Goal: Information Seeking & Learning: Learn about a topic

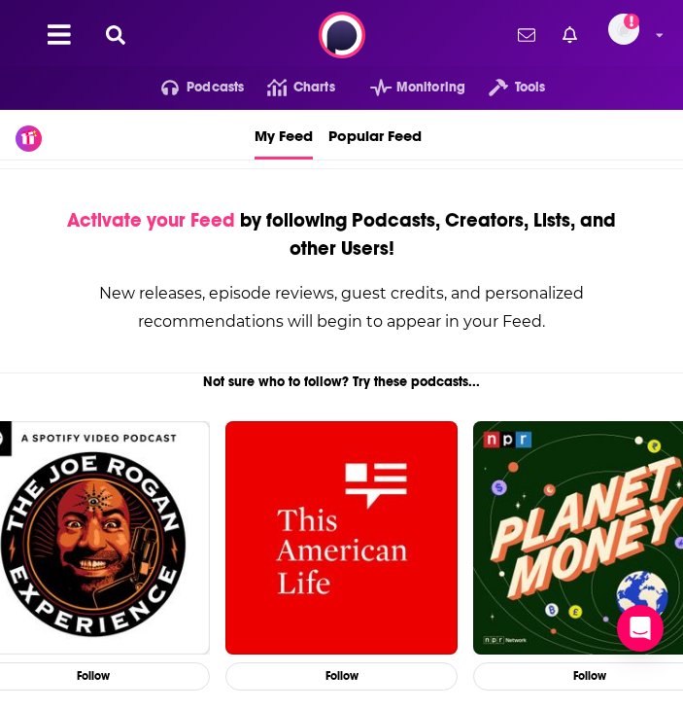
click at [130, 34] on button at bounding box center [115, 35] width 31 height 22
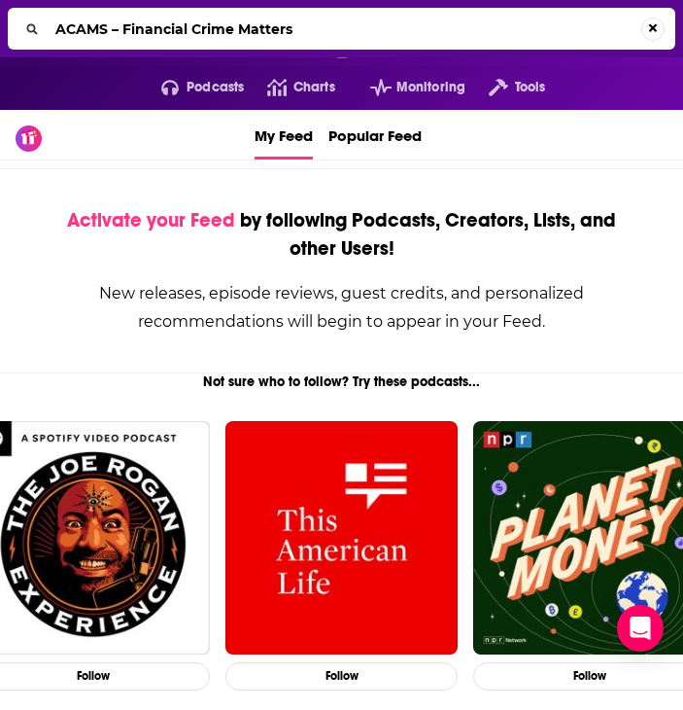
type input "ACAMS – Financial Crime Matters"
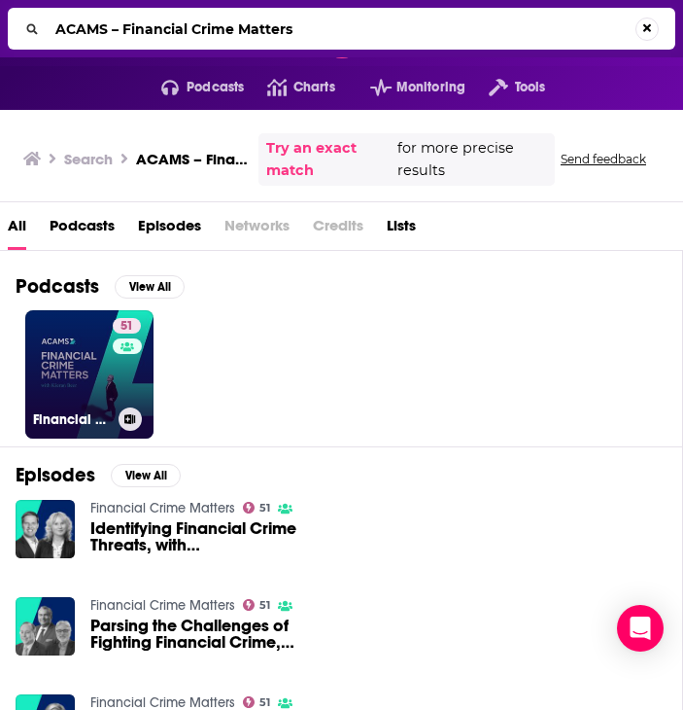
click at [120, 382] on div "51" at bounding box center [129, 362] width 33 height 89
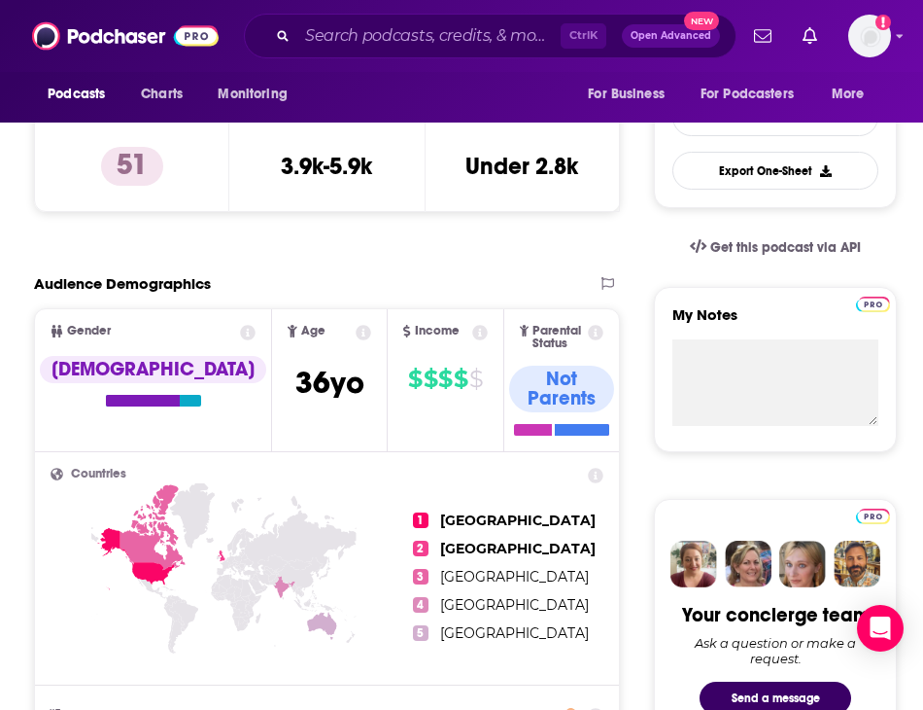
scroll to position [97, 0]
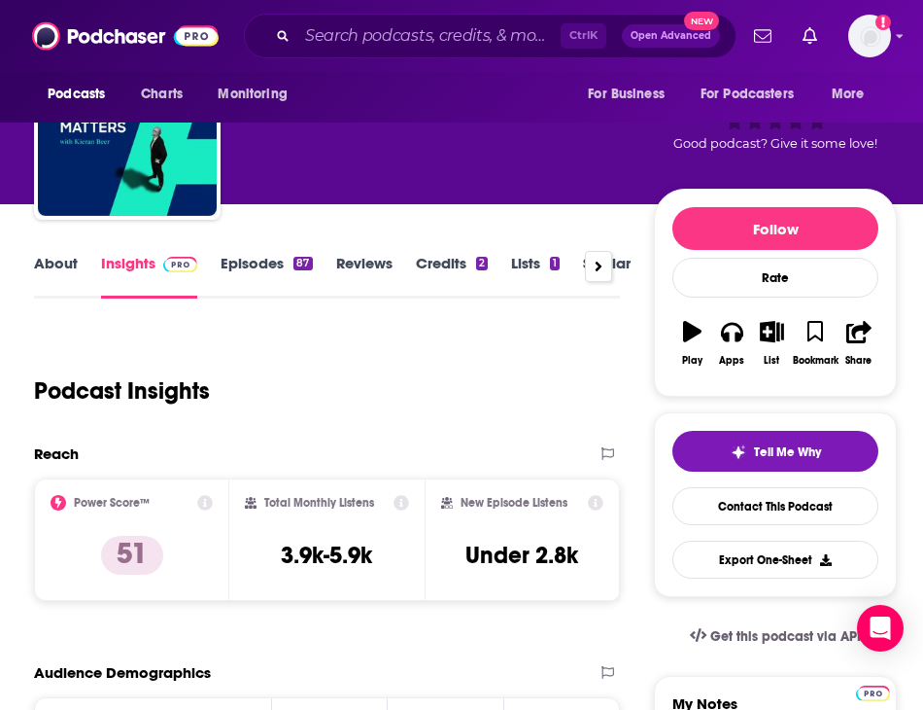
click at [260, 266] on link "Episodes 87" at bounding box center [266, 276] width 91 height 45
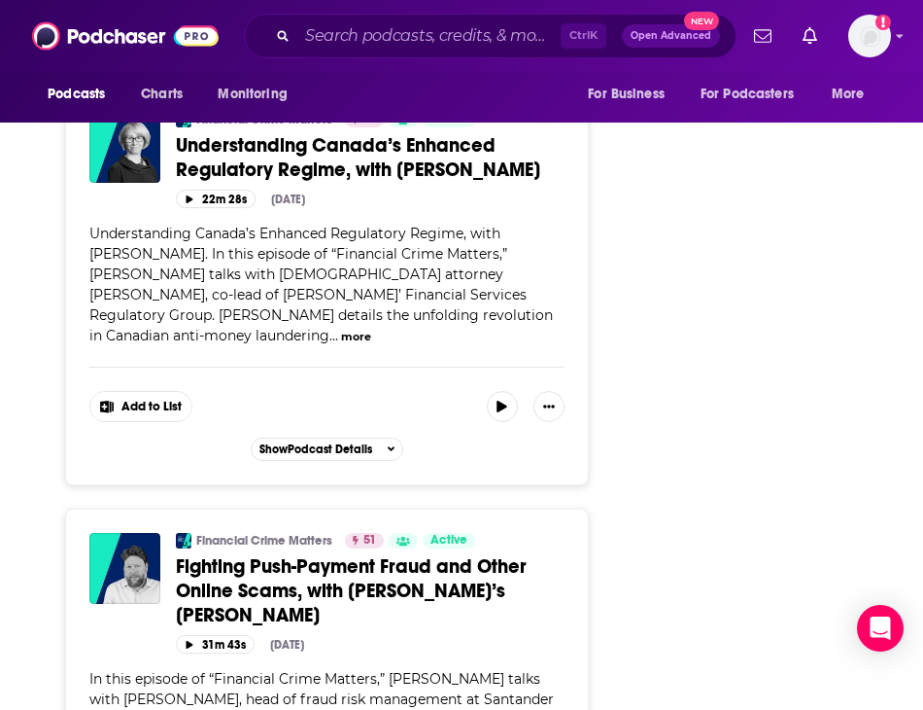
scroll to position [5734, 0]
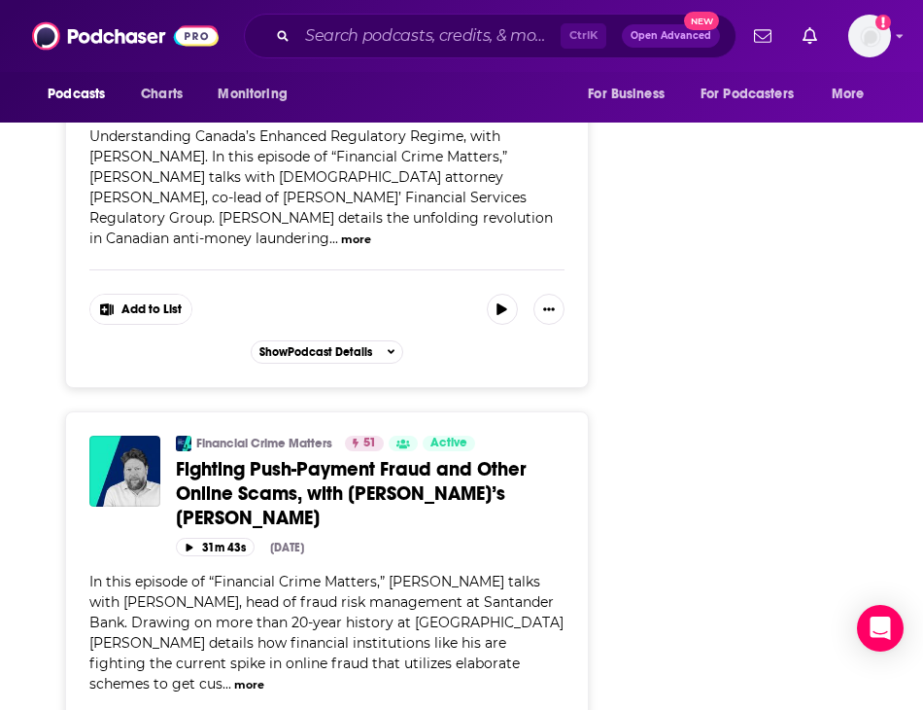
click at [264, 676] on button "more" at bounding box center [249, 684] width 30 height 17
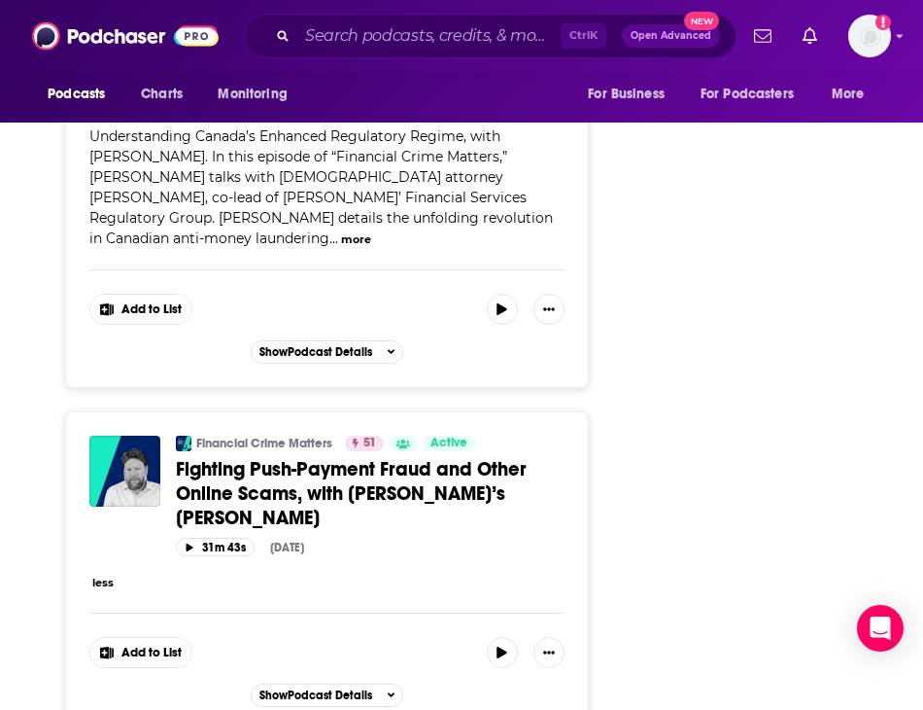
scroll to position [5637, 0]
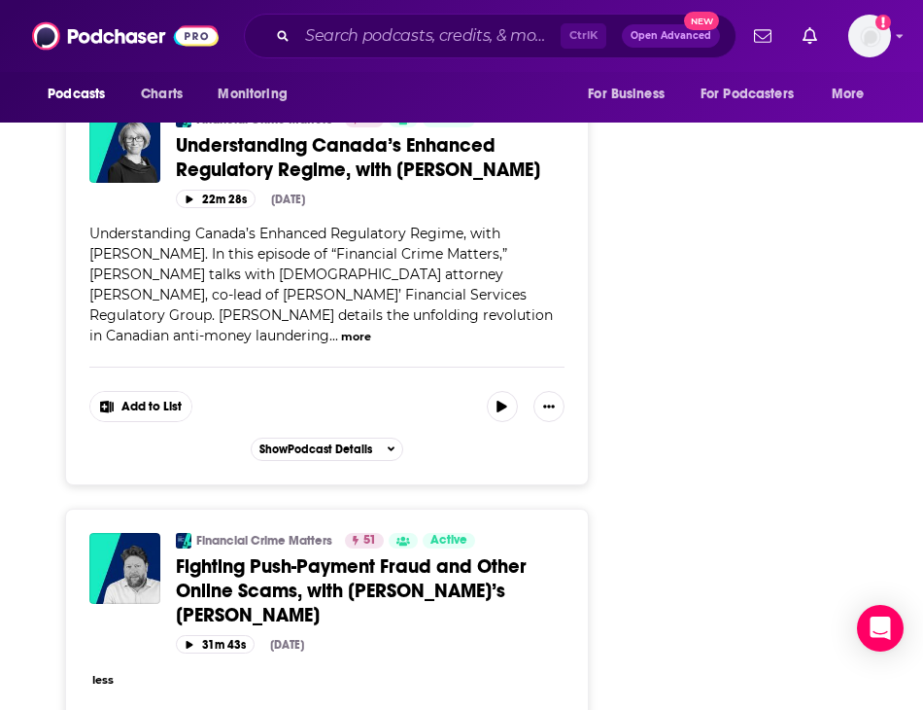
click at [111, 672] on button "less" at bounding box center [102, 680] width 21 height 17
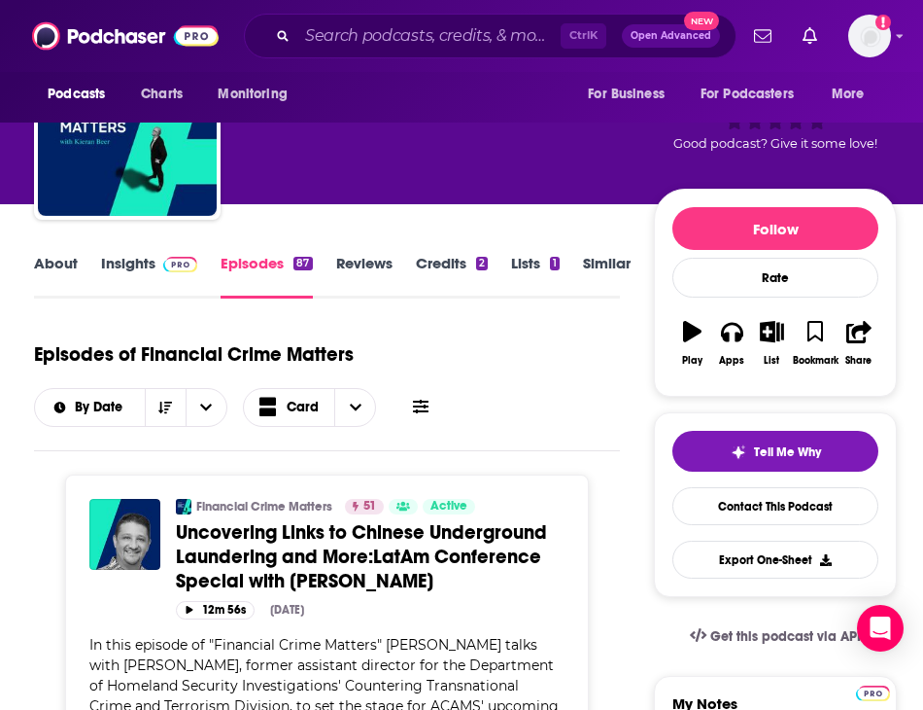
scroll to position [0, 0]
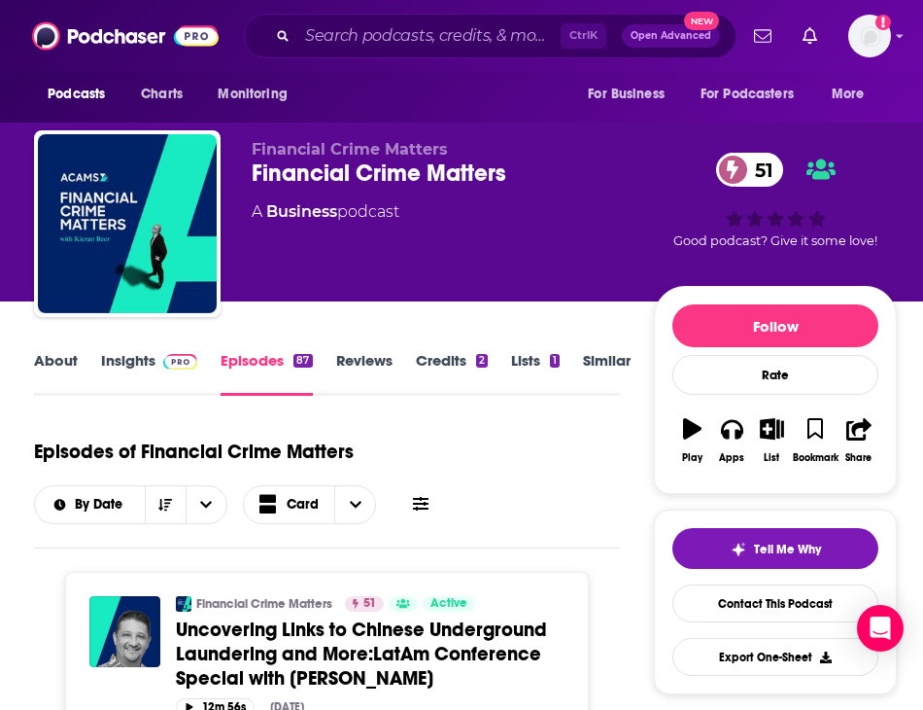
click at [361, 355] on link "Reviews" at bounding box center [364, 373] width 56 height 45
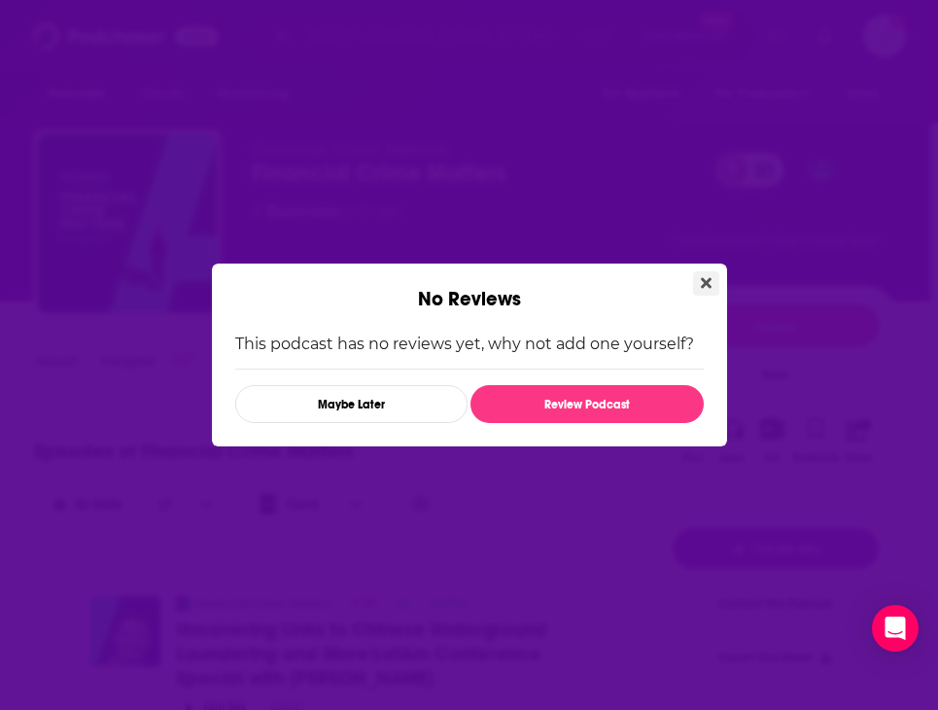
click at [708, 282] on icon "Close" at bounding box center [706, 283] width 11 height 11
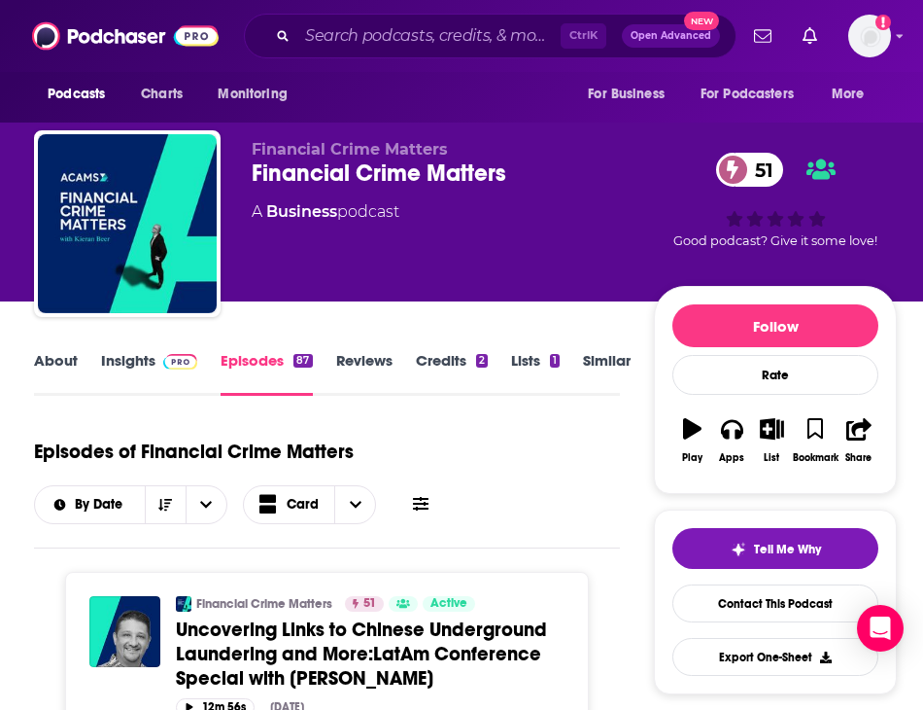
click at [68, 364] on link "About" at bounding box center [56, 373] width 44 height 45
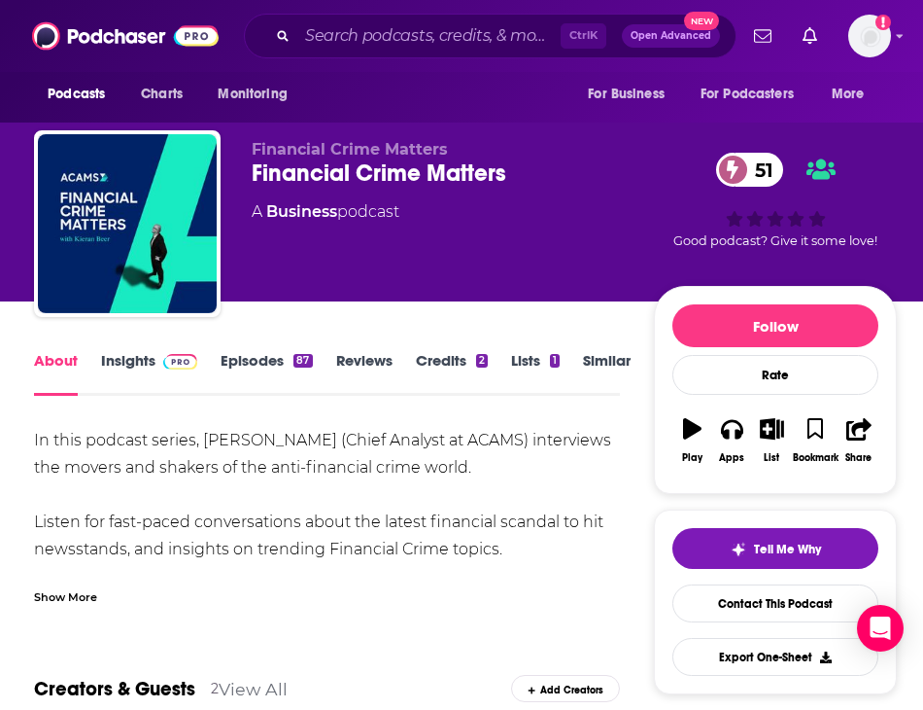
scroll to position [97, 0]
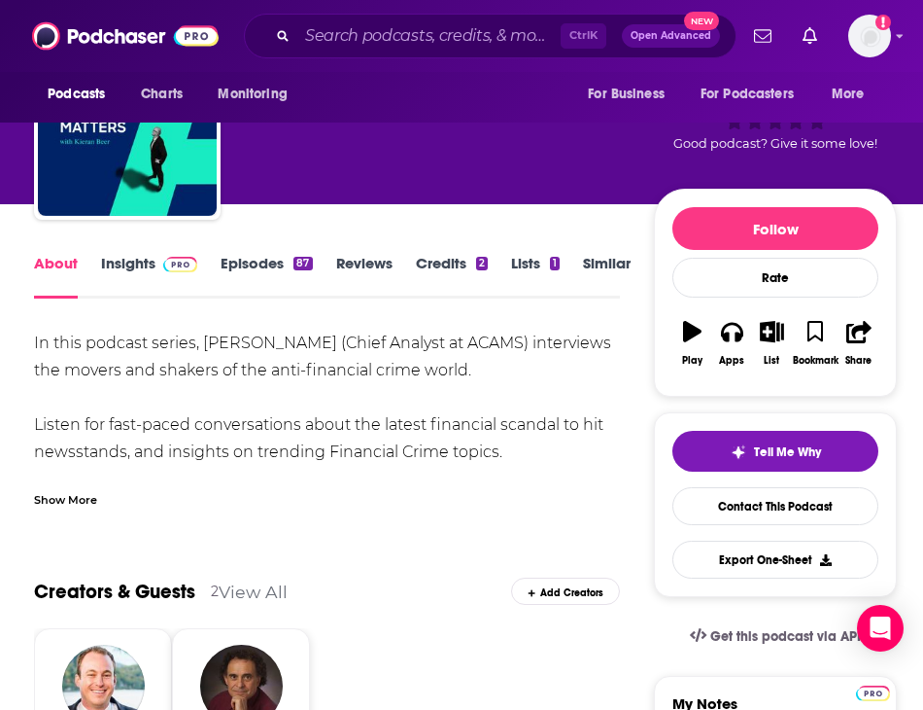
click at [58, 492] on div "Show More" at bounding box center [65, 498] width 63 height 18
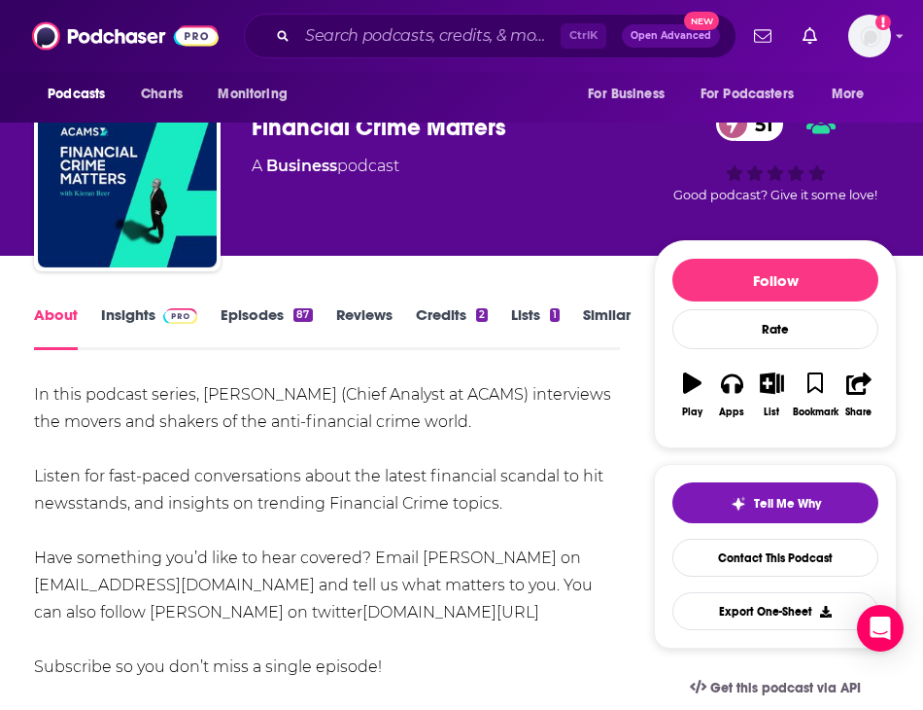
scroll to position [0, 0]
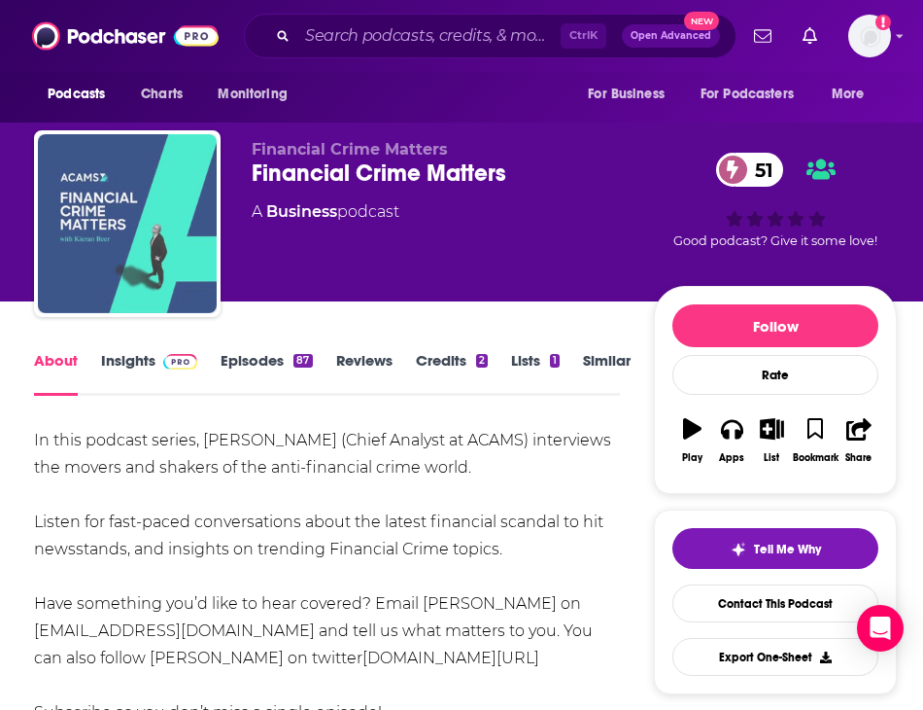
click at [190, 193] on img "Financial Crime Matters" at bounding box center [127, 223] width 179 height 179
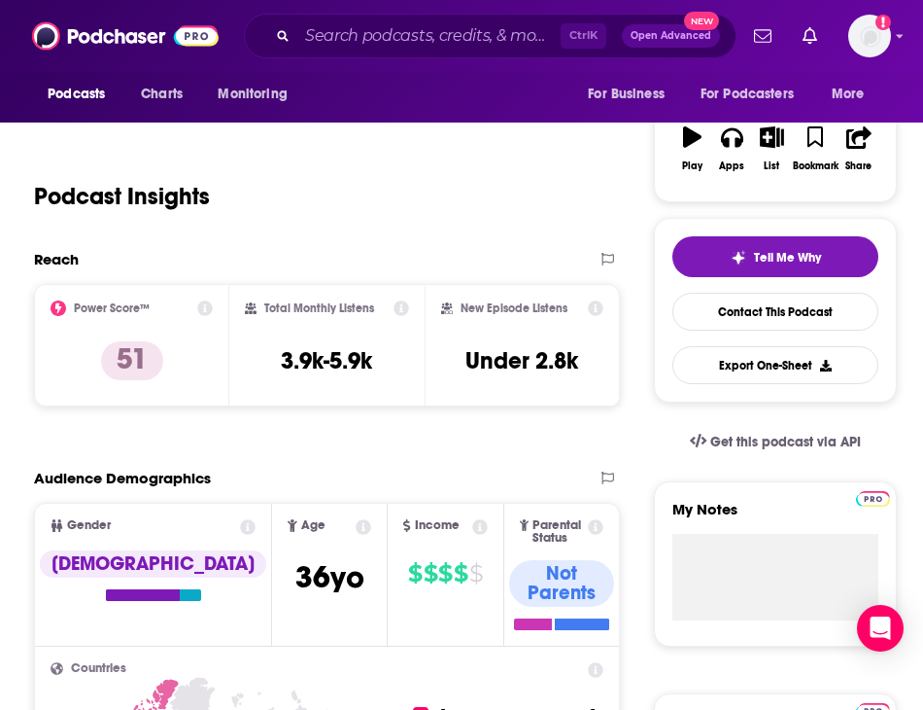
scroll to position [389, 0]
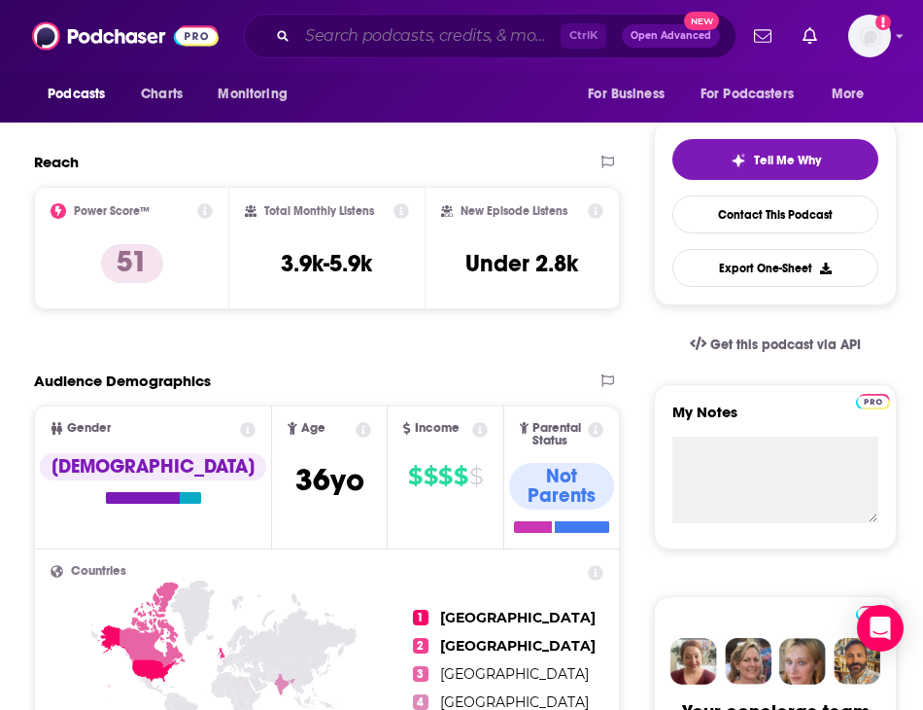
click at [348, 34] on input "Search podcasts, credits, & more..." at bounding box center [428, 35] width 263 height 31
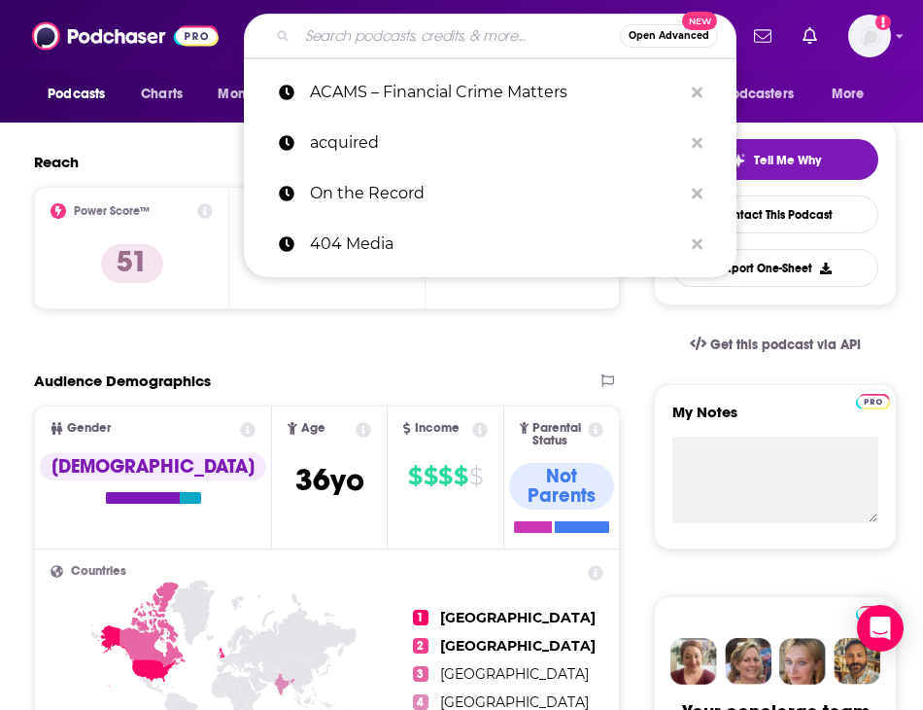
paste input "The Suspicious Transaction Report"
type input "The Suspicious Transaction Report"
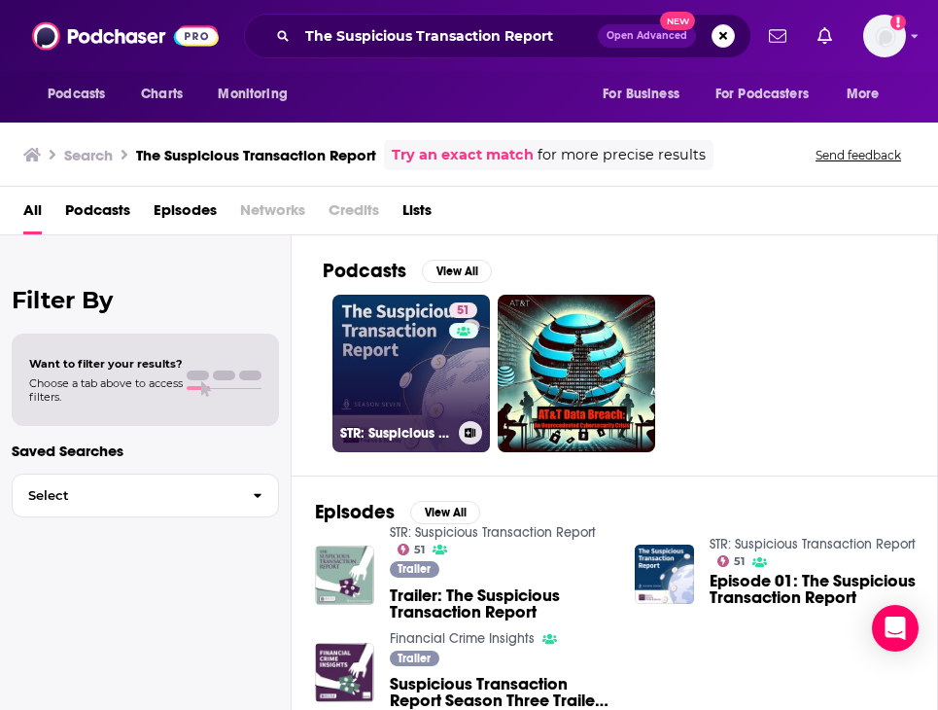
click at [357, 384] on link "51 STR: Suspicious Transaction Report" at bounding box center [410, 372] width 157 height 157
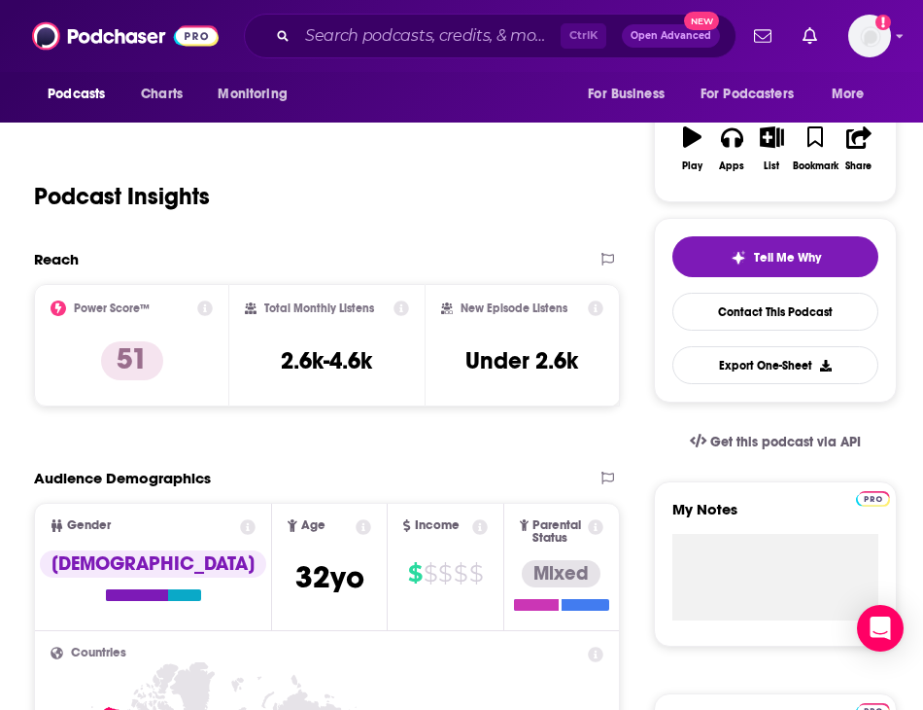
scroll to position [389, 0]
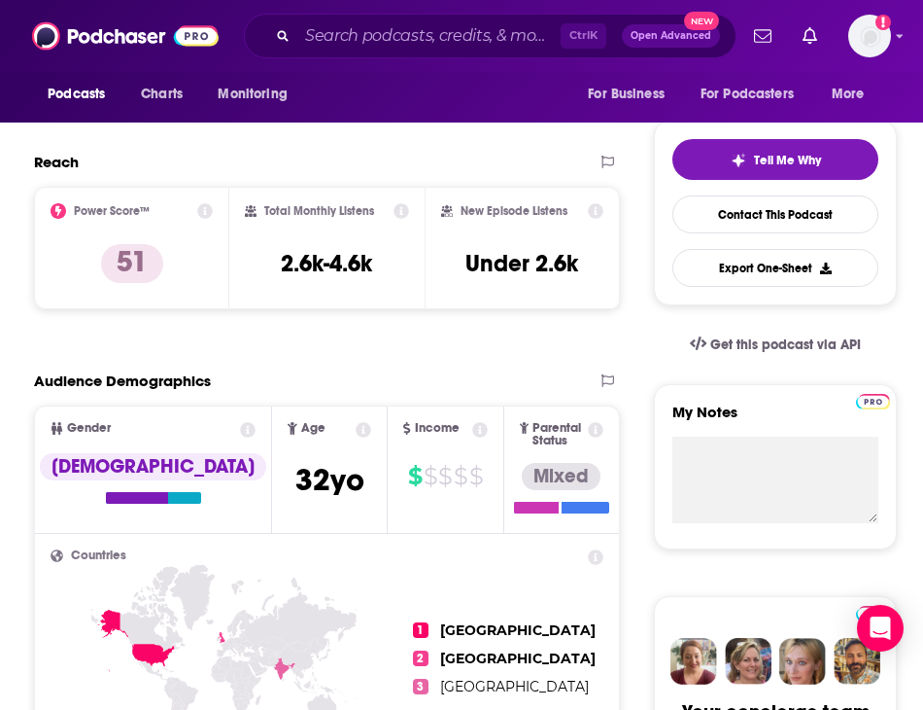
click at [207, 210] on icon at bounding box center [205, 211] width 16 height 16
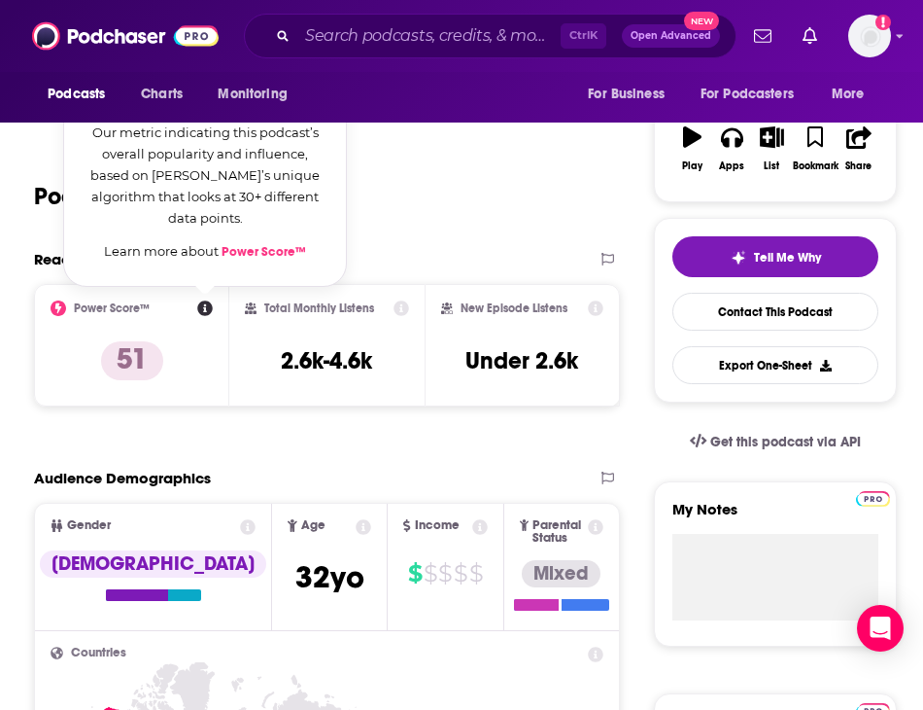
scroll to position [194, 0]
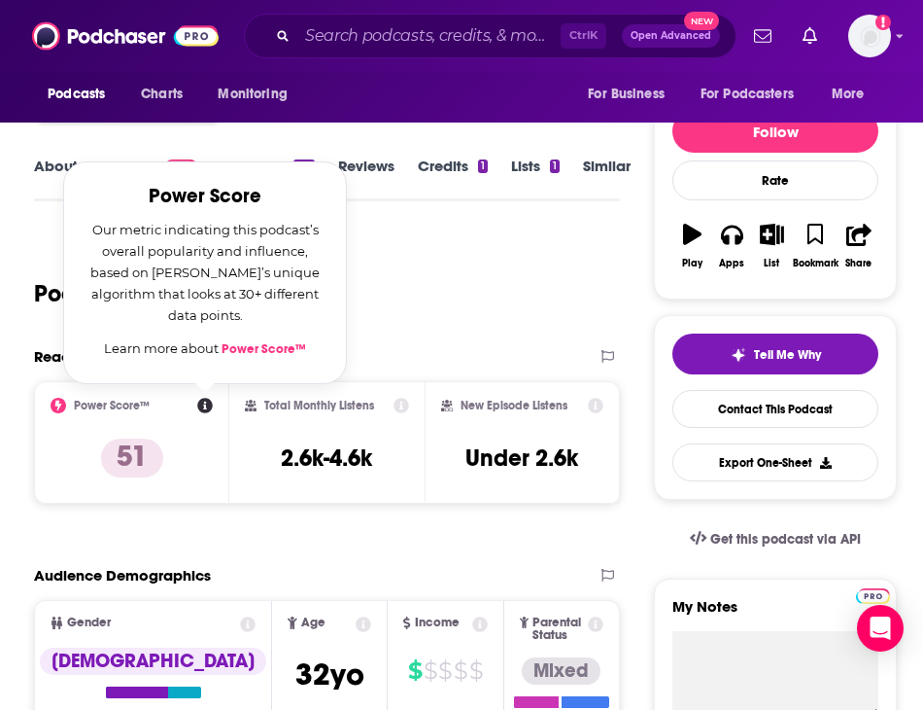
click at [232, 346] on link "Power Score™" at bounding box center [264, 349] width 85 height 16
click at [386, 319] on div "Podcast Insights" at bounding box center [319, 281] width 571 height 99
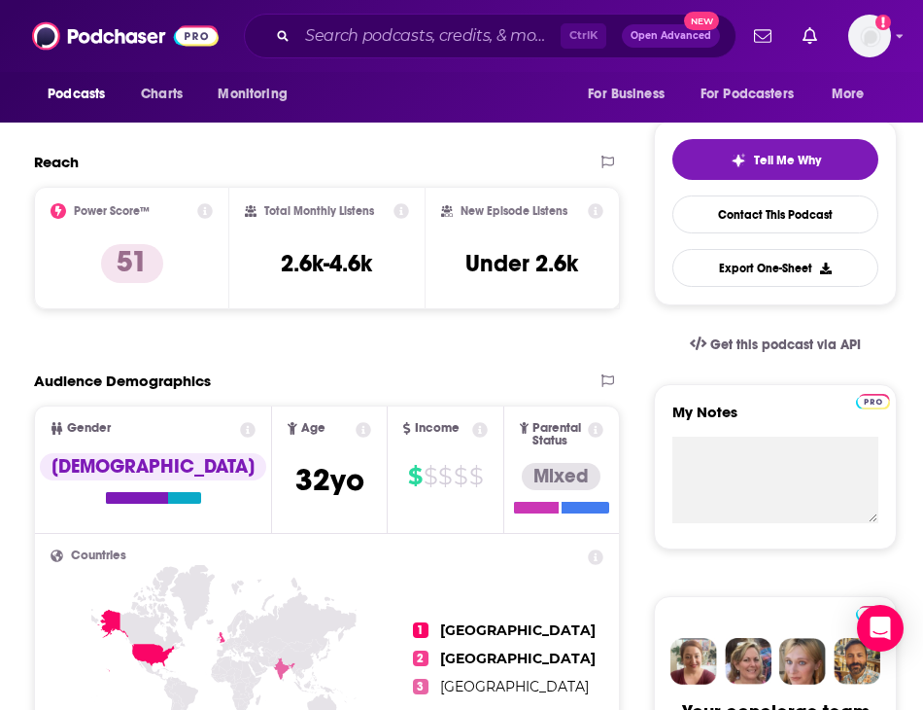
scroll to position [0, 0]
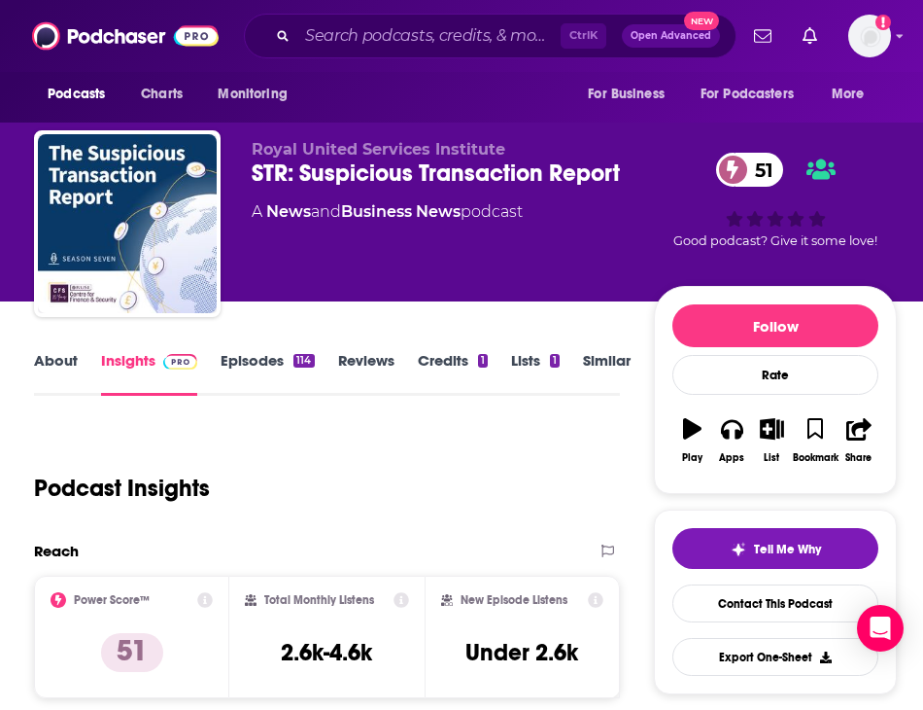
click at [241, 360] on link "Episodes 114" at bounding box center [267, 373] width 93 height 45
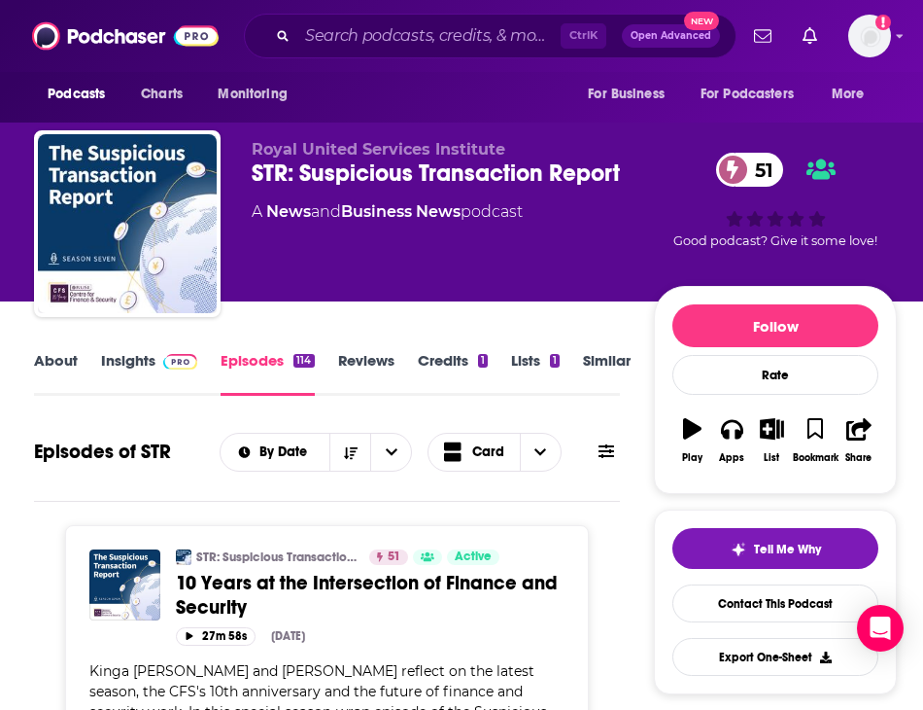
click at [70, 369] on link "About" at bounding box center [56, 373] width 44 height 45
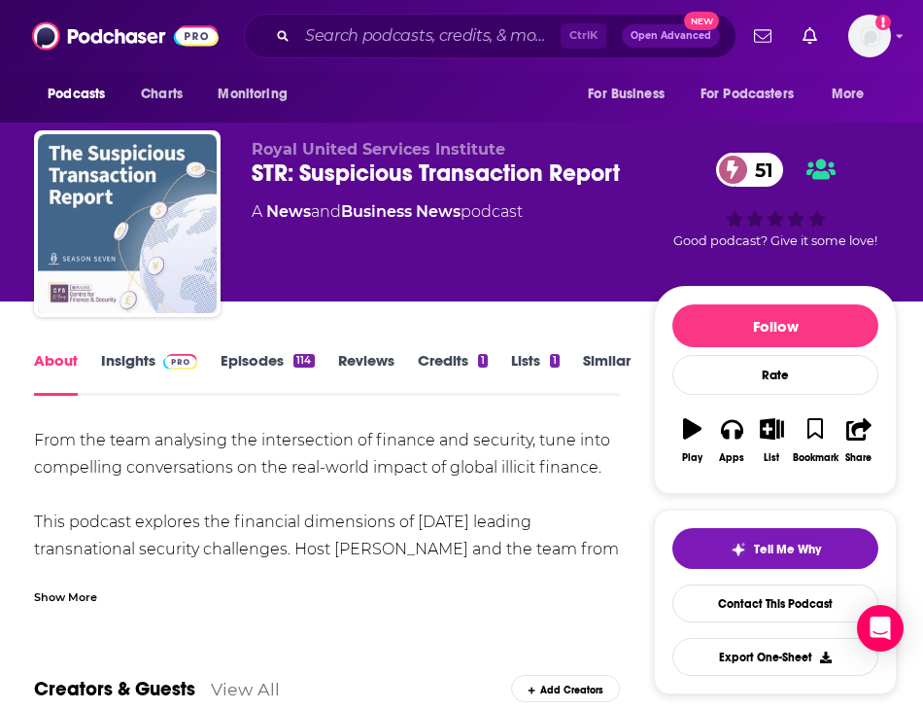
click at [147, 265] on img "STR: Suspicious Transaction Report" at bounding box center [127, 223] width 179 height 179
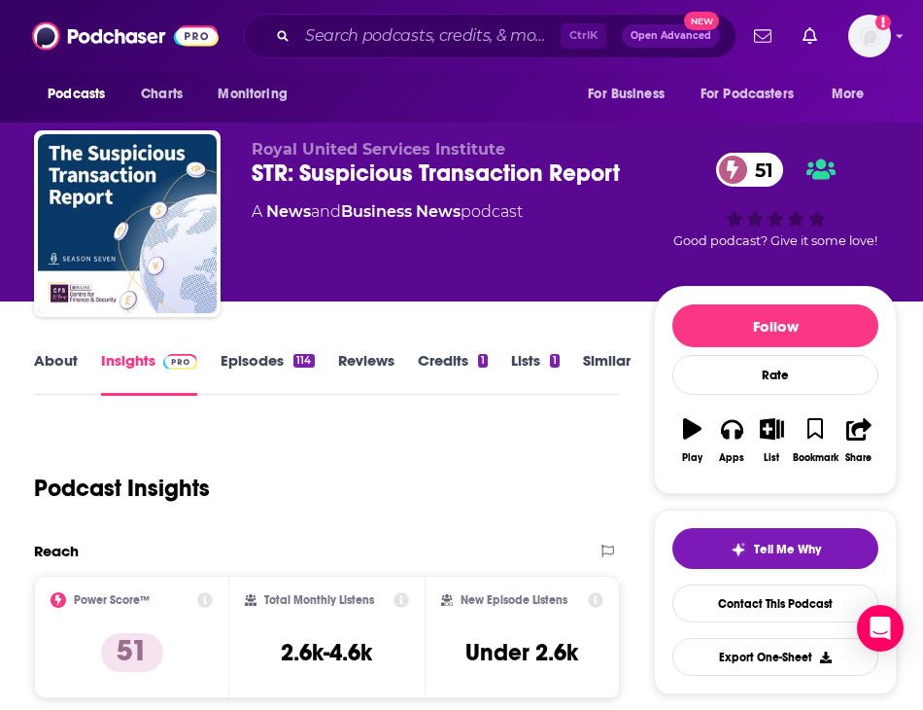
click at [274, 361] on link "Episodes 114" at bounding box center [267, 373] width 93 height 45
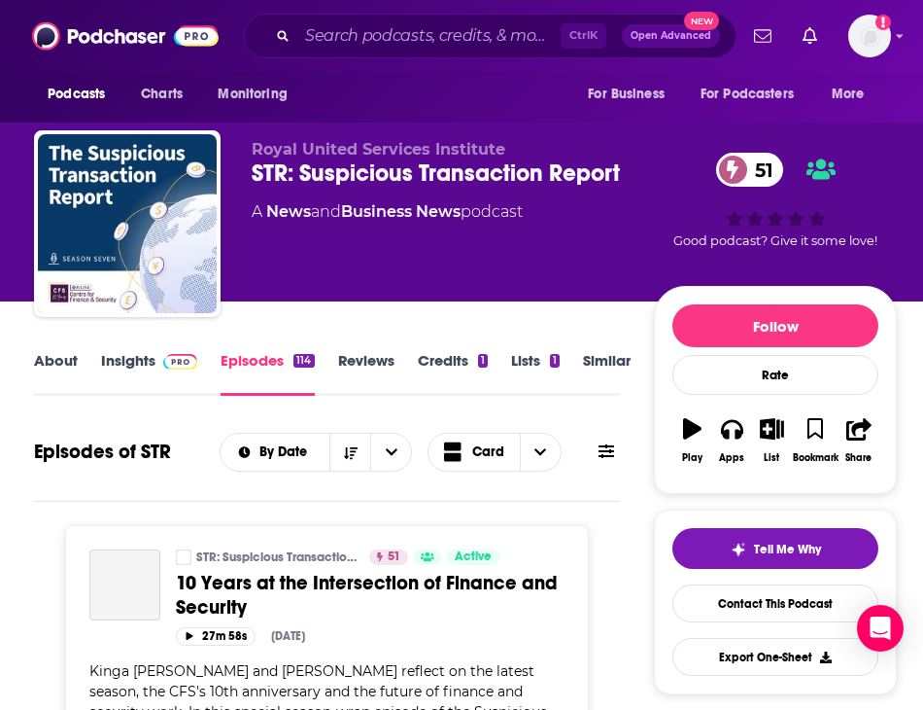
scroll to position [292, 0]
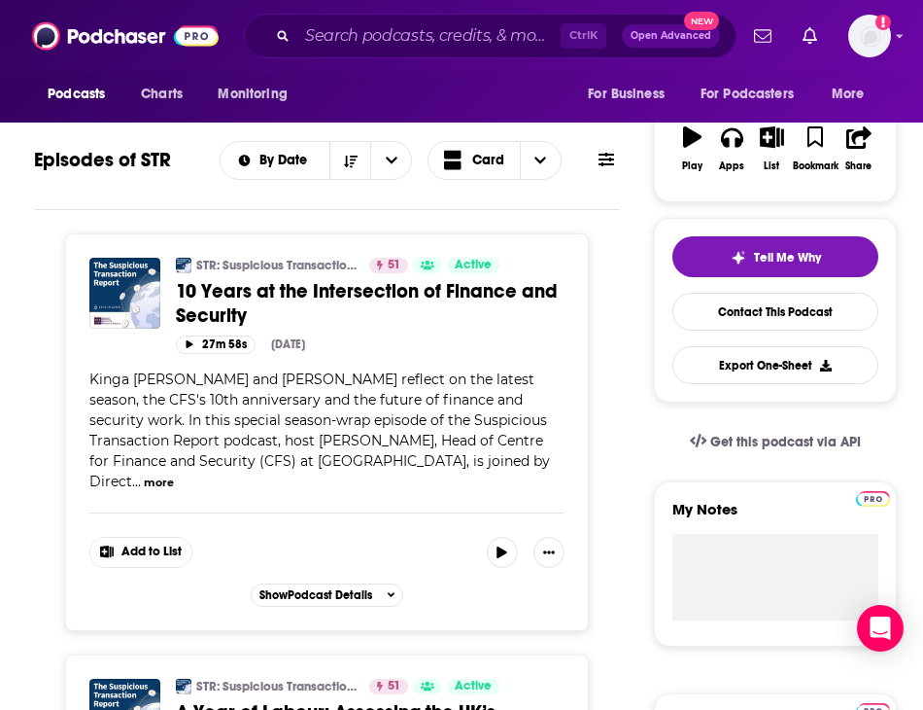
click at [174, 474] on button "more" at bounding box center [159, 482] width 30 height 17
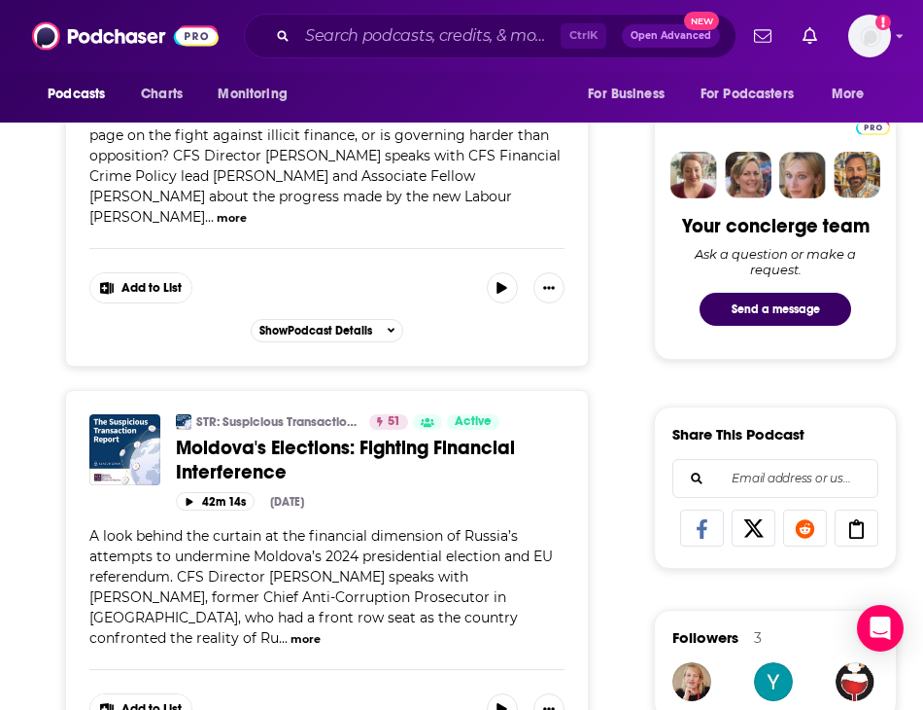
scroll to position [778, 0]
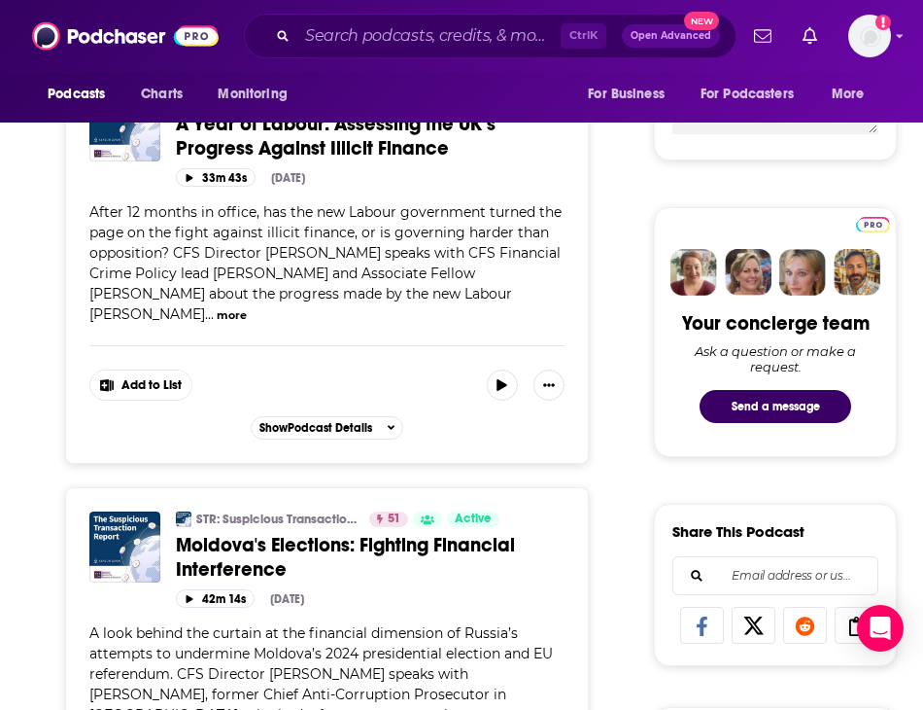
click at [247, 307] on button "more" at bounding box center [232, 315] width 30 height 17
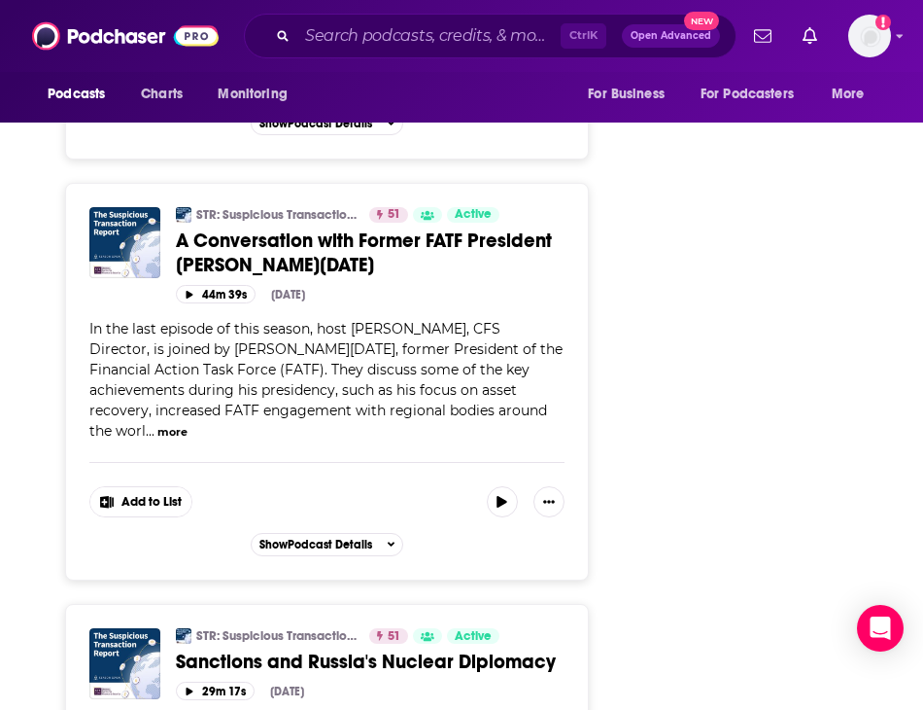
scroll to position [9706, 0]
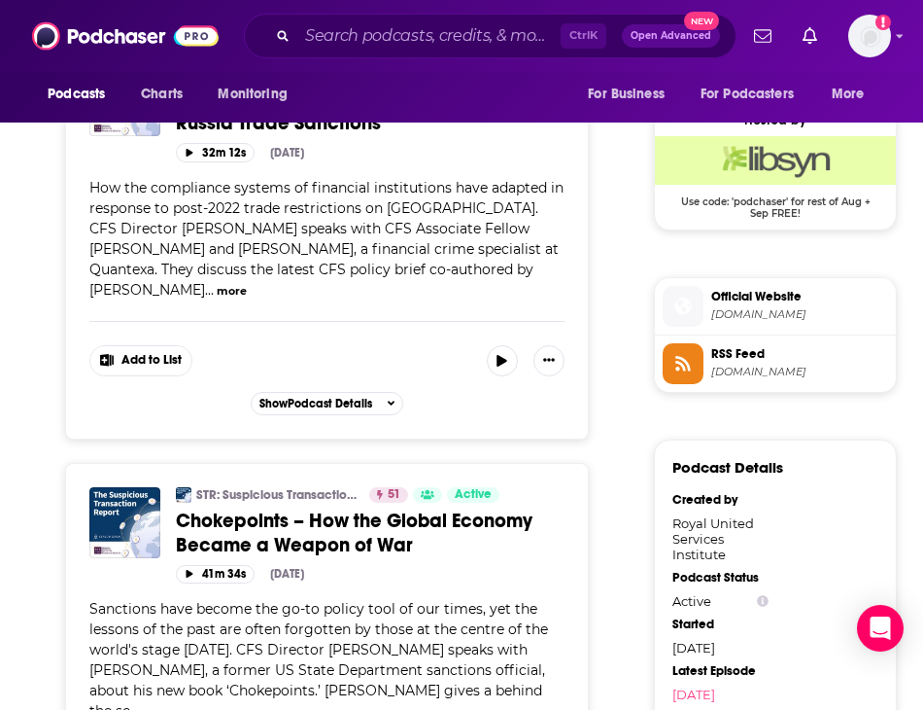
scroll to position [1445, 0]
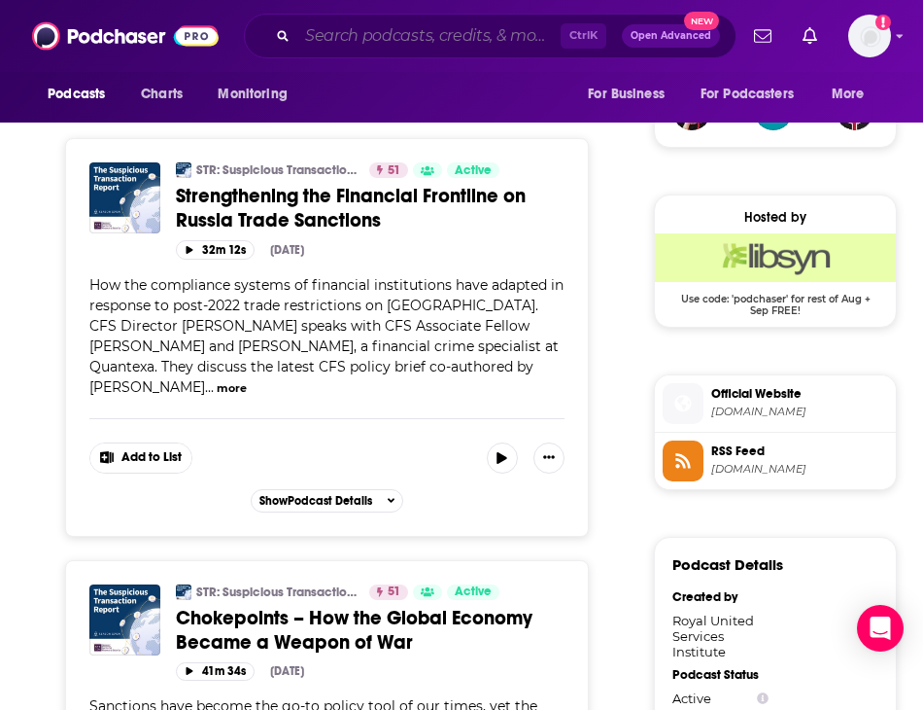
click at [355, 34] on input "Search podcasts, credits, & more..." at bounding box center [428, 35] width 263 height 31
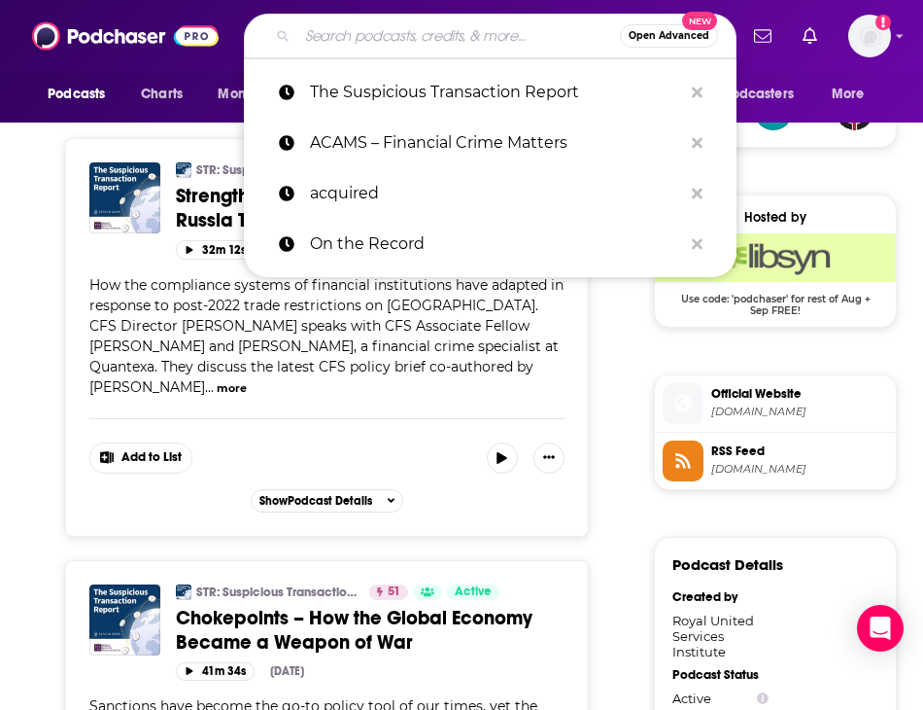
paste input "AML Conversations"
type input "AML Conversations"
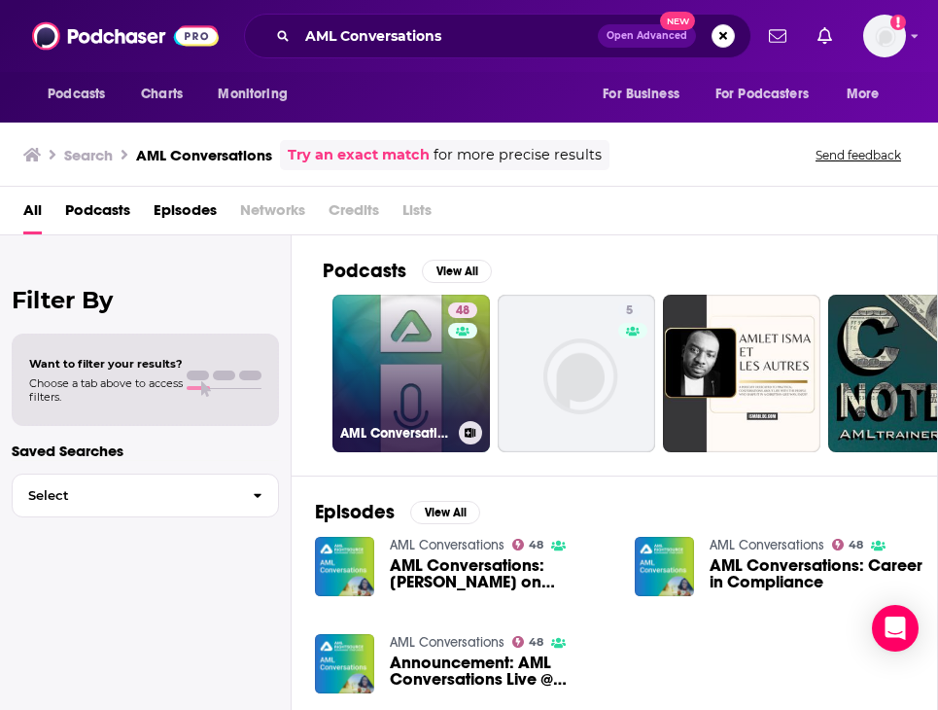
click at [383, 384] on link "48 AML Conversations" at bounding box center [410, 372] width 157 height 157
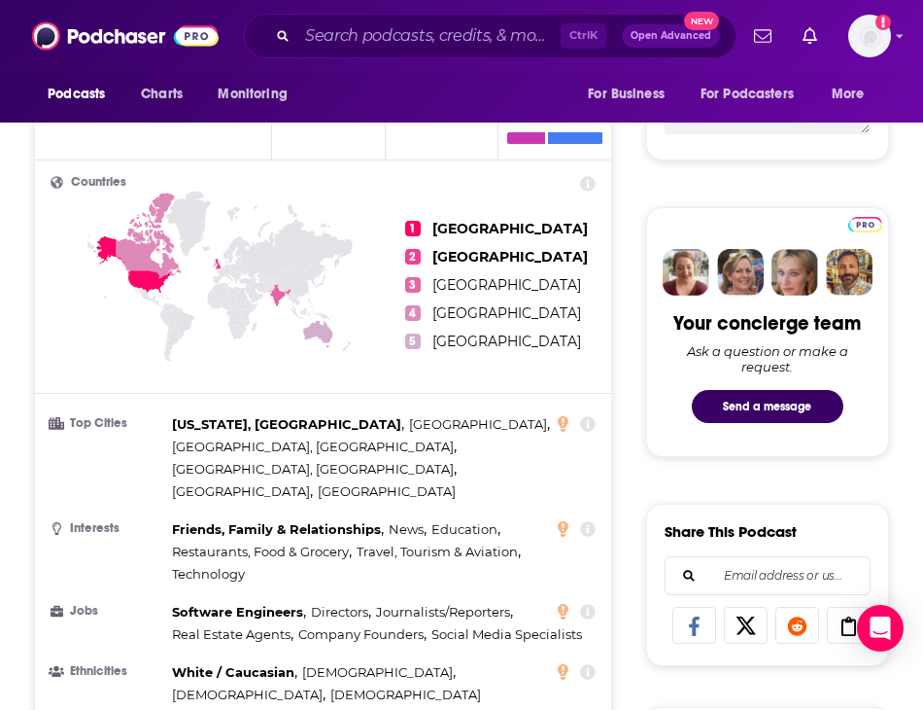
scroll to position [97, 0]
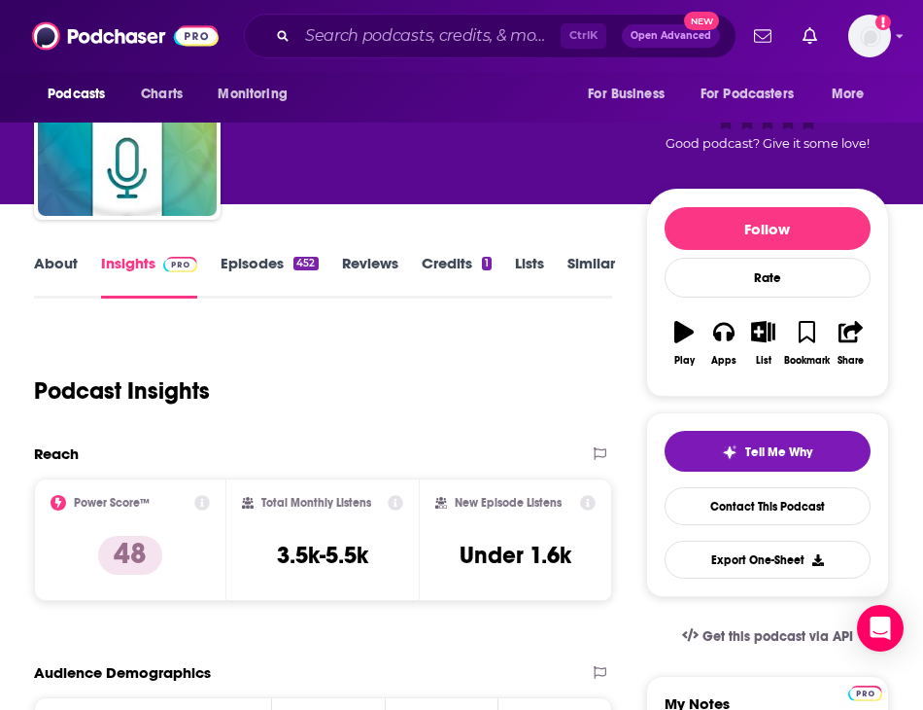
click at [245, 269] on link "Episodes 452" at bounding box center [269, 276] width 97 height 45
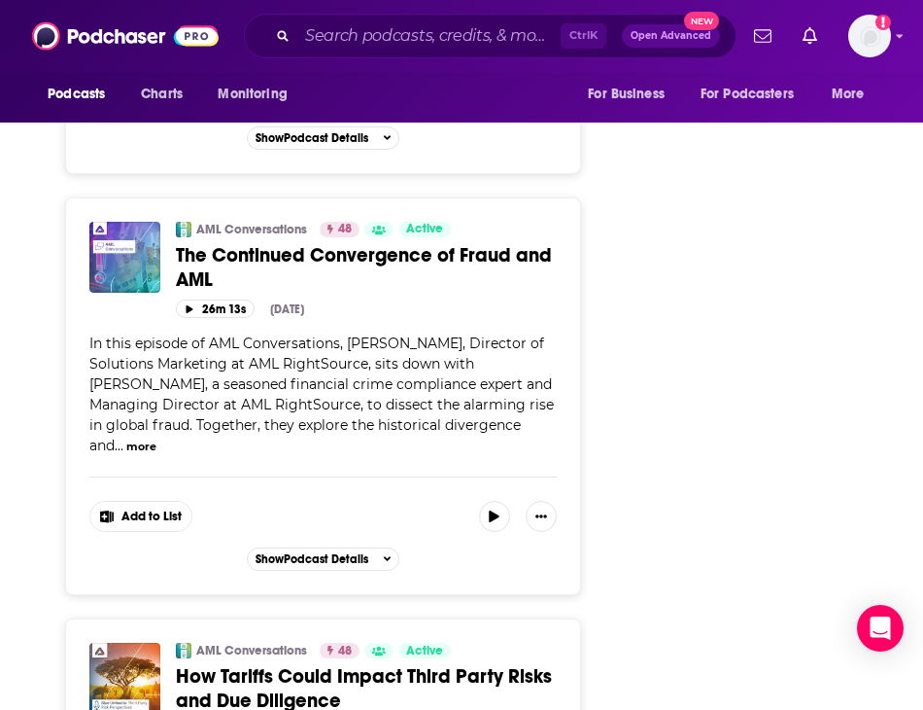
scroll to position [9825, 0]
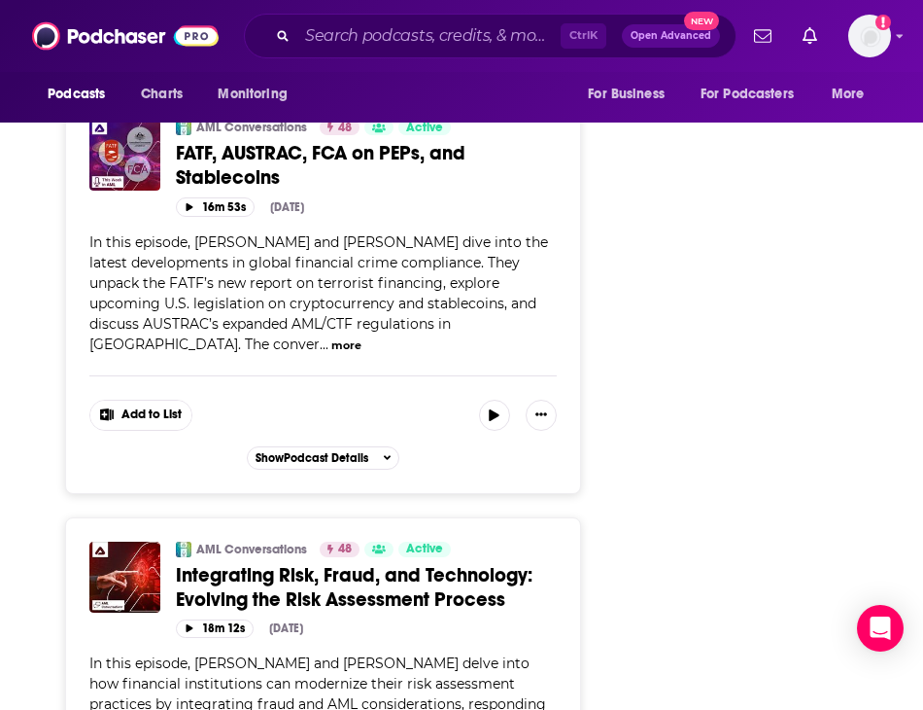
scroll to position [4374, 0]
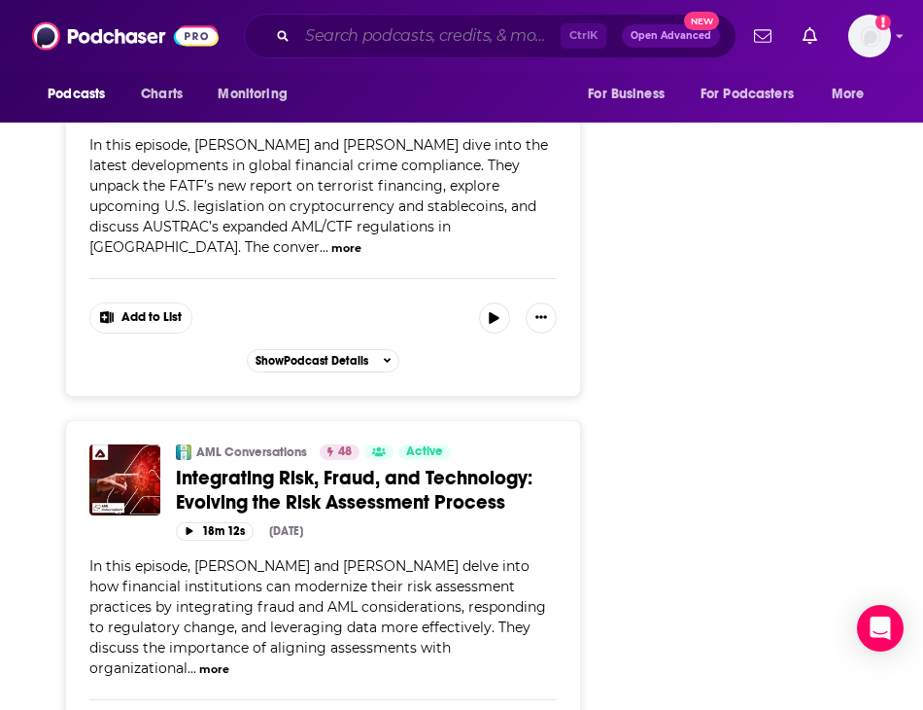
click at [344, 37] on input "Search podcasts, credits, & more..." at bounding box center [428, 35] width 263 height 31
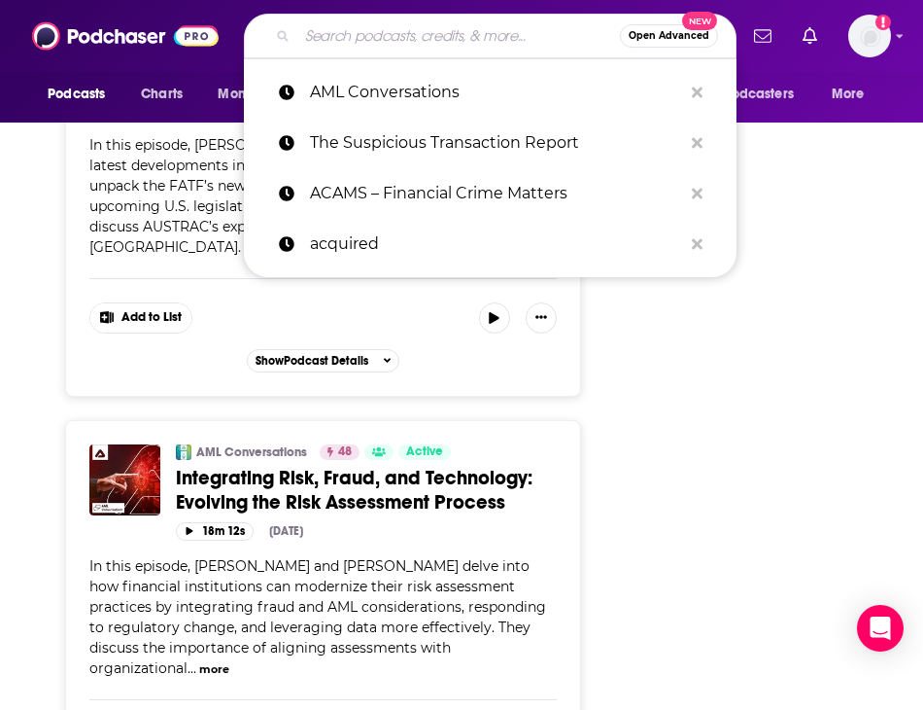
paste input "Compliance Into the Weeds"
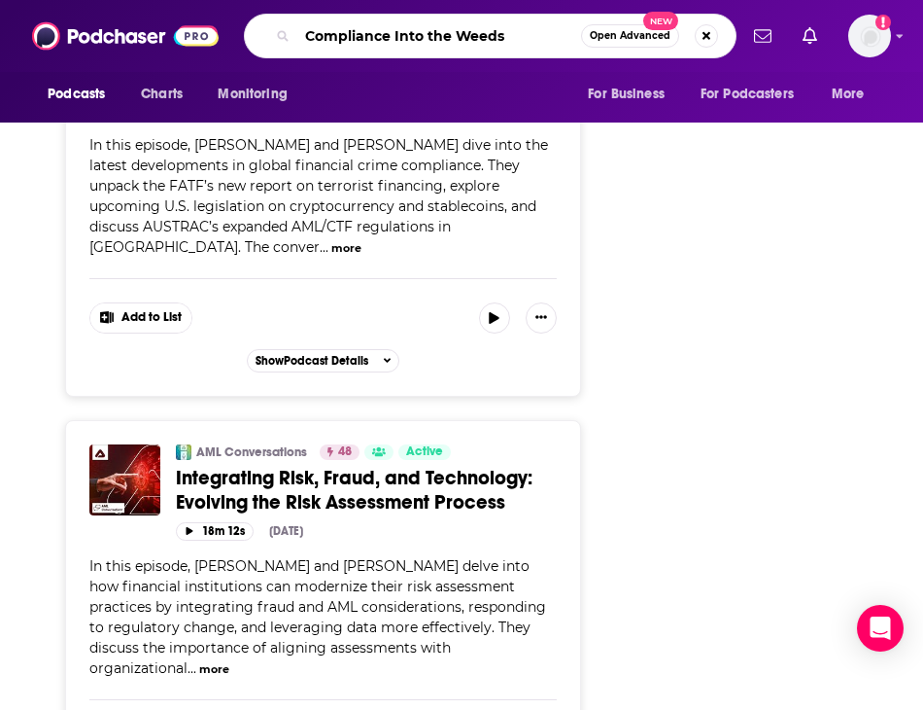
type input "Compliance Into the Weeds"
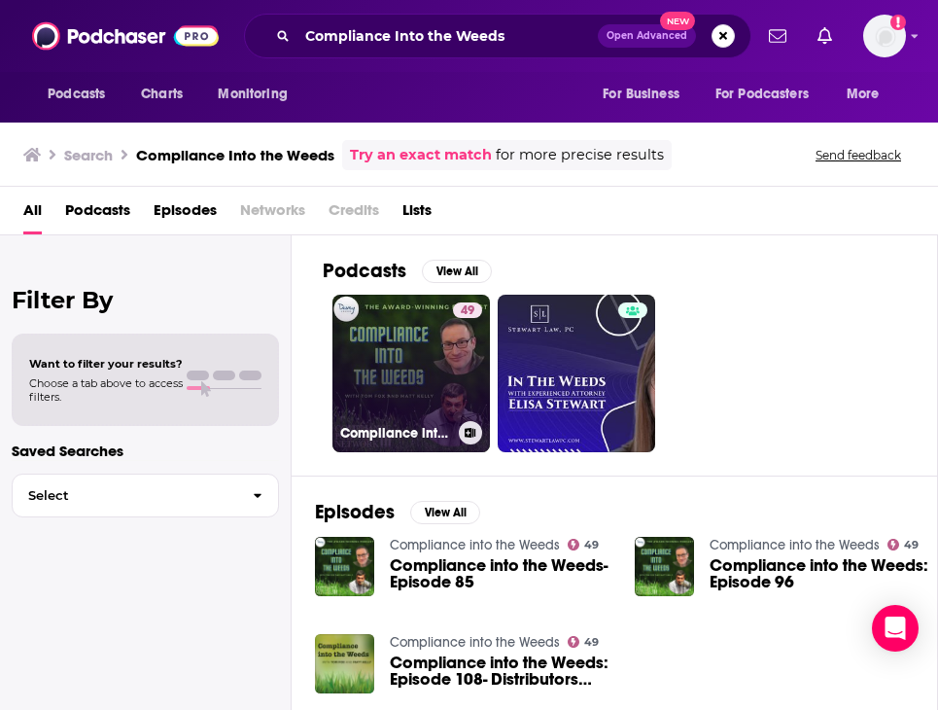
click at [378, 358] on link "49 Compliance into the Weeds" at bounding box center [410, 372] width 157 height 157
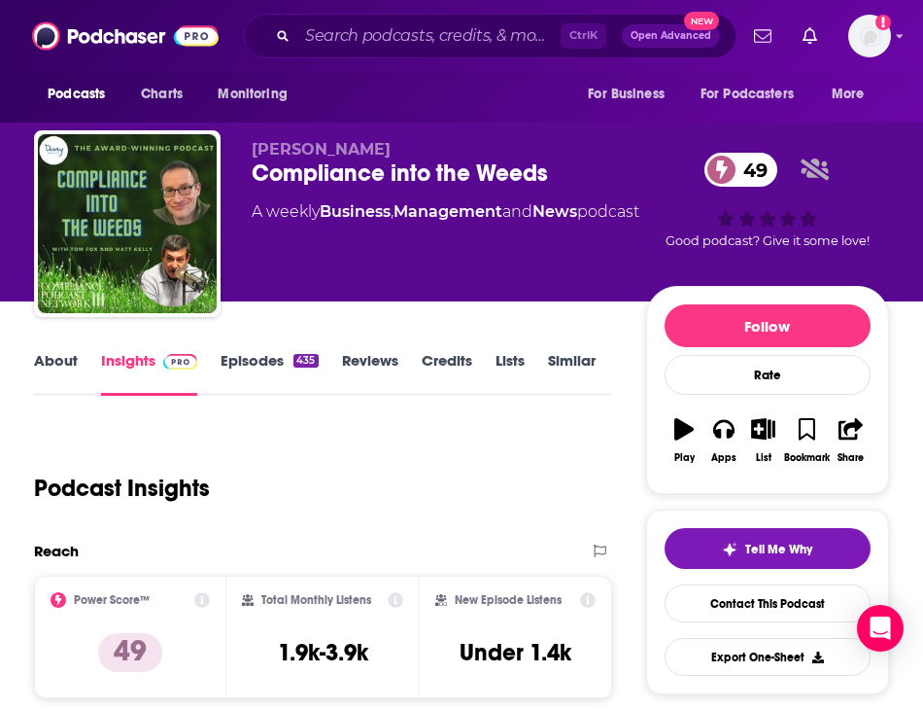
click at [246, 367] on link "Episodes 435" at bounding box center [269, 373] width 97 height 45
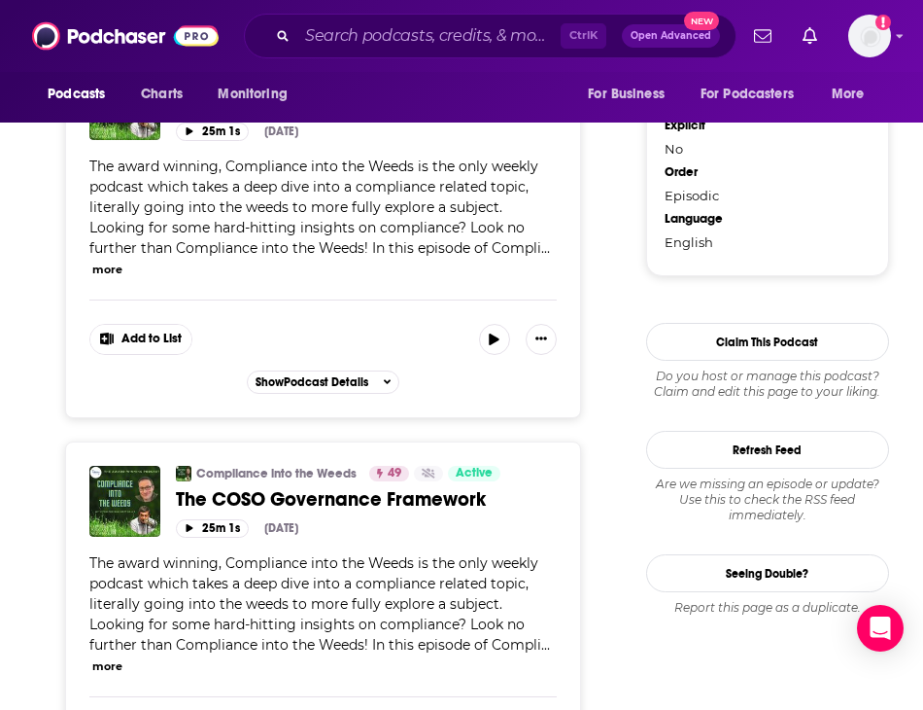
scroll to position [2333, 0]
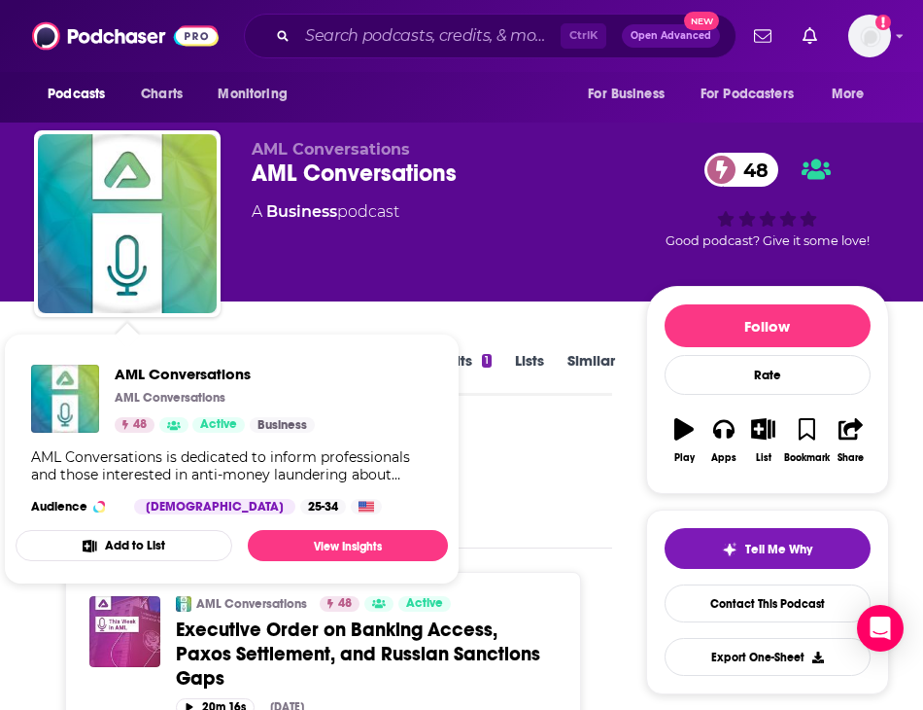
click at [61, 351] on div "AML Conversations AML Conversations 48 Active Categories Business Business AML …" at bounding box center [232, 439] width 433 height 181
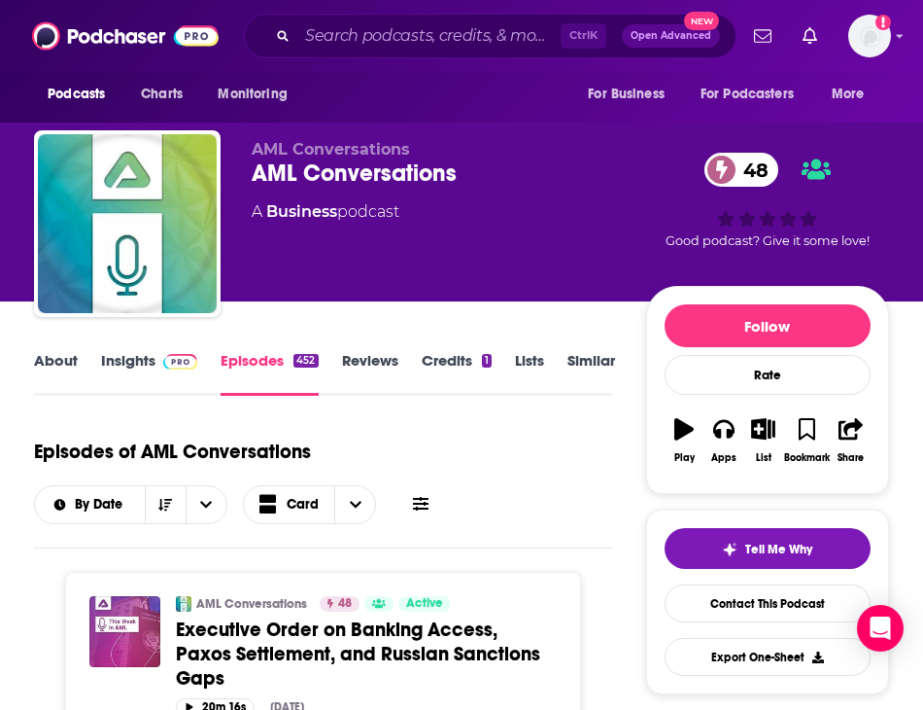
click at [60, 362] on link "About" at bounding box center [56, 373] width 44 height 45
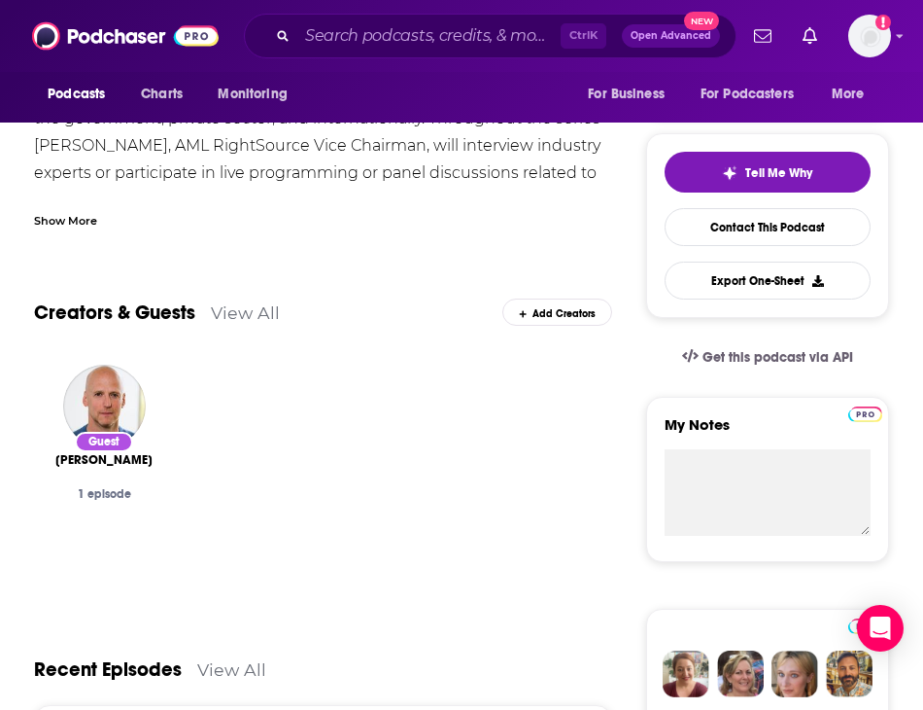
scroll to position [182, 0]
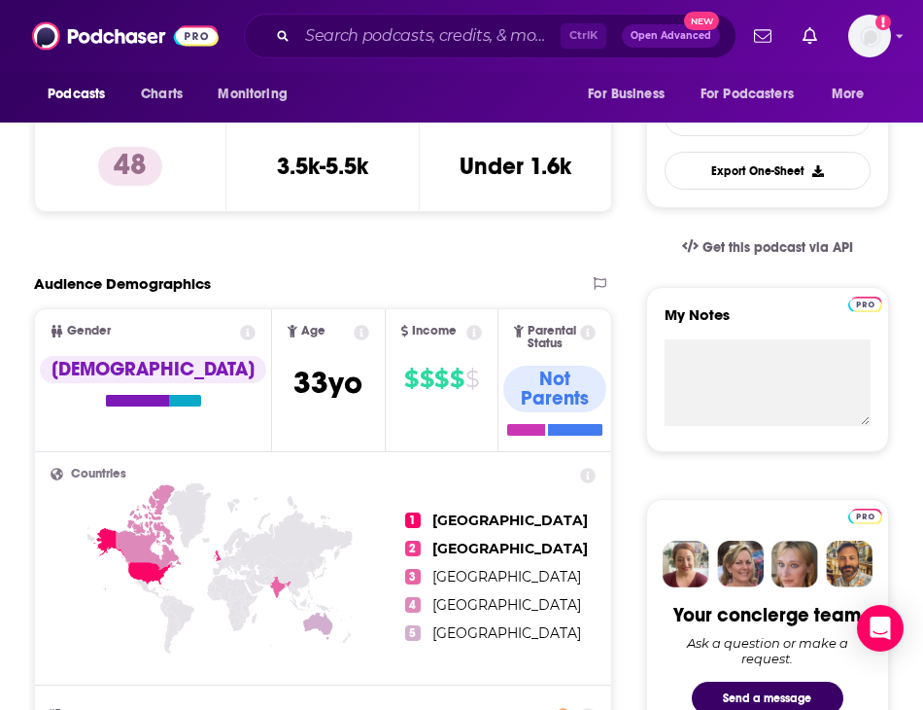
scroll to position [389, 0]
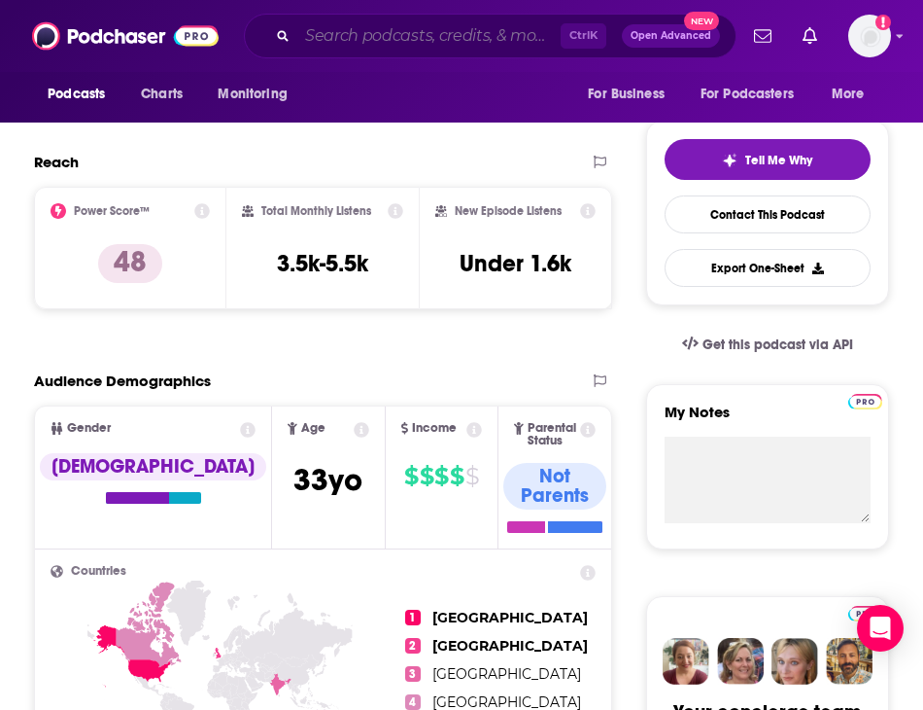
click at [394, 36] on input "Search podcasts, credits, & more..." at bounding box center [428, 35] width 263 height 31
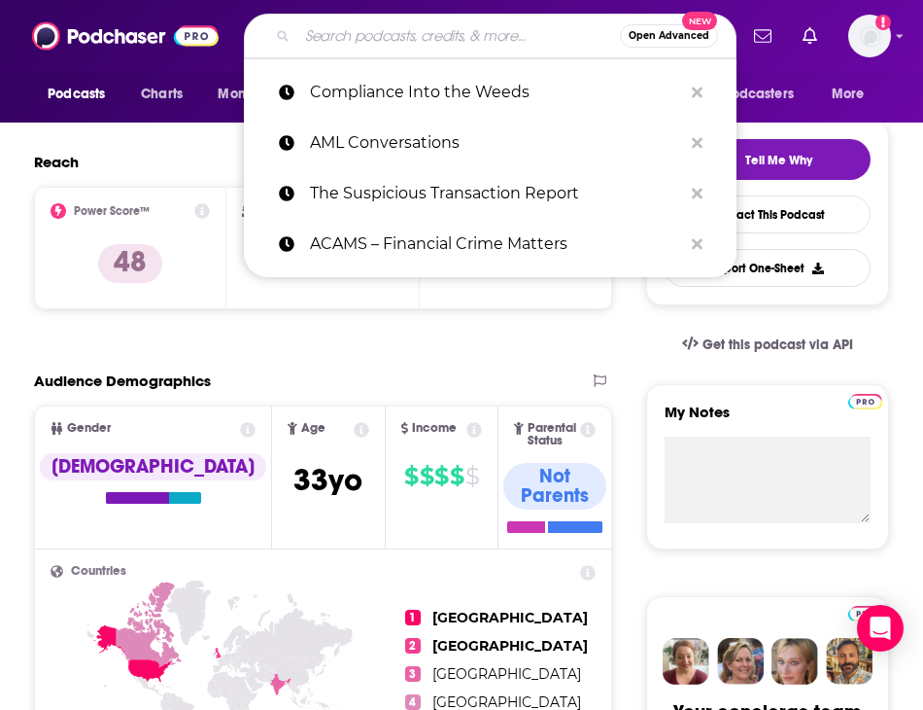
paste input "The Dark Money Files"
type input "The Dark Money Files"
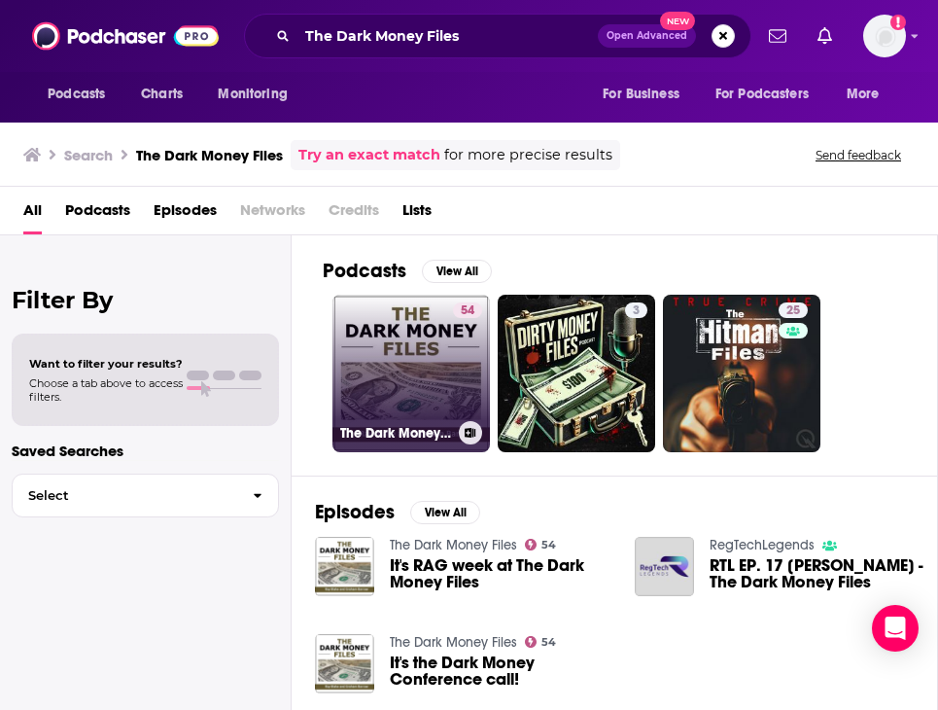
click at [388, 365] on link "54 The Dark Money Files" at bounding box center [410, 372] width 157 height 157
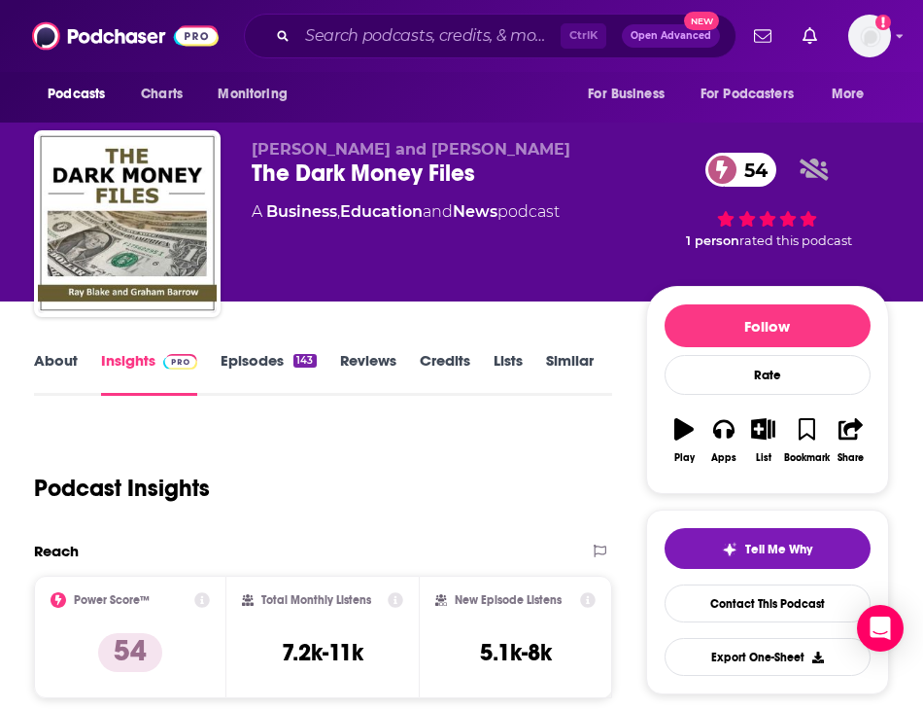
click at [245, 354] on link "Episodes 143" at bounding box center [268, 373] width 95 height 45
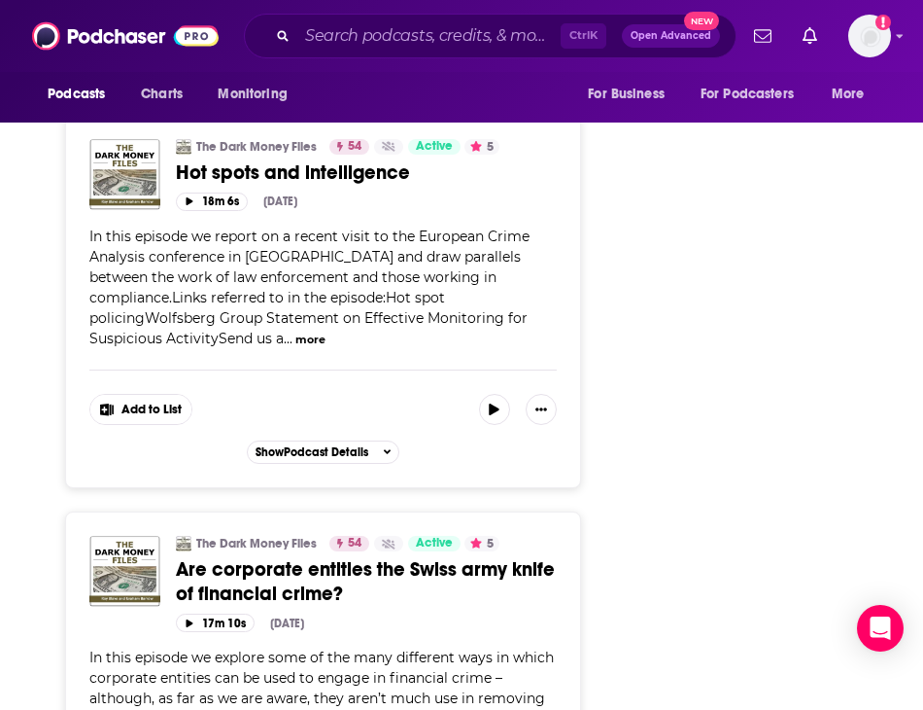
scroll to position [4762, 0]
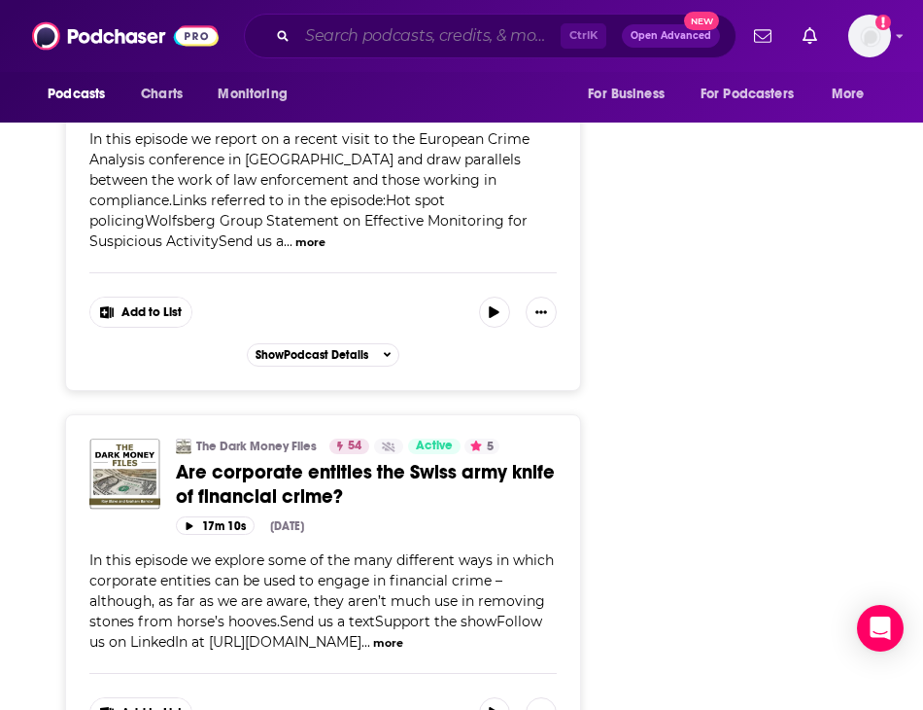
click at [391, 32] on input "Search podcasts, credits, & more..." at bounding box center [428, 35] width 263 height 31
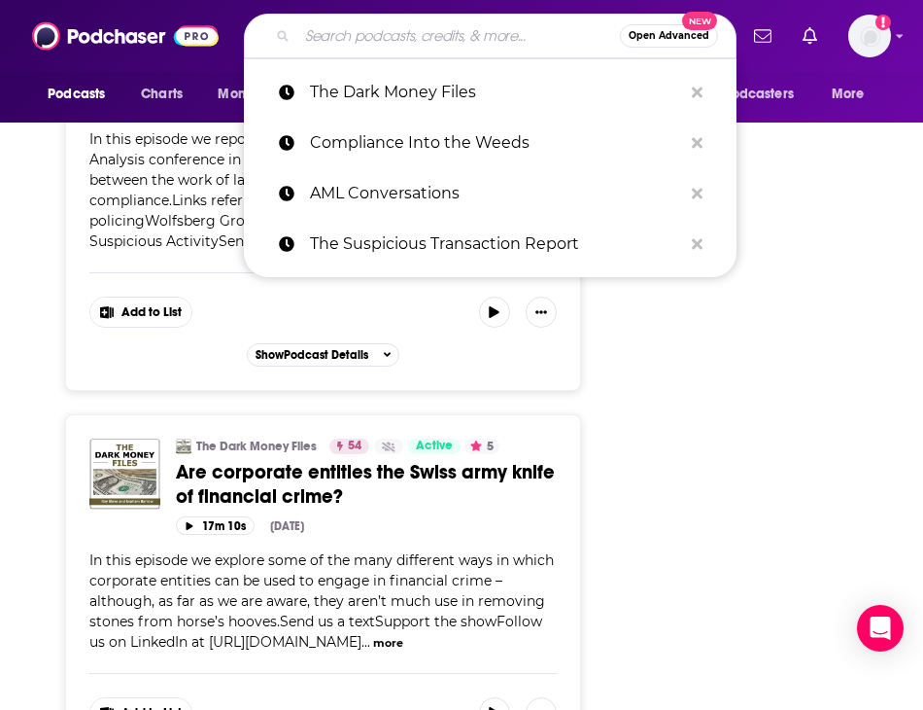
paste input "The Lazarus Heist"
type input "The Lazarus Heist"
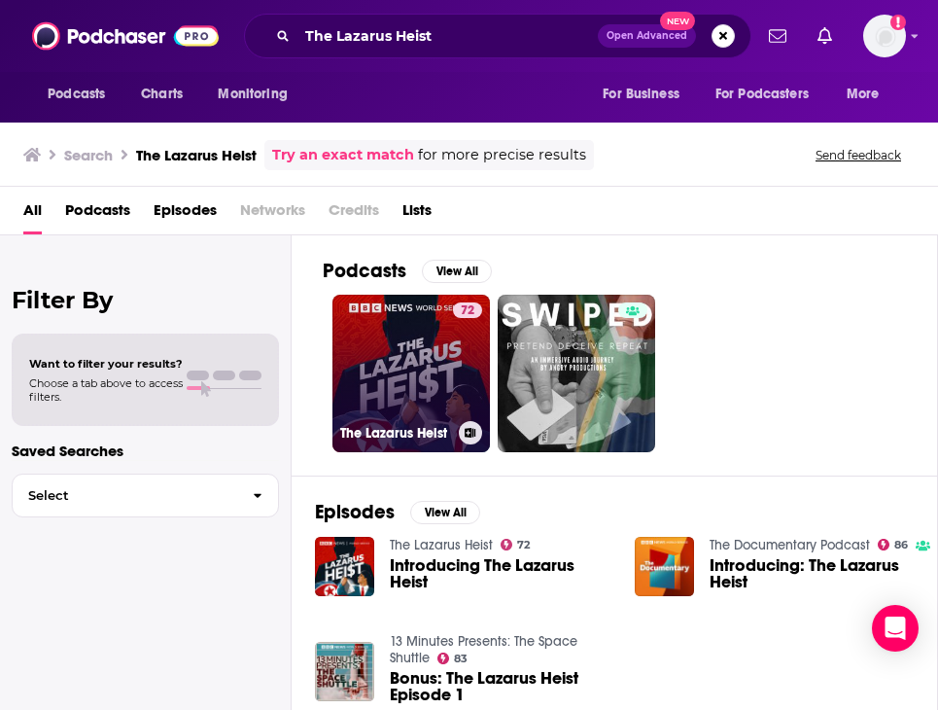
click at [402, 386] on link "72 The Lazarus Heist" at bounding box center [410, 372] width 157 height 157
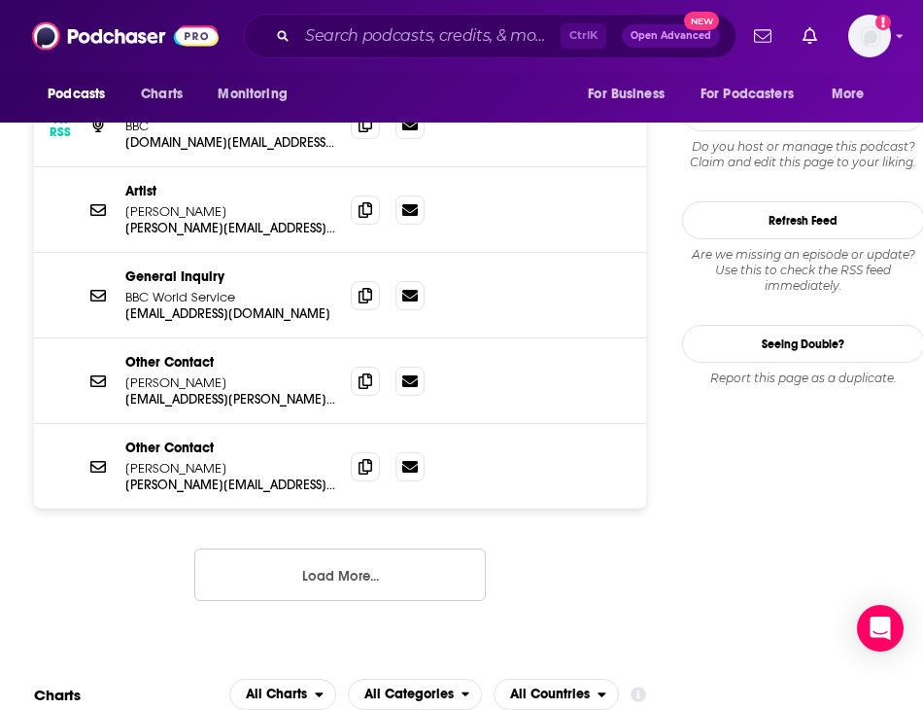
scroll to position [2041, 0]
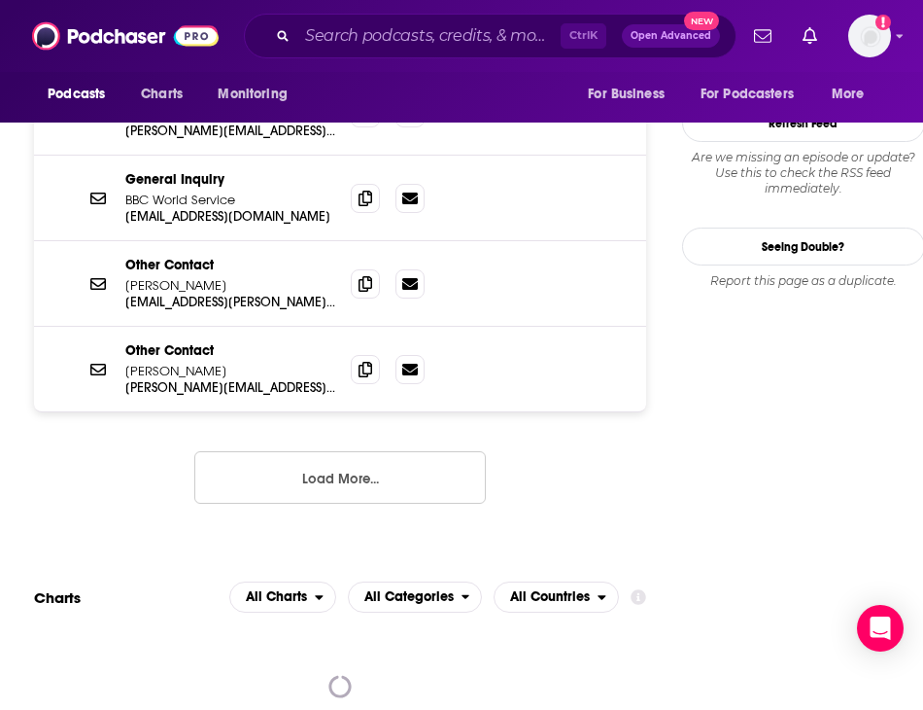
click at [301, 451] on button "Load More..." at bounding box center [340, 477] width 292 height 52
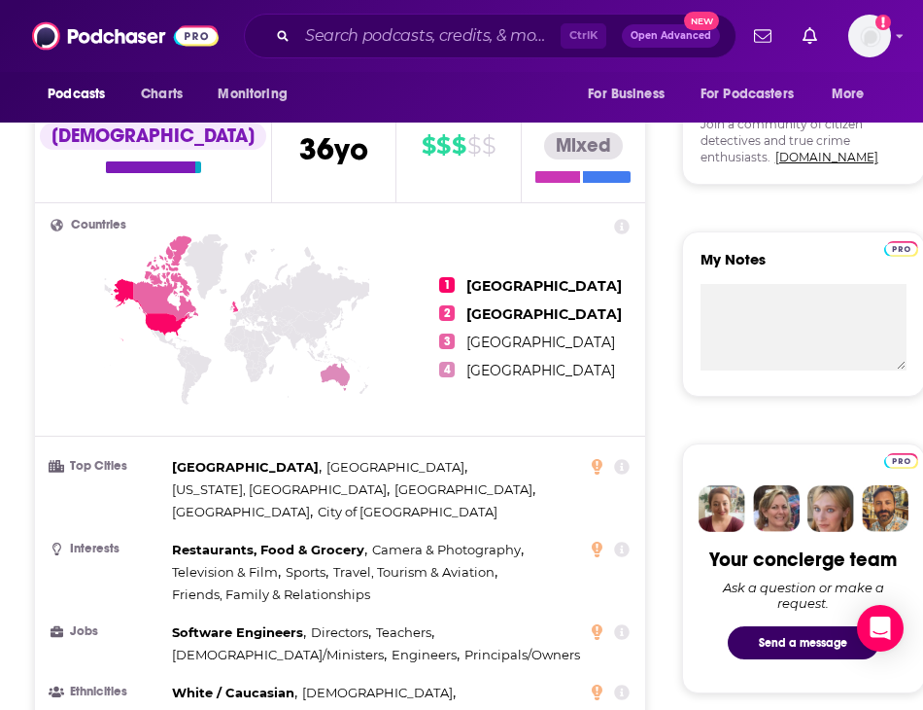
scroll to position [0, 0]
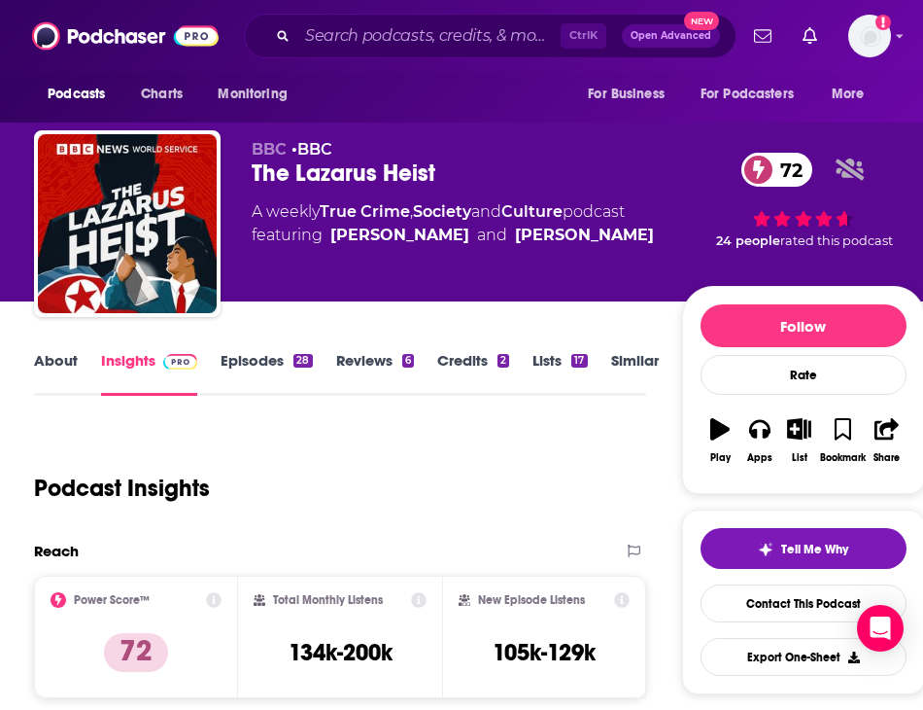
click at [263, 379] on link "Episodes 28" at bounding box center [266, 373] width 91 height 45
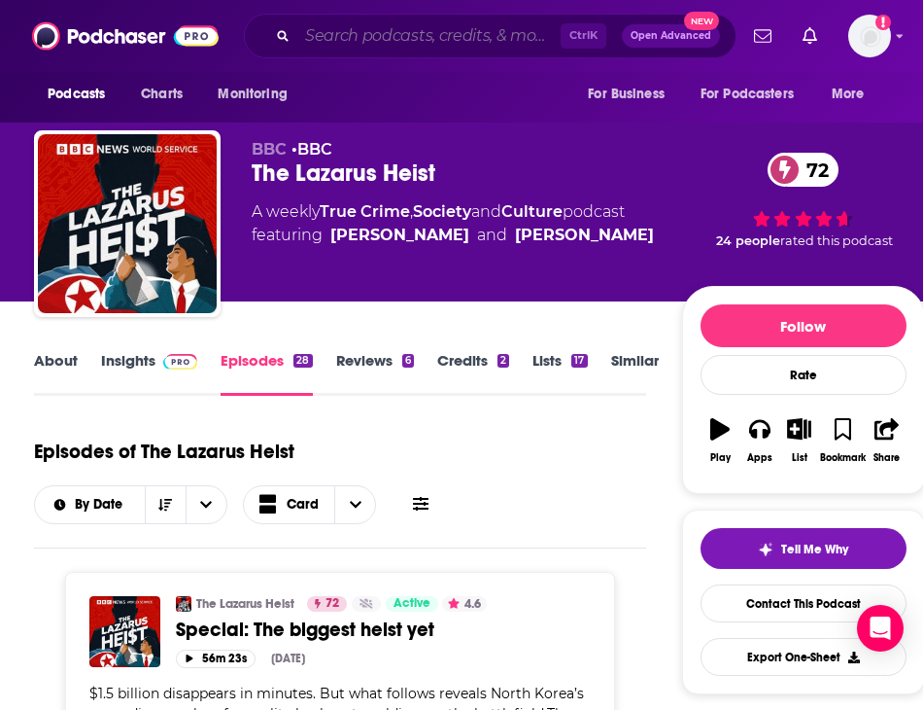
click at [320, 33] on input "Search podcasts, credits, & more..." at bounding box center [428, 35] width 263 height 31
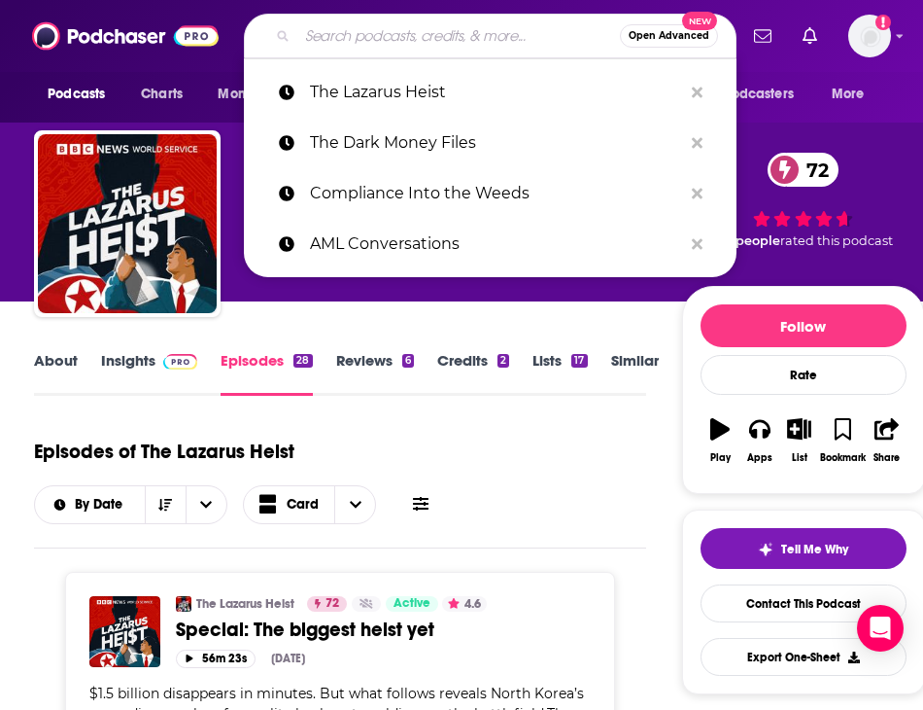
paste input "The Missing Cryptoqueen"
type input "The Missing Cryptoqueen"
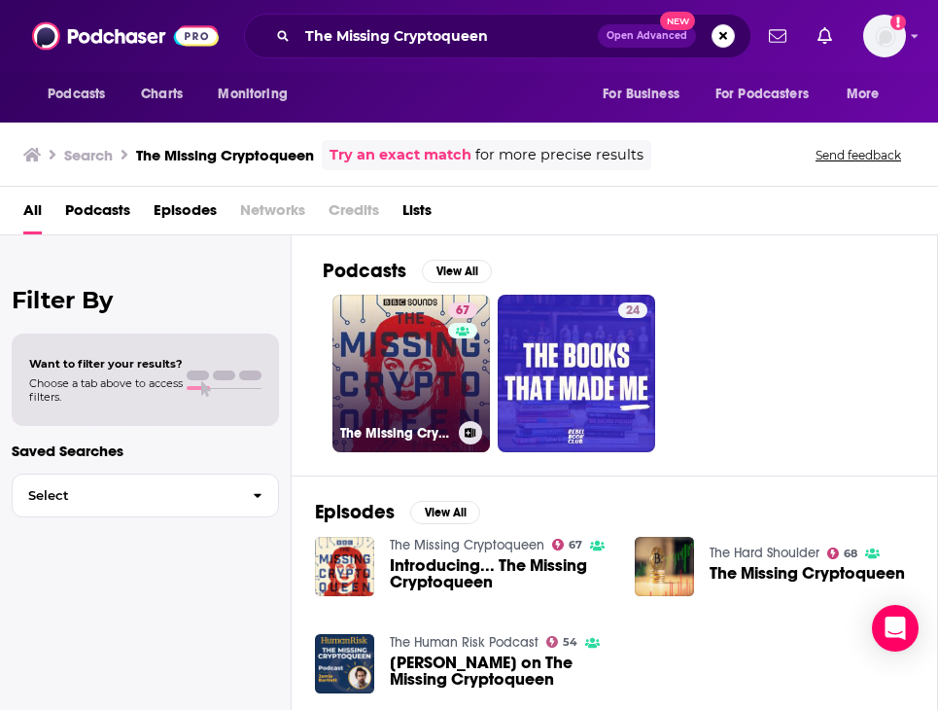
click at [378, 347] on link "67 The Missing Cryptoqueen" at bounding box center [410, 372] width 157 height 157
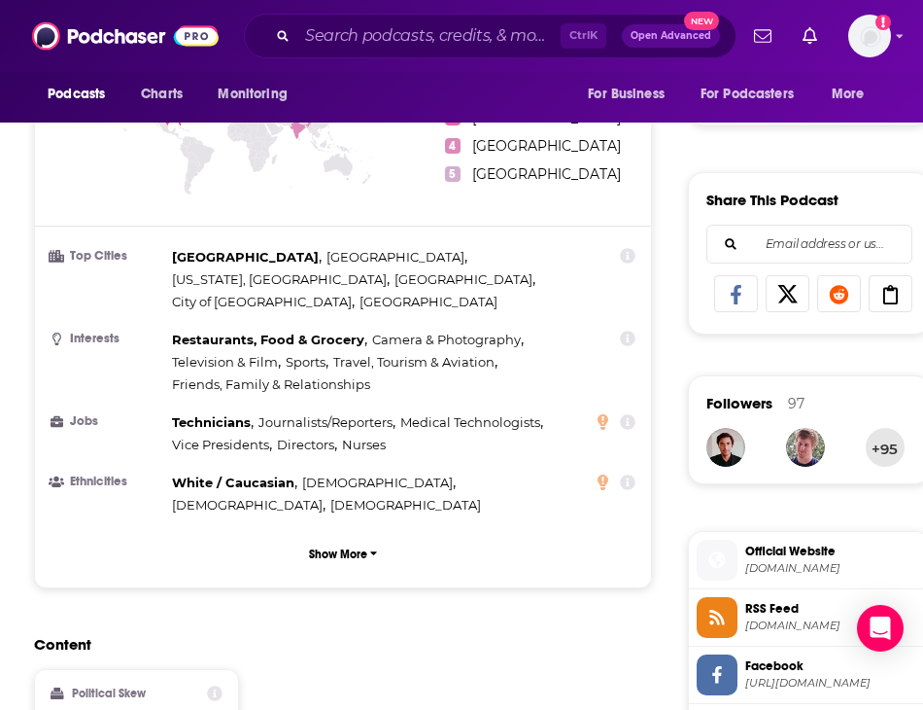
scroll to position [429, 0]
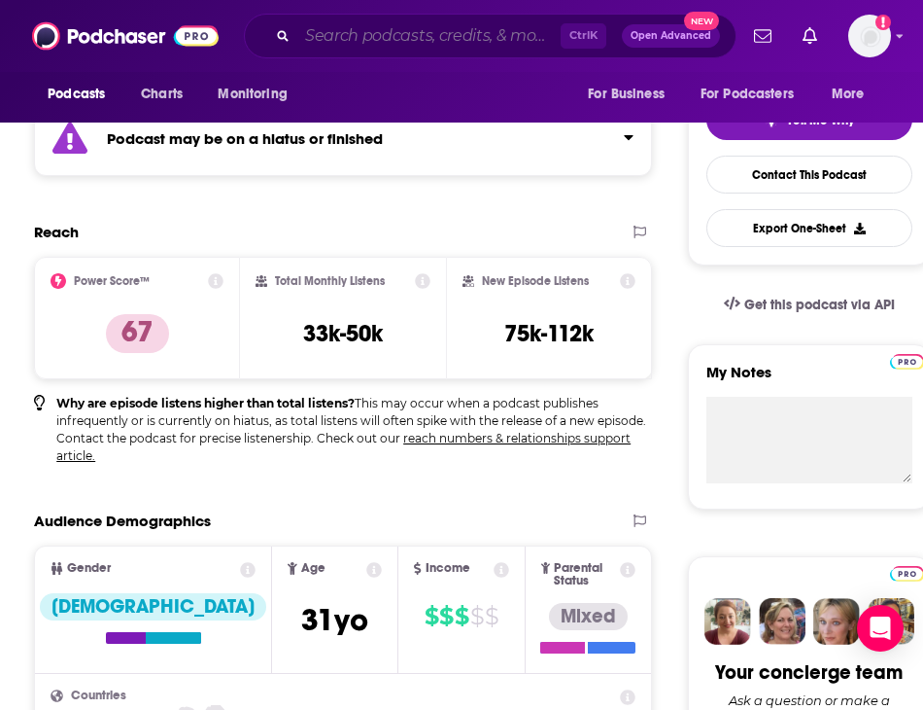
click at [378, 49] on input "Search podcasts, credits, & more..." at bounding box center [428, 35] width 263 height 31
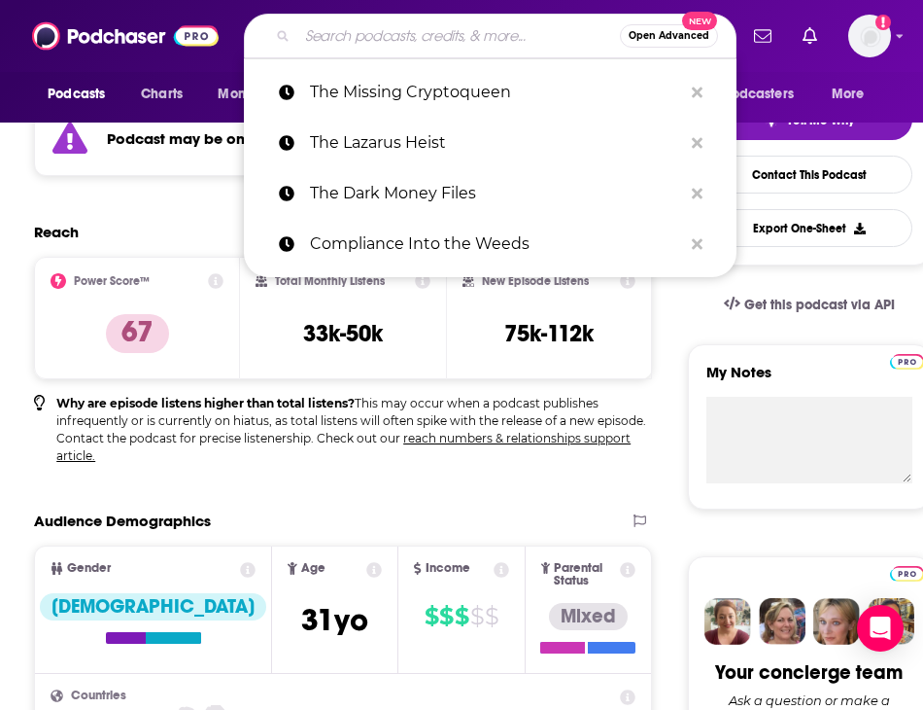
paste input "The $6 billion dollar gold scam"
type input "The $6 billion dollar gold scam"
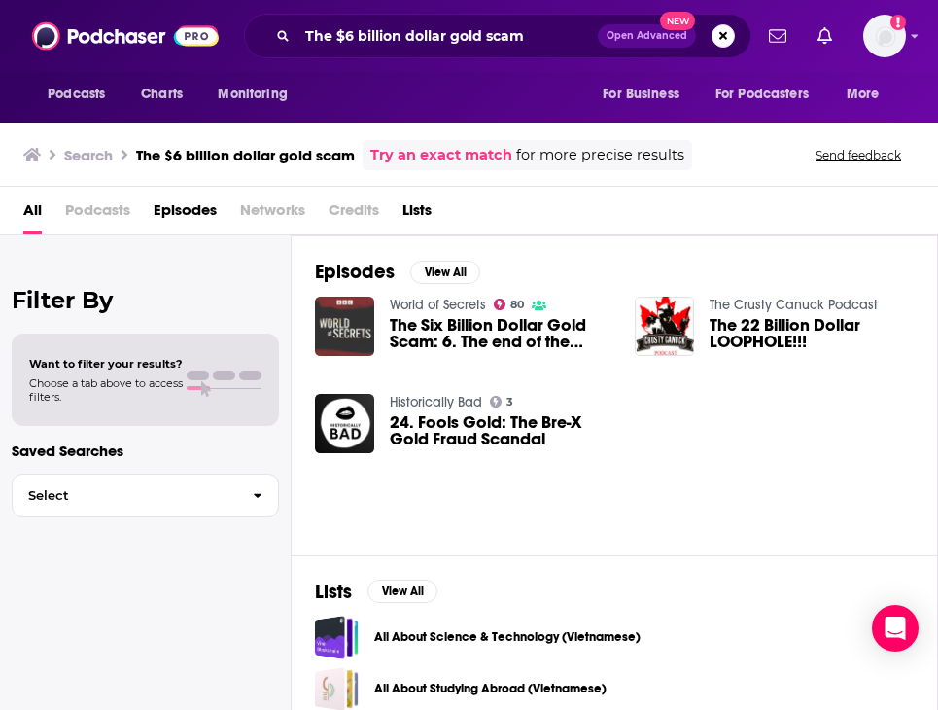
click at [343, 320] on img "The Six Billion Dollar Gold Scam: 6. The end of the bonanza" at bounding box center [344, 325] width 59 height 59
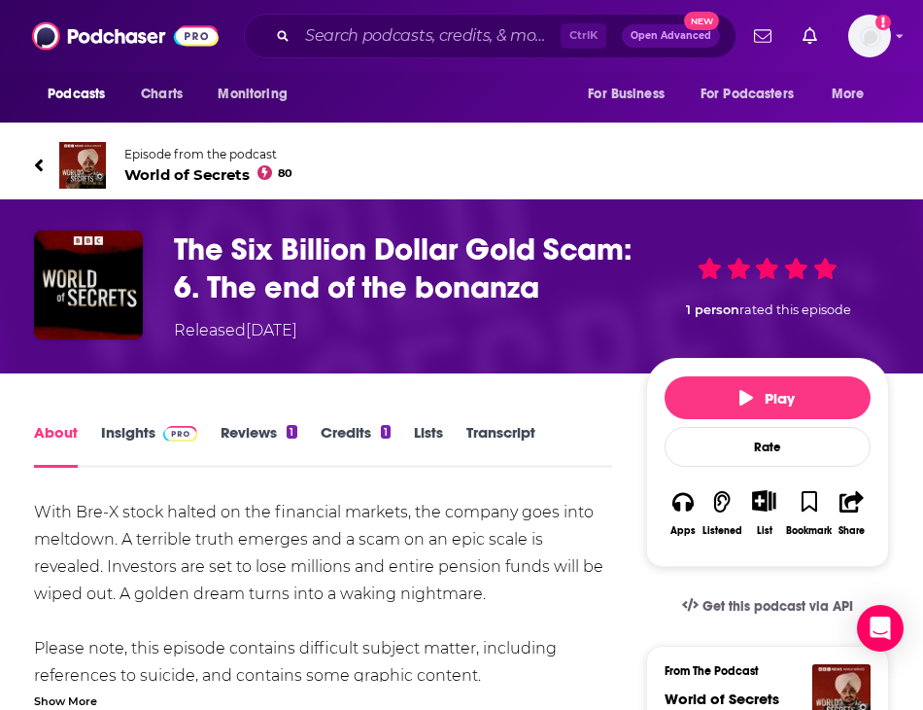
click at [110, 156] on link "Episode from the podcast World of Secrets 80" at bounding box center [461, 165] width 855 height 47
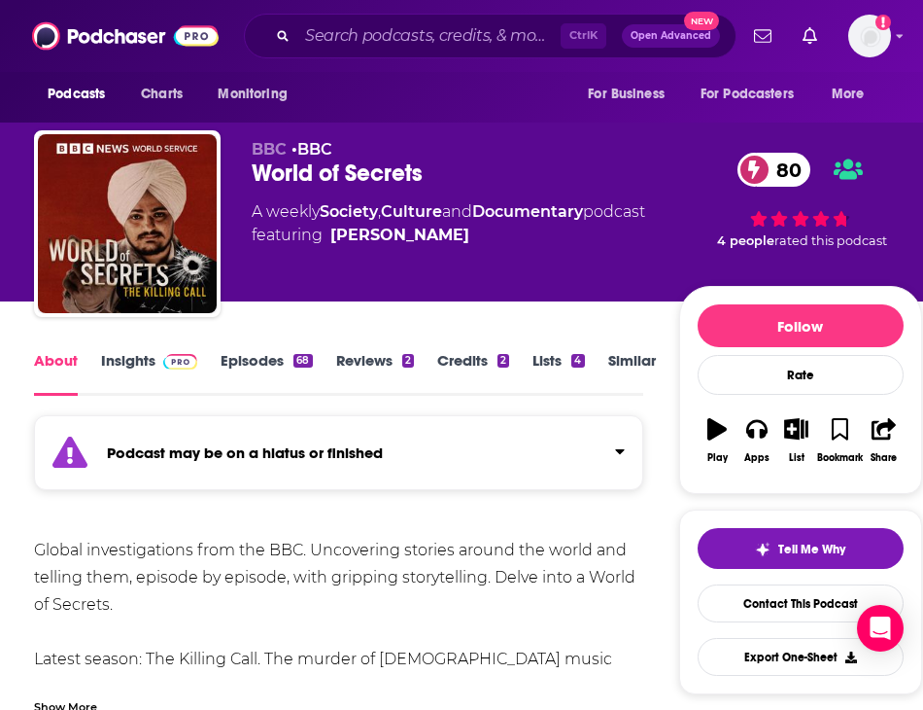
click at [252, 355] on link "Episodes 68" at bounding box center [266, 373] width 91 height 45
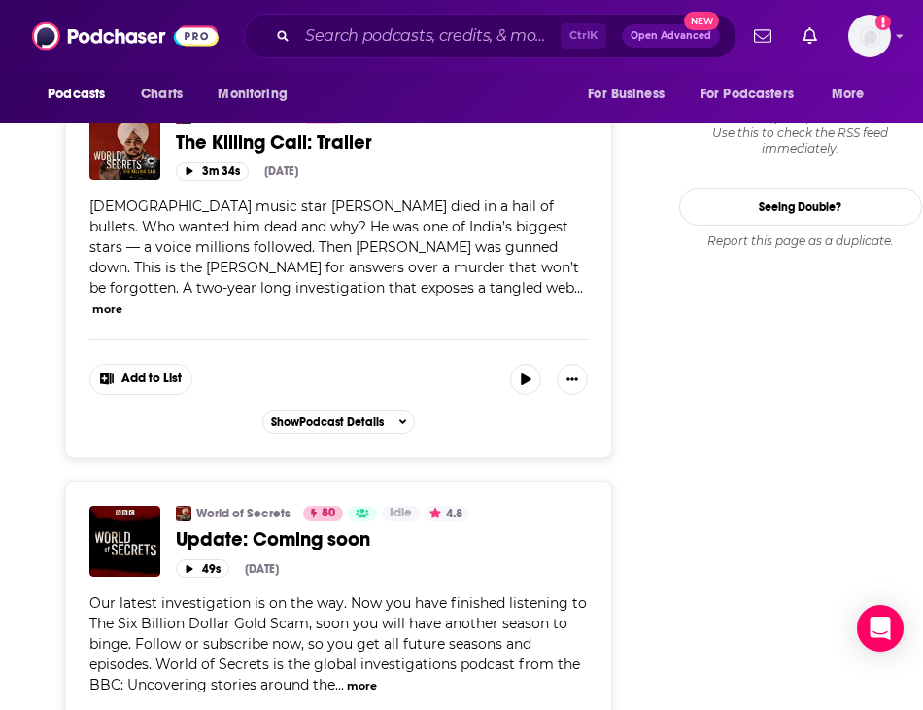
scroll to position [2527, 0]
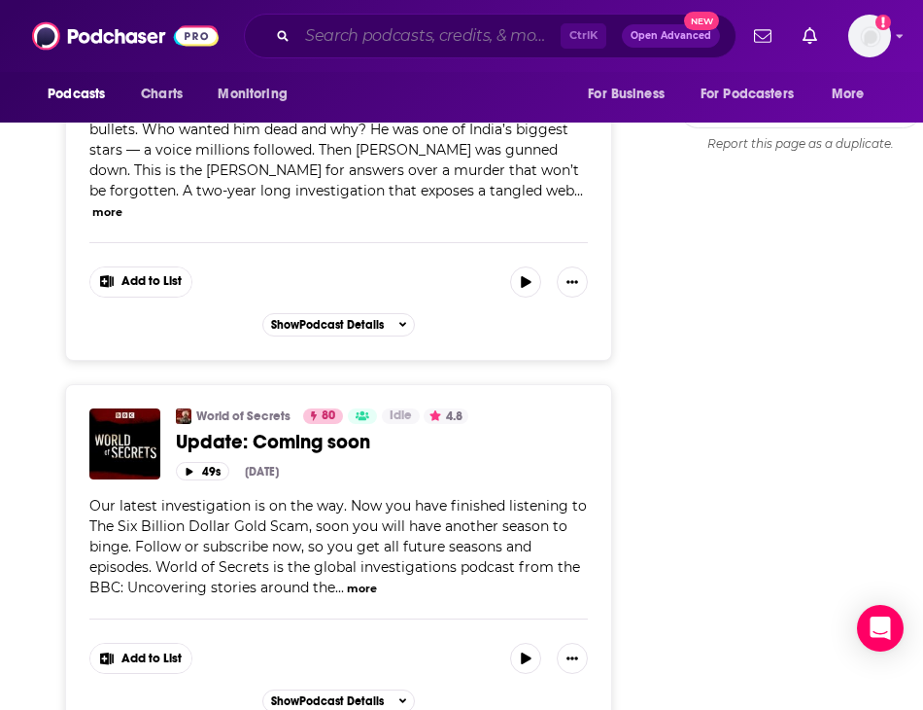
click at [433, 41] on input "Search podcasts, credits, & more..." at bounding box center [428, 35] width 263 height 31
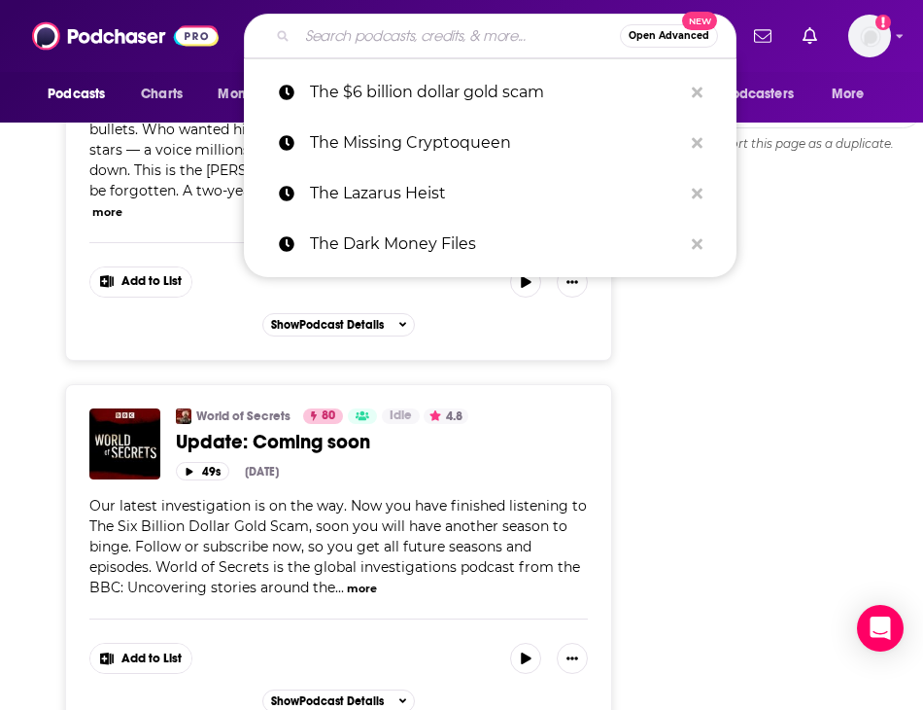
paste input "Shadow Kingdom God’s Banker"
type input "Shadow Kingdom God’s Banker"
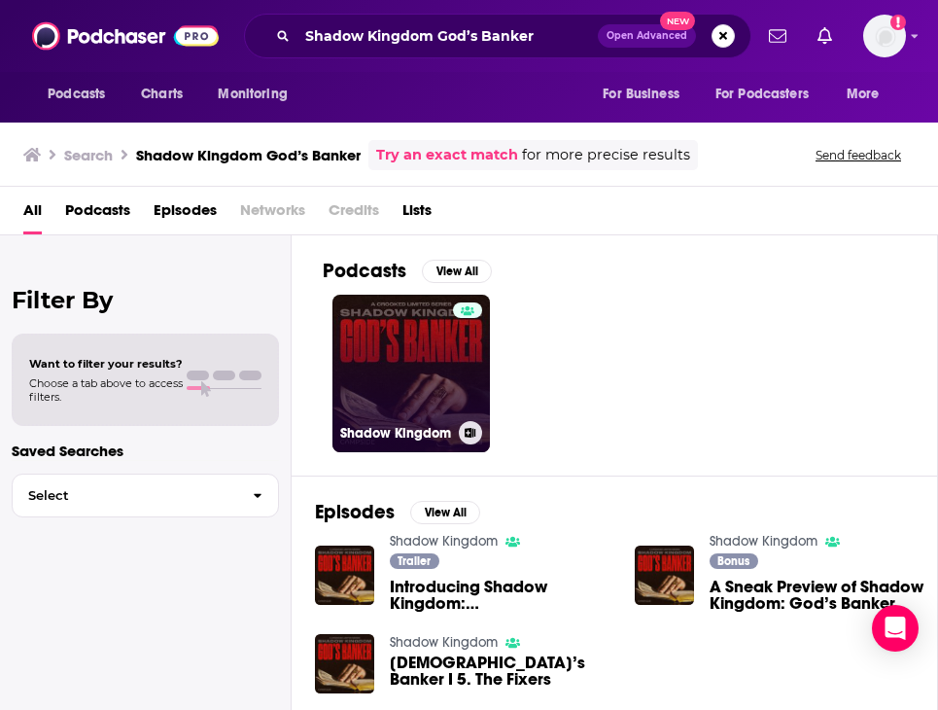
click at [364, 378] on link "Shadow Kingdom" at bounding box center [410, 372] width 157 height 157
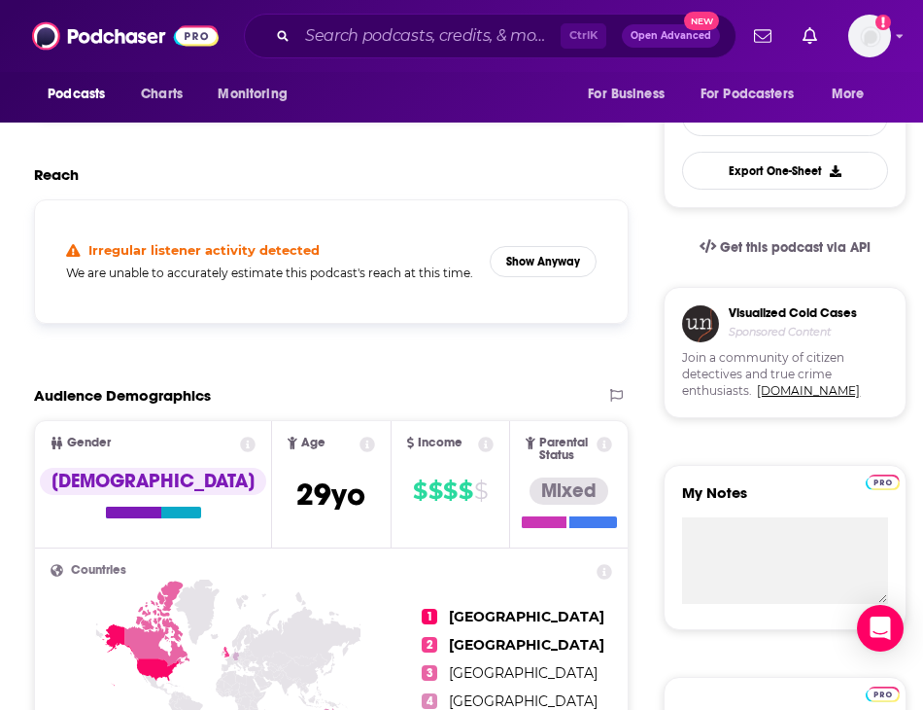
scroll to position [194, 0]
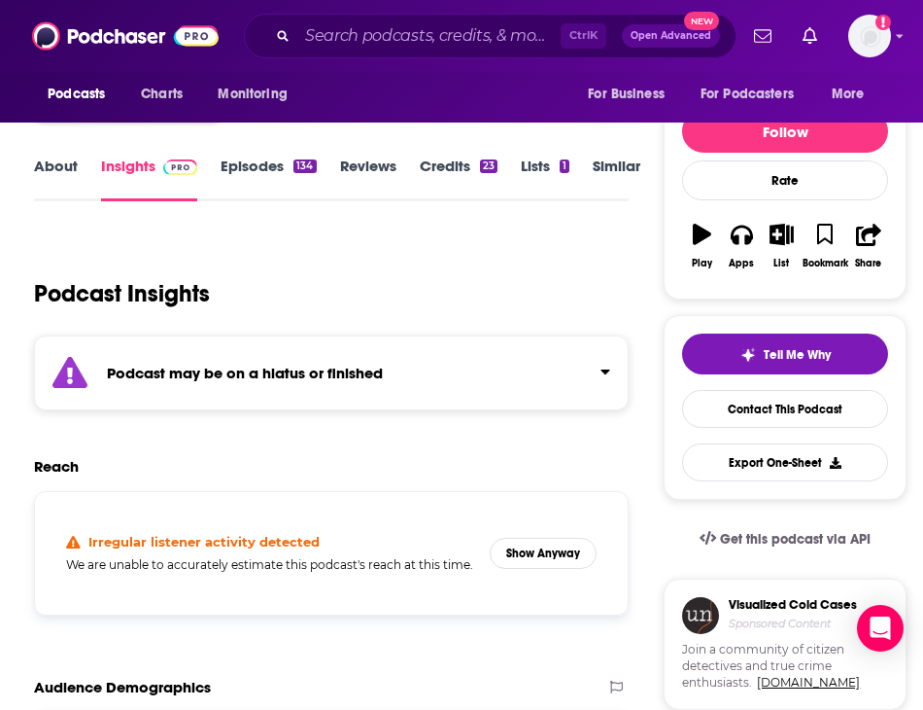
click at [255, 186] on link "Episodes 134" at bounding box center [268, 178] width 95 height 45
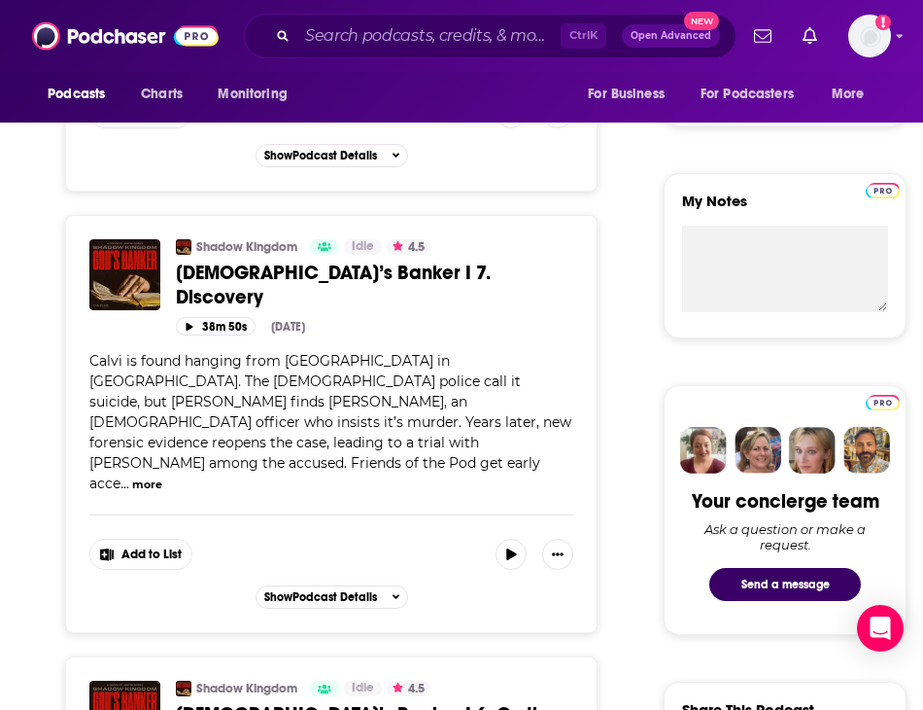
scroll to position [875, 0]
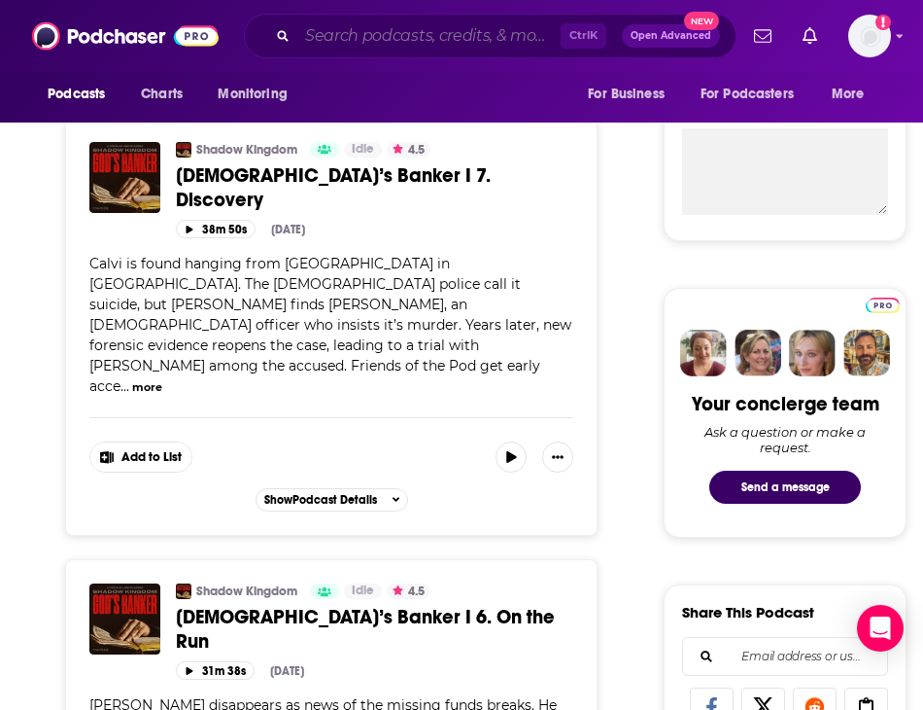
click at [357, 42] on input "Search podcasts, credits, & more..." at bounding box center [428, 35] width 263 height 31
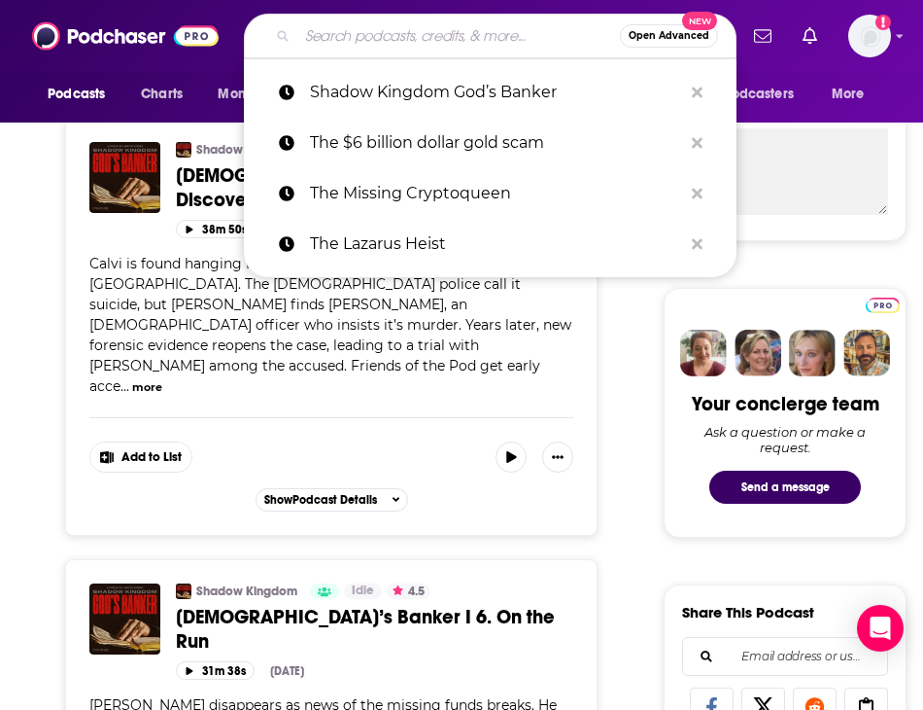
paste input "Shell Game"
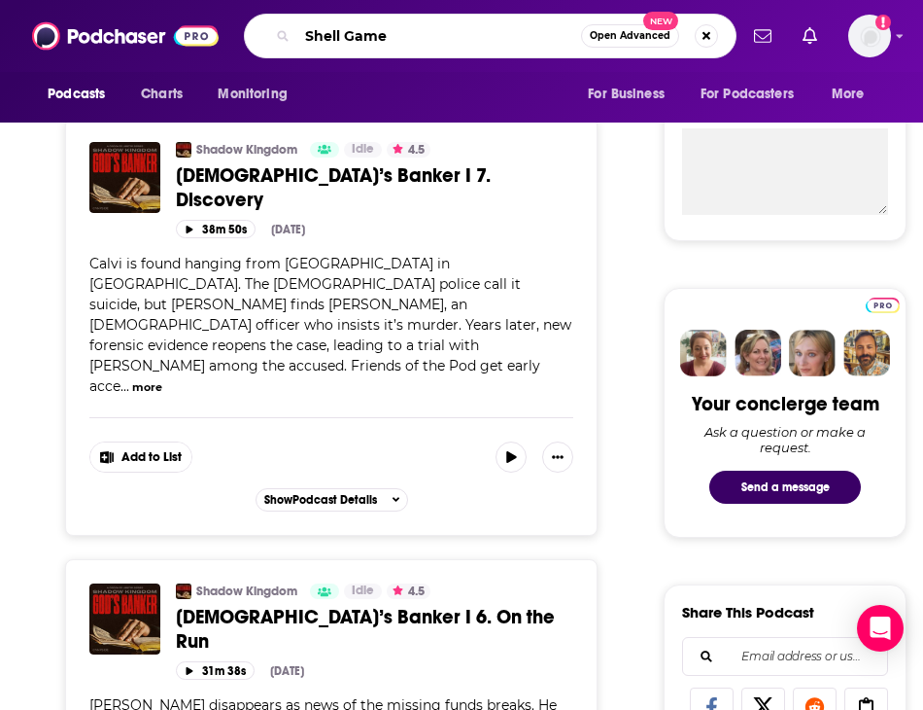
type input "Shell Game"
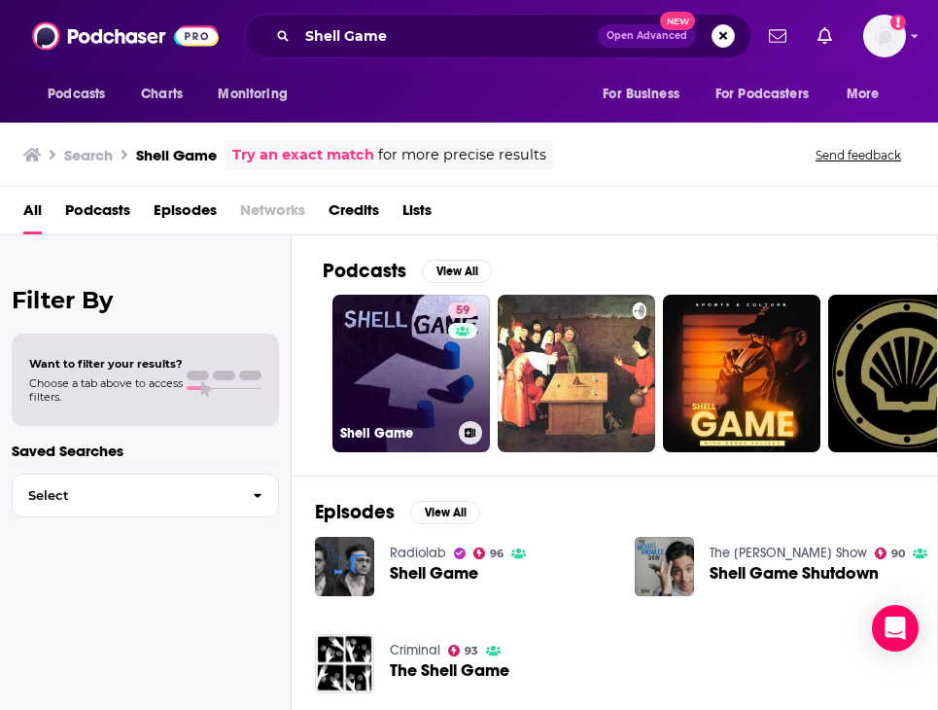
click at [366, 376] on link "59 Shell Game" at bounding box center [410, 372] width 157 height 157
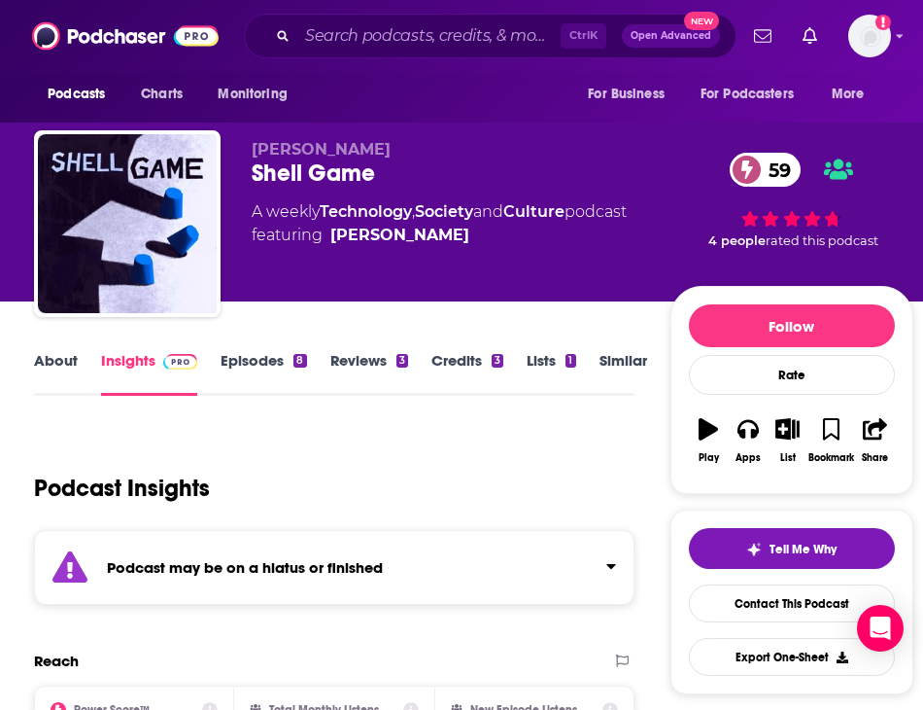
click at [260, 348] on div "About Insights Episodes 8 Reviews 3 Credits 3 Lists 1 Similar" at bounding box center [334, 372] width 601 height 48
click at [254, 361] on link "Episodes 8" at bounding box center [264, 373] width 86 height 45
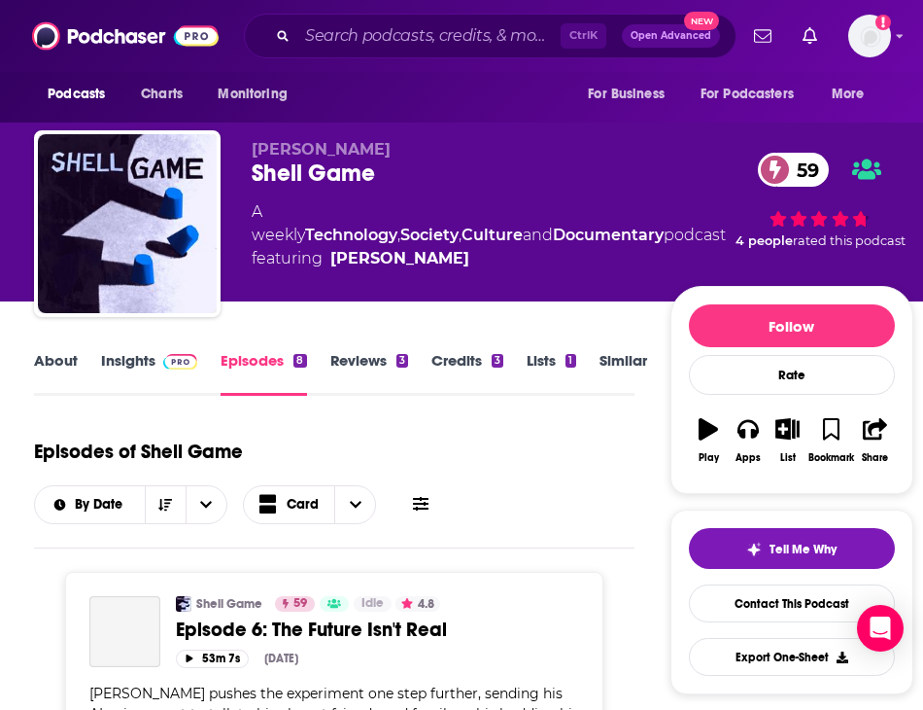
scroll to position [389, 0]
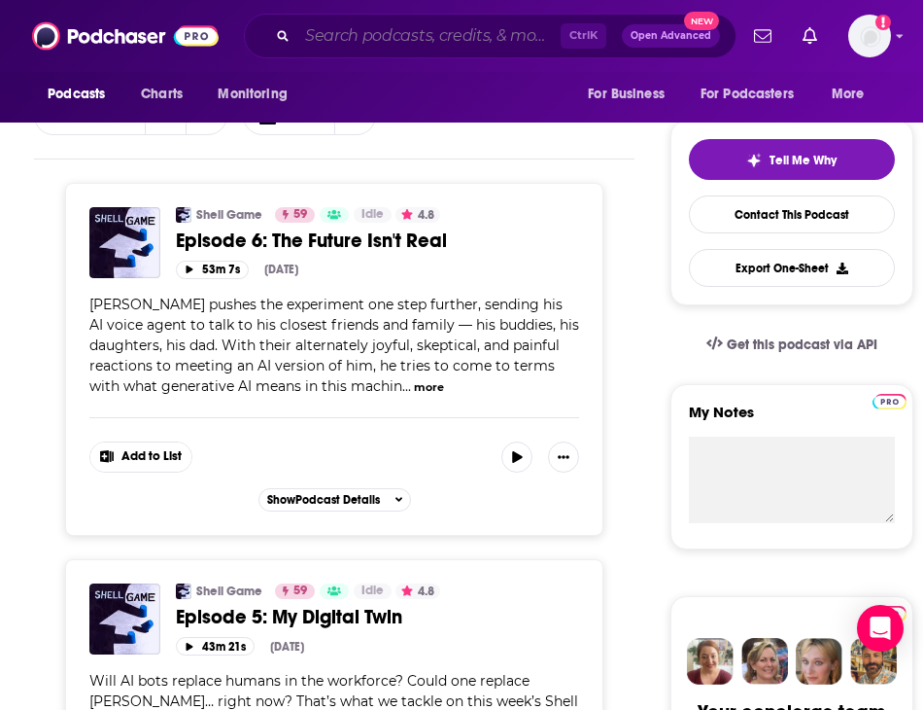
click at [367, 43] on input "Search podcasts, credits, & more..." at bounding box center [428, 35] width 263 height 31
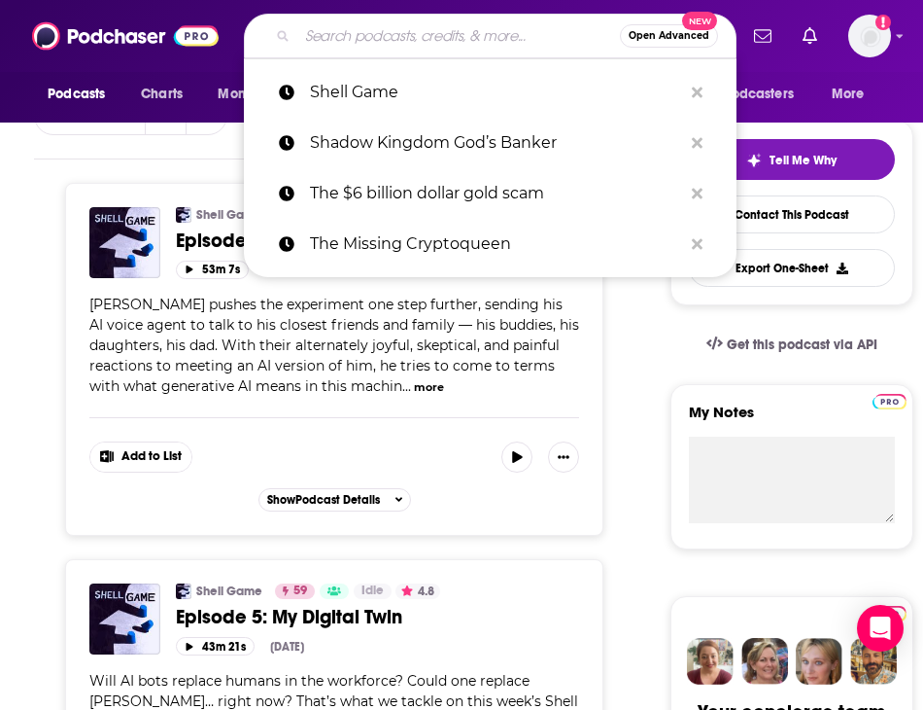
paste input "Rabbit Hole"
type input "Rabbit Hole"
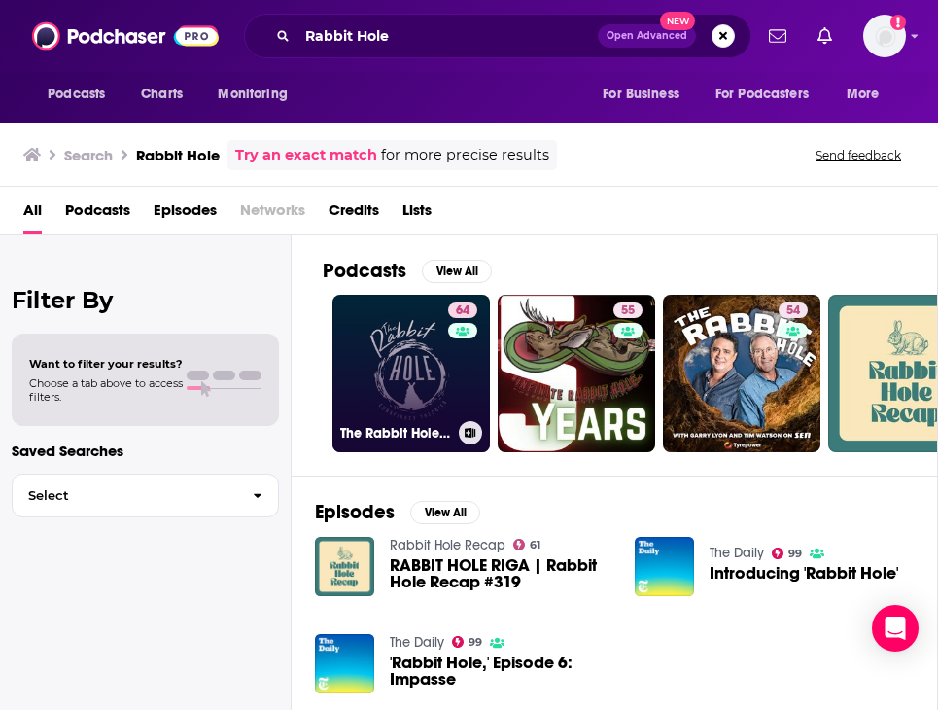
click at [371, 369] on link "64 The Rabbit Hole: Conspiracy Theories" at bounding box center [410, 372] width 157 height 157
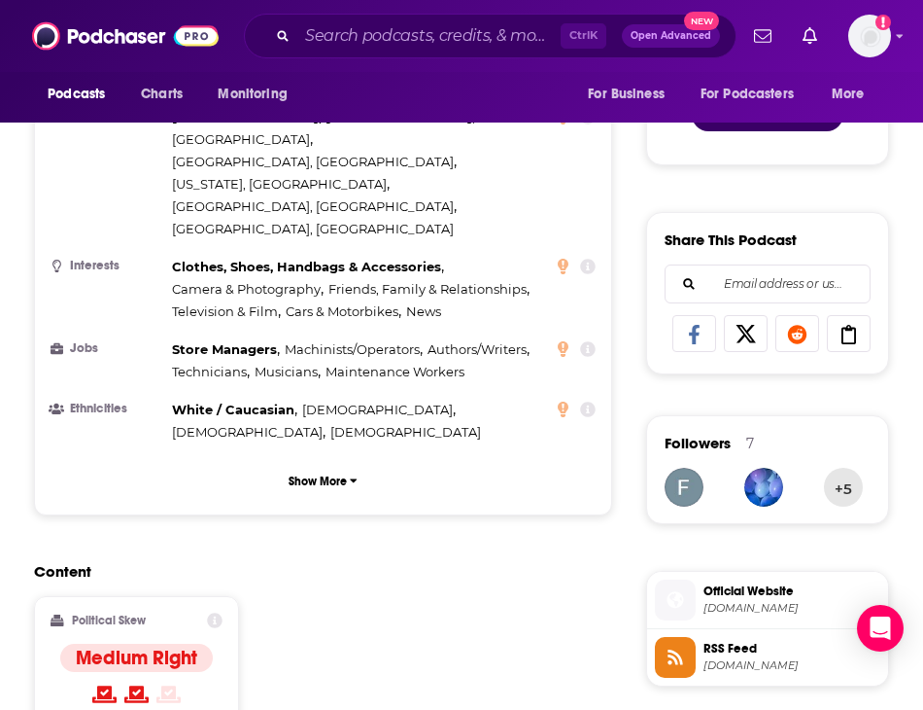
scroll to position [1166, 0]
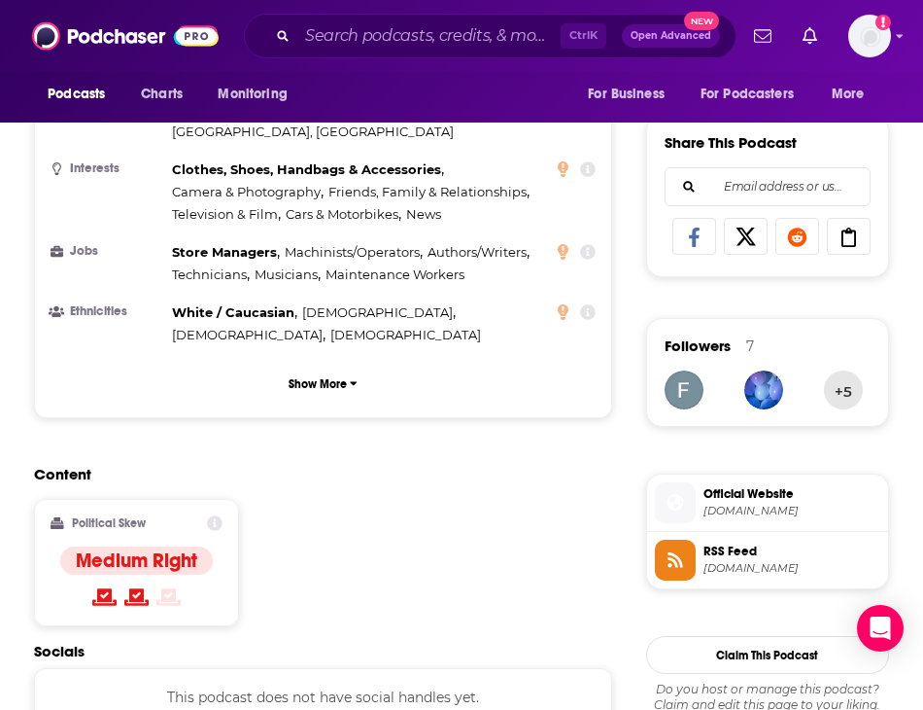
click at [215, 515] on icon at bounding box center [215, 523] width 16 height 16
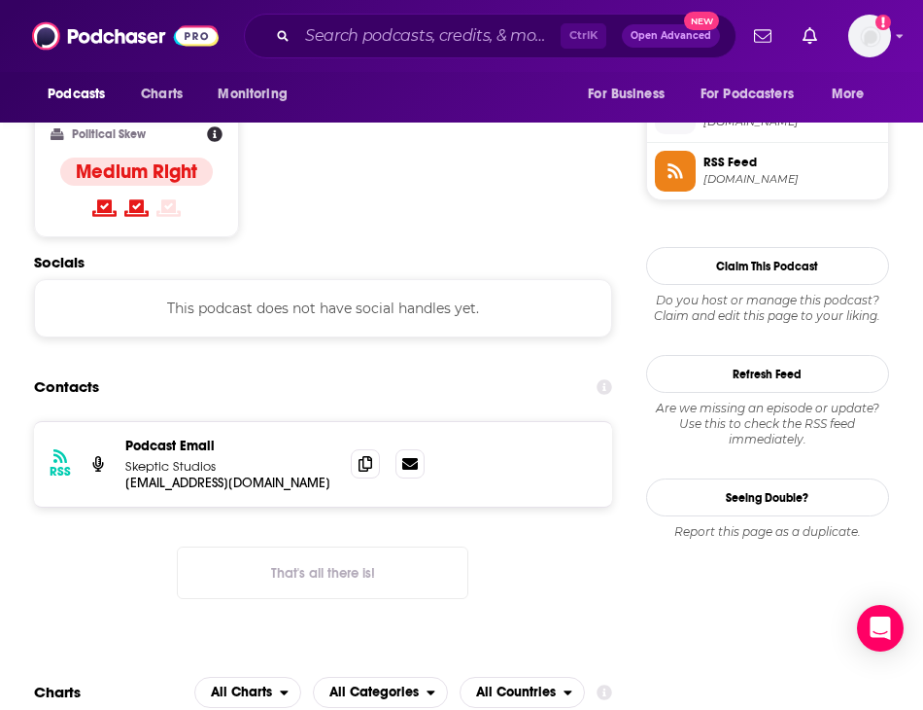
scroll to position [0, 0]
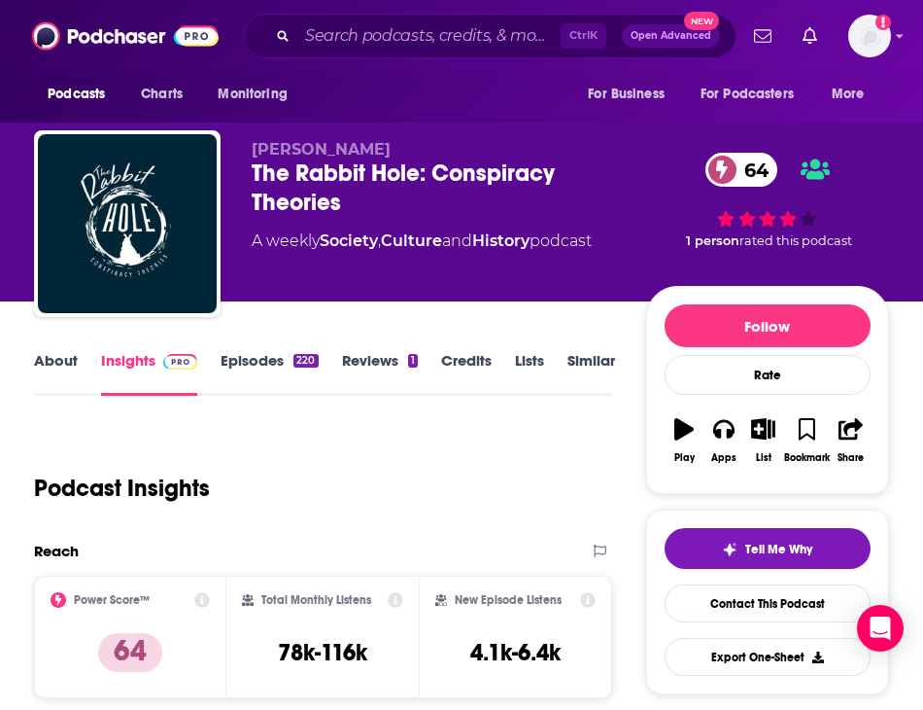
click at [282, 349] on div "About Insights Episodes 220 Reviews 1 Credits Lists Similar" at bounding box center [322, 372] width 577 height 48
click at [264, 359] on link "Episodes 220" at bounding box center [269, 373] width 97 height 45
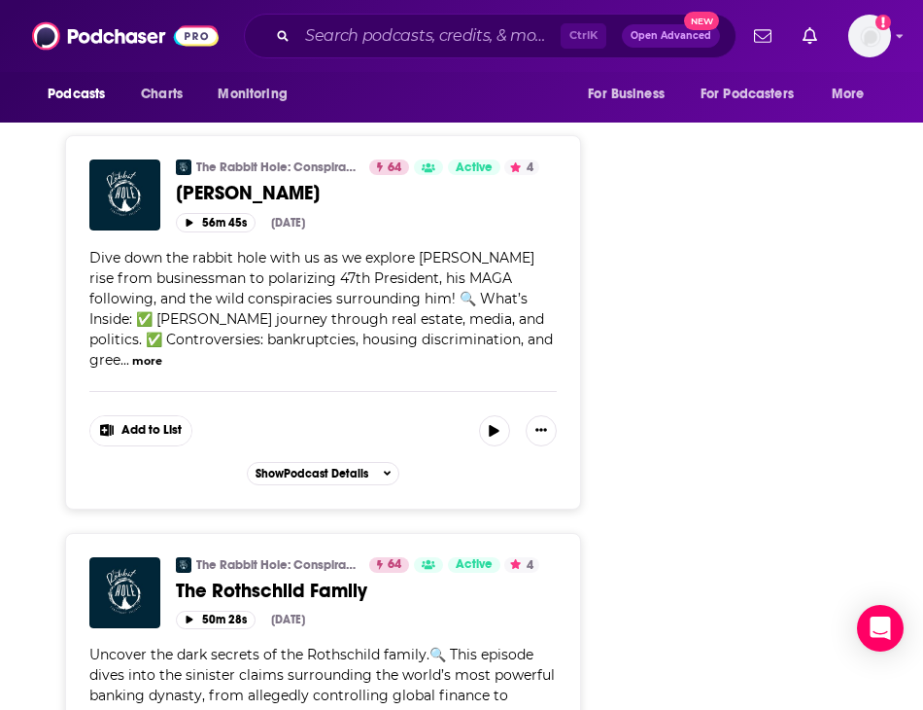
scroll to position [3985, 0]
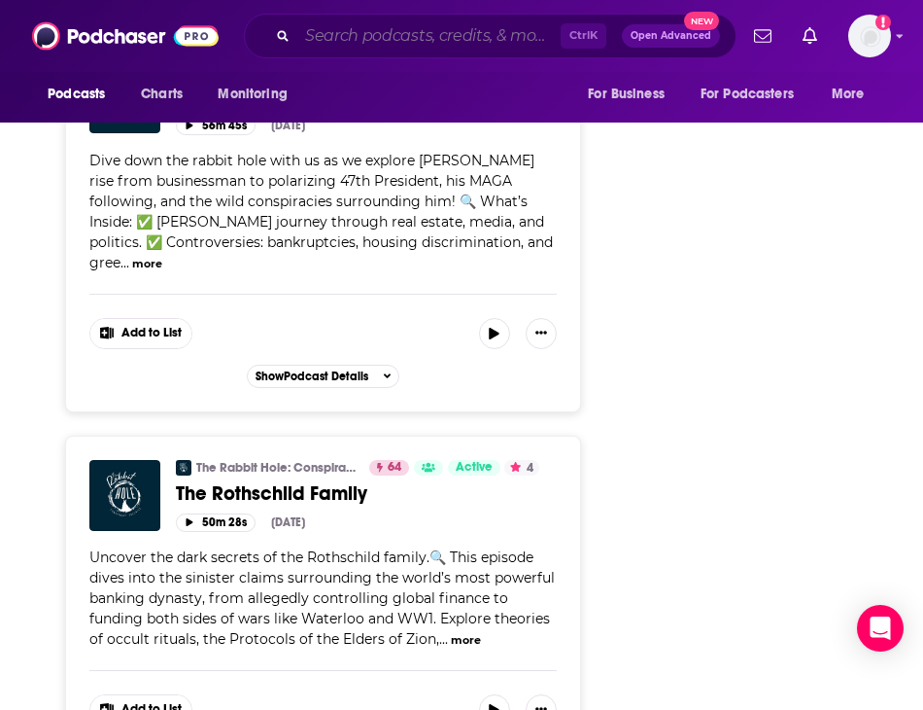
click at [334, 42] on input "Search podcasts, credits, & more..." at bounding box center [428, 35] width 263 height 31
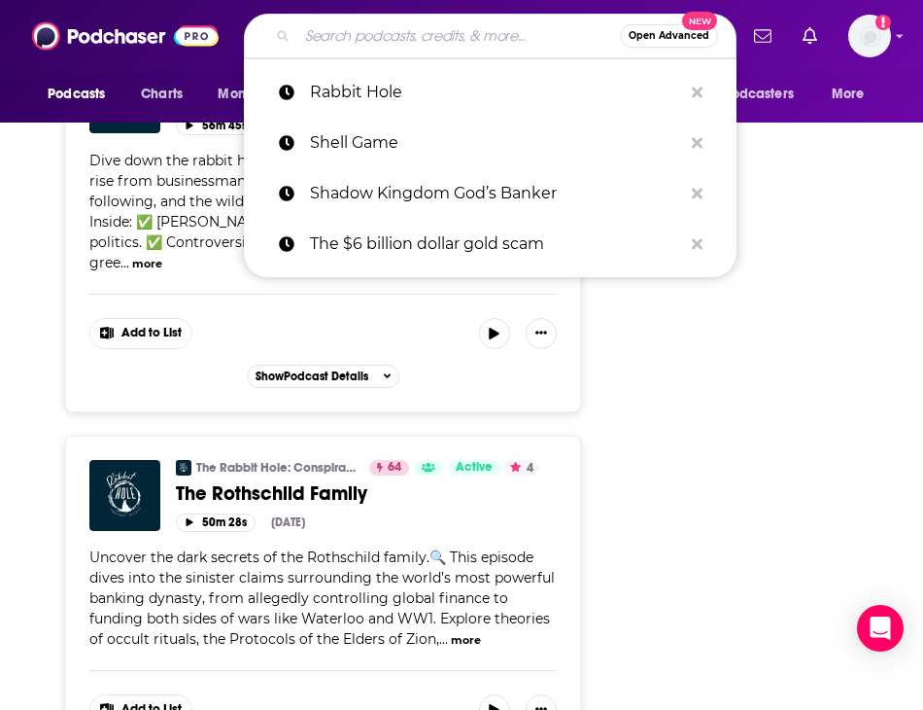
paste input "TRM Talks"
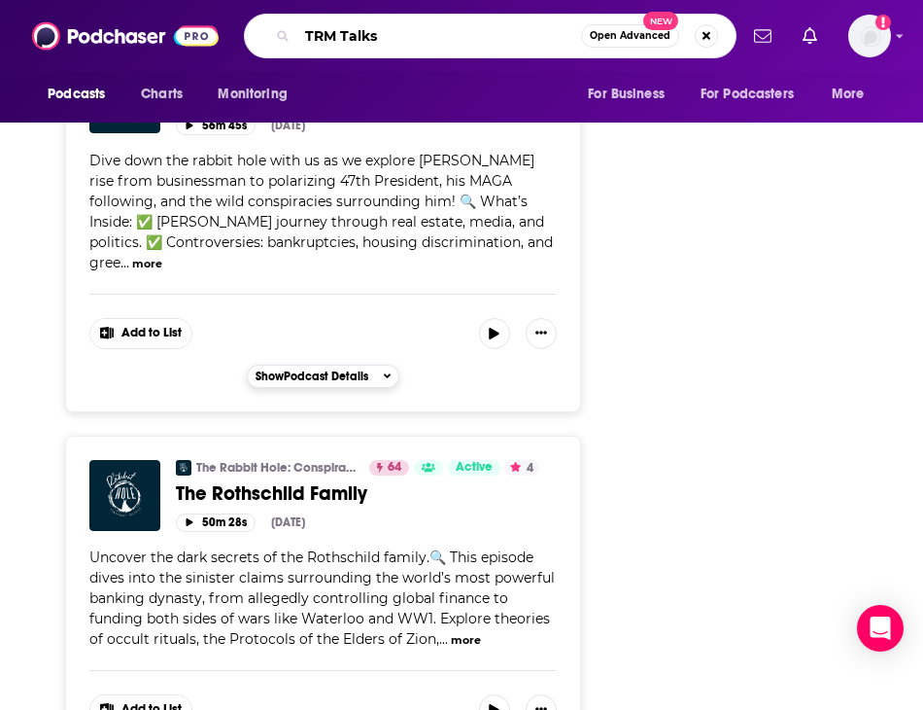
type input "TRM Talks"
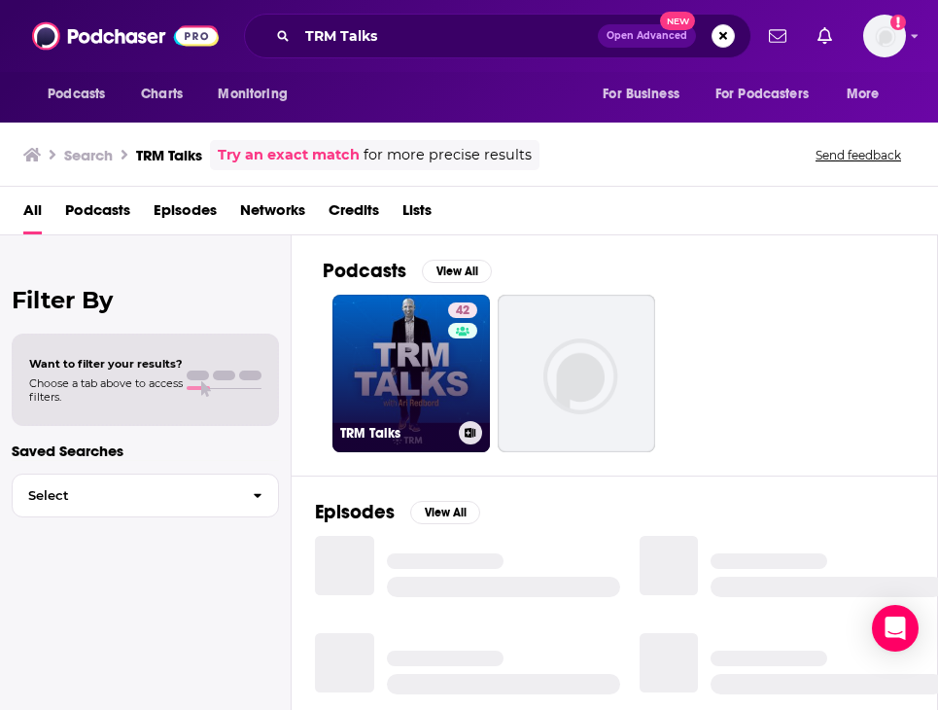
click at [368, 349] on link "42 TRM Talks" at bounding box center [410, 372] width 157 height 157
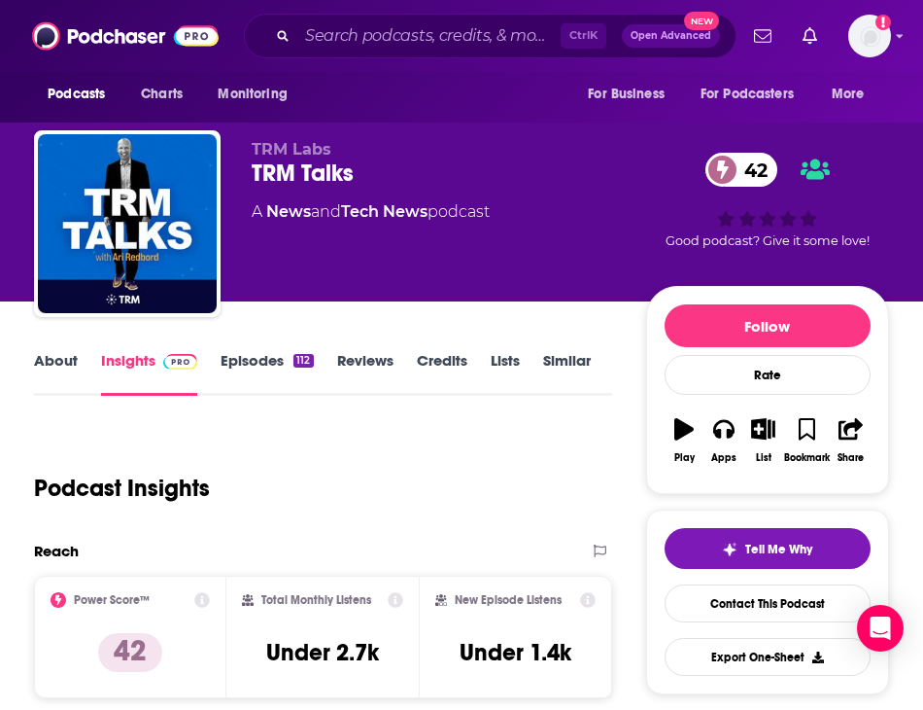
click at [263, 364] on link "Episodes 112" at bounding box center [267, 373] width 92 height 45
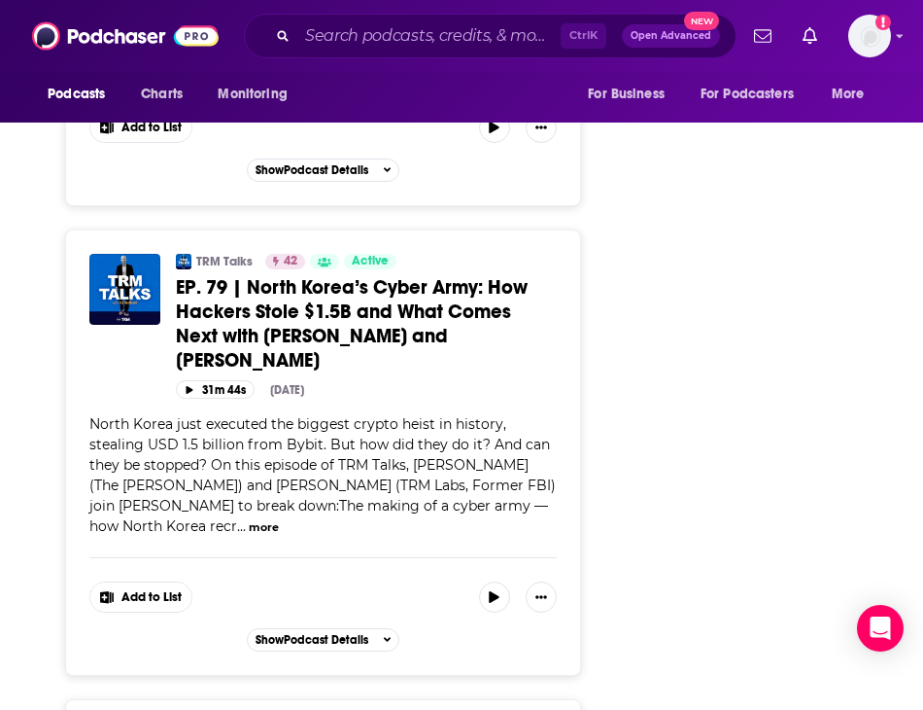
scroll to position [6026, 0]
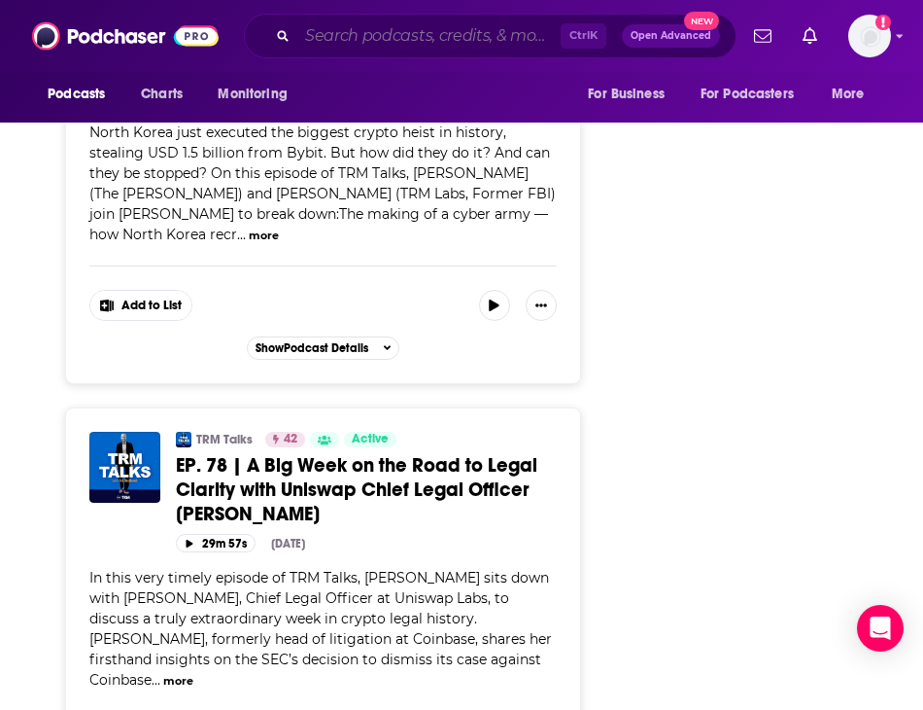
click at [366, 44] on input "Search podcasts, credits, & more..." at bounding box center [428, 35] width 263 height 31
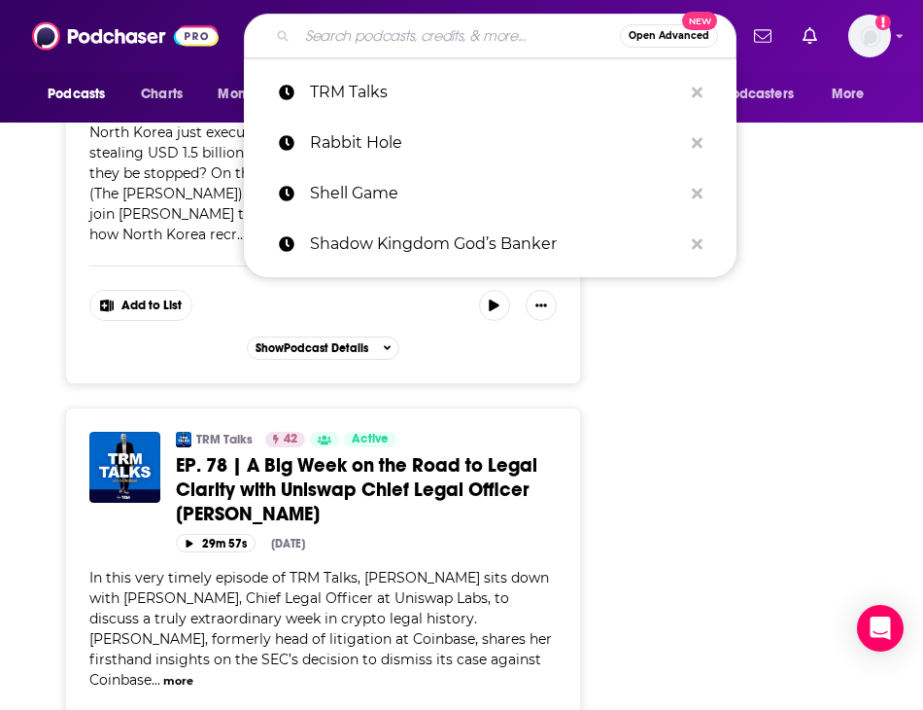
paste input "404 Media"
type input "404 Media"
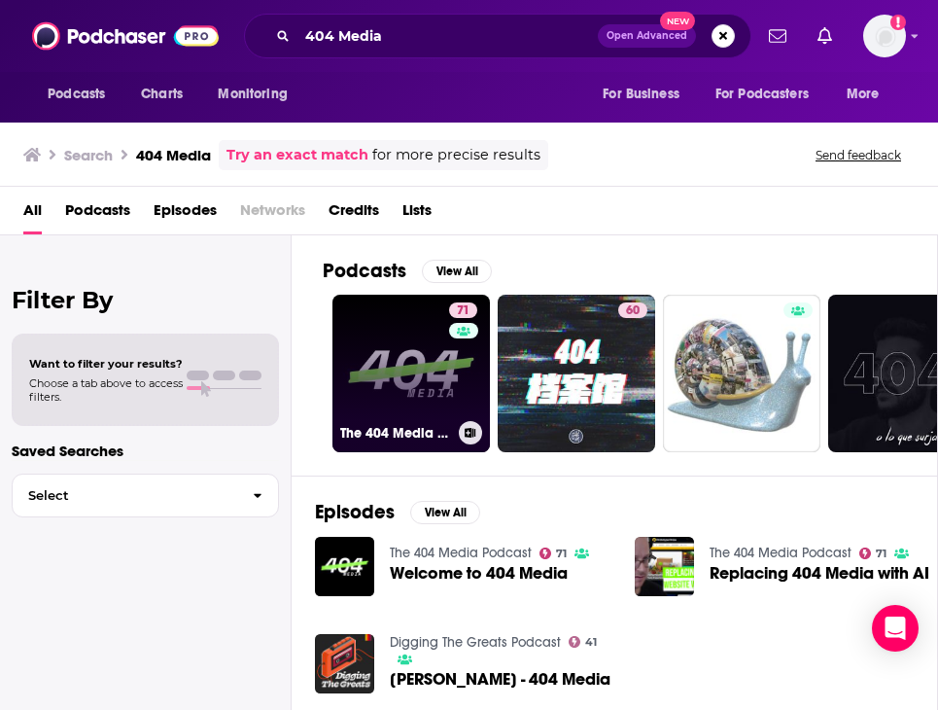
click at [367, 364] on link "71 The 404 Media Podcast" at bounding box center [410, 372] width 157 height 157
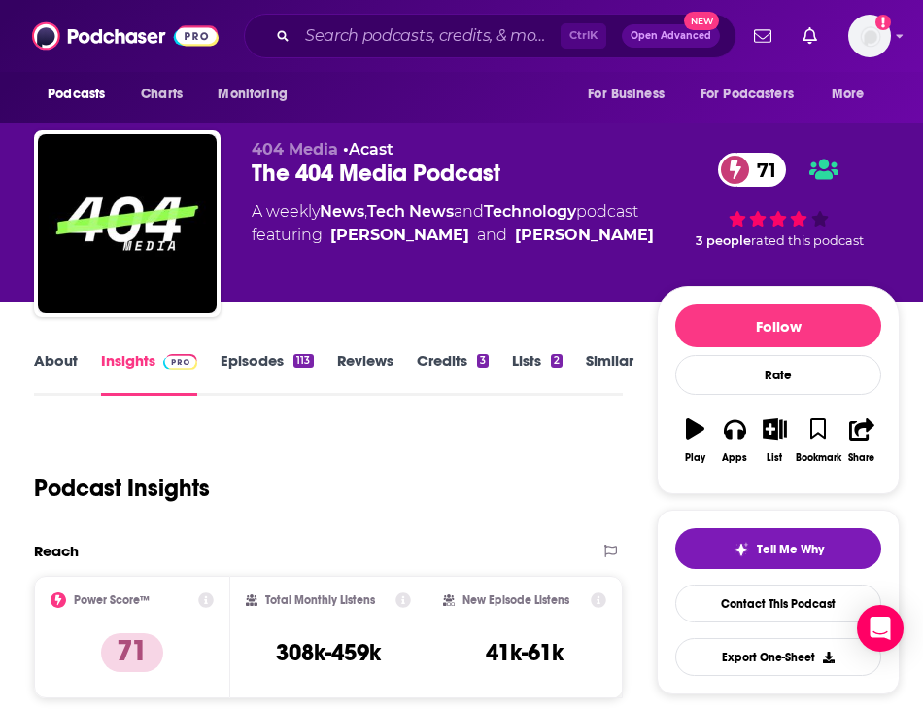
click at [275, 354] on link "Episodes 113" at bounding box center [267, 373] width 92 height 45
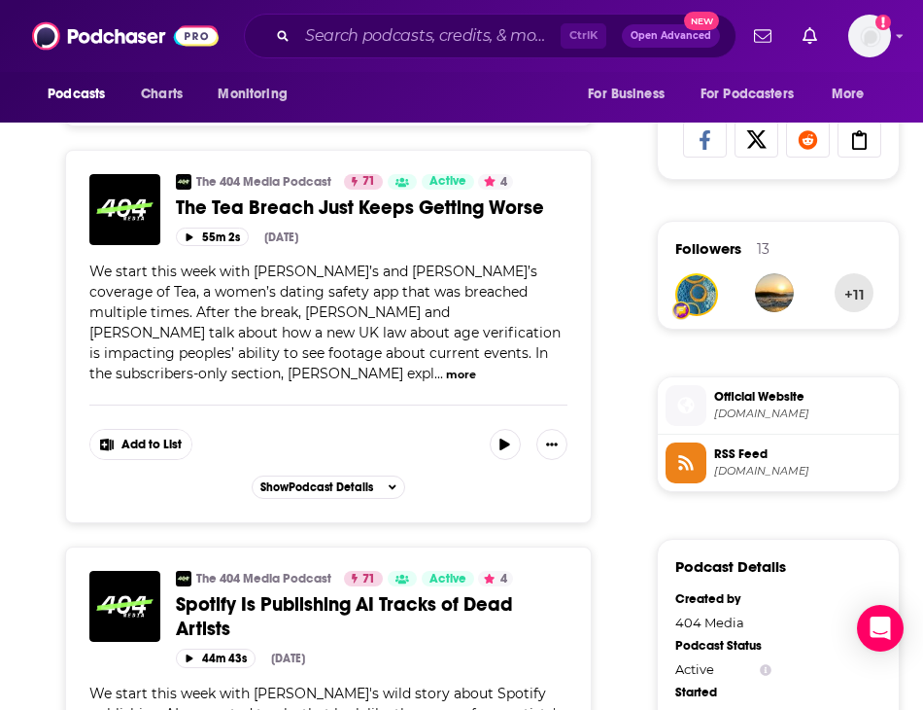
scroll to position [1361, 0]
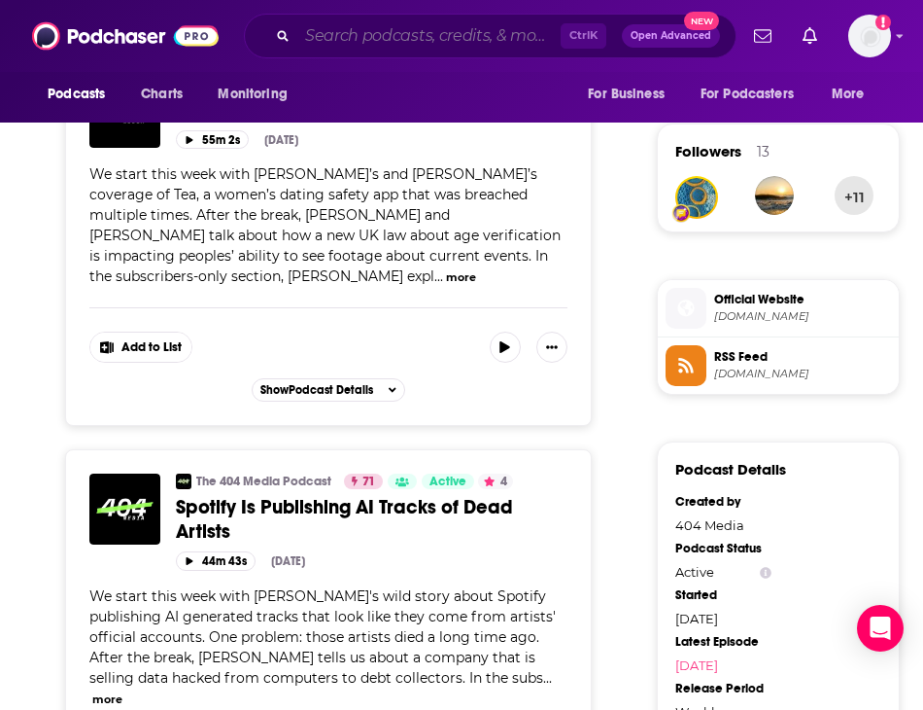
click at [356, 41] on input "Search podcasts, credits, & more..." at bounding box center [428, 35] width 263 height 31
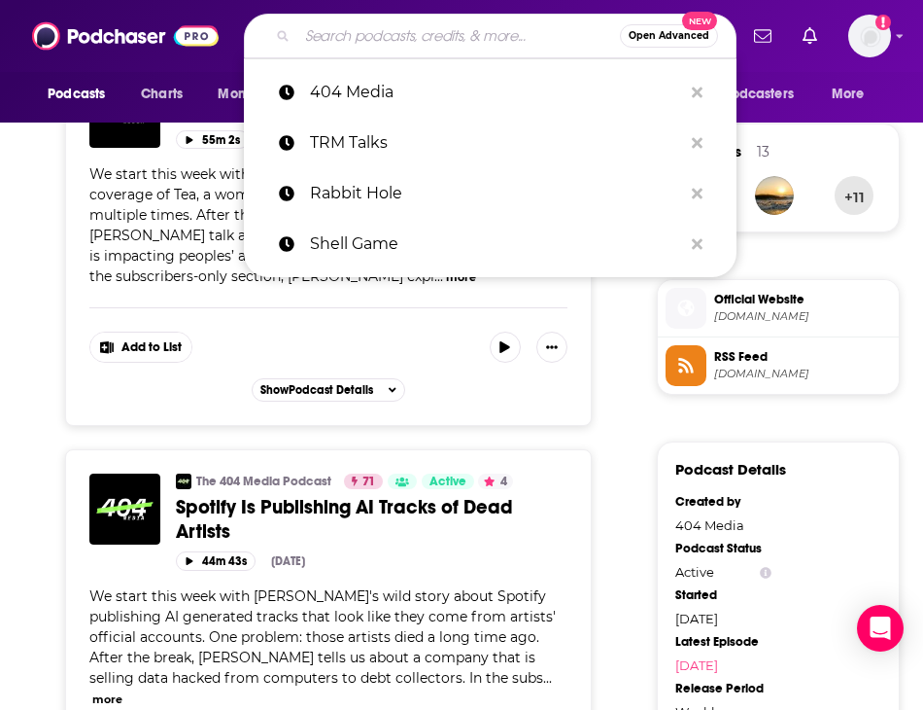
paste input "AI Explained"
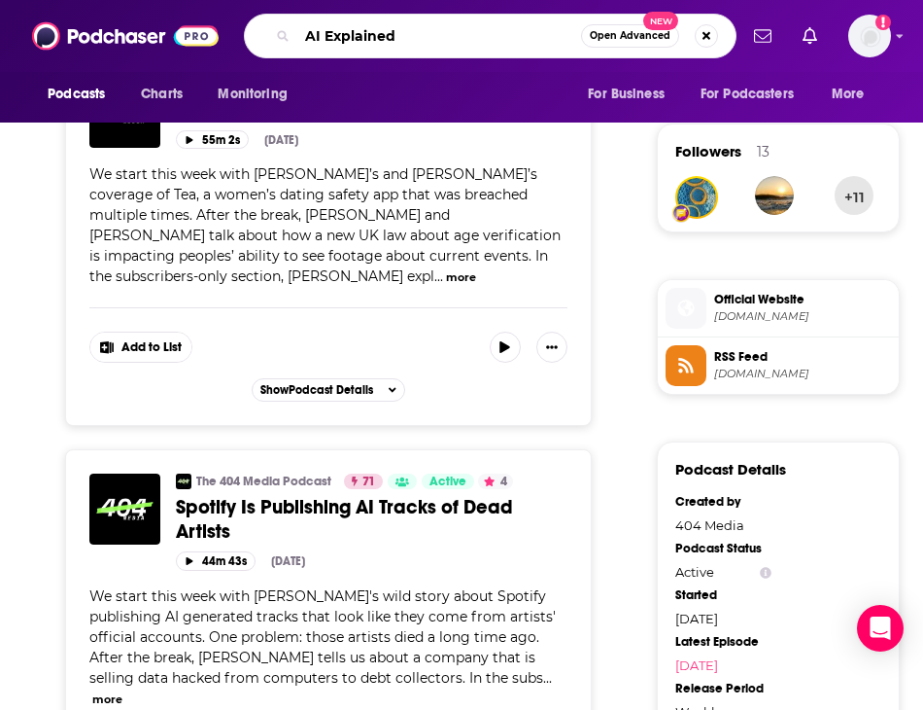
type input "AI Explained"
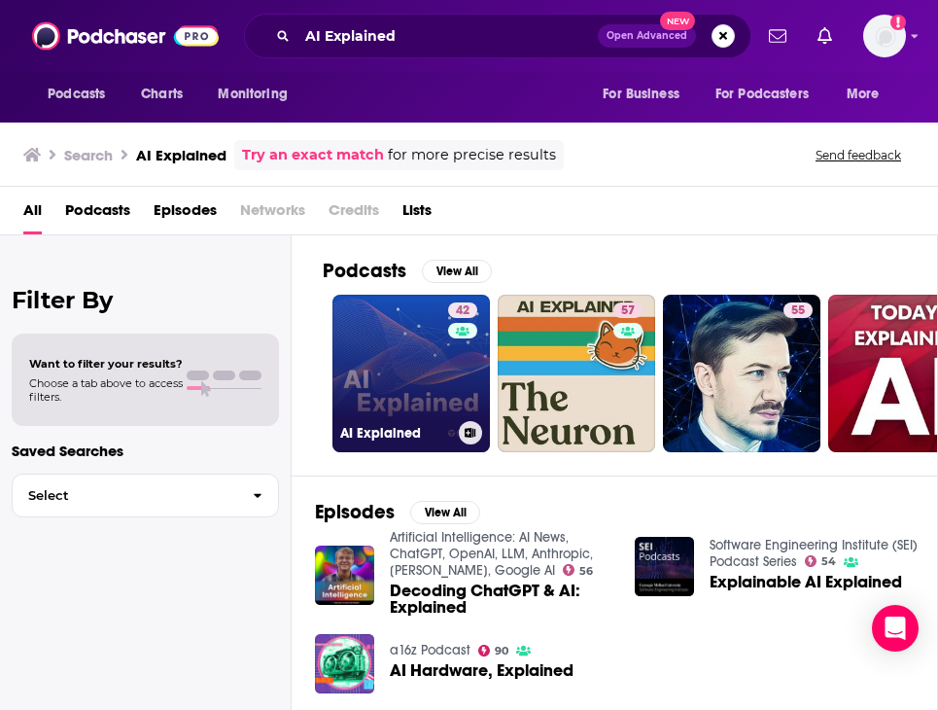
click at [368, 357] on link "42 AI Explained" at bounding box center [410, 372] width 157 height 157
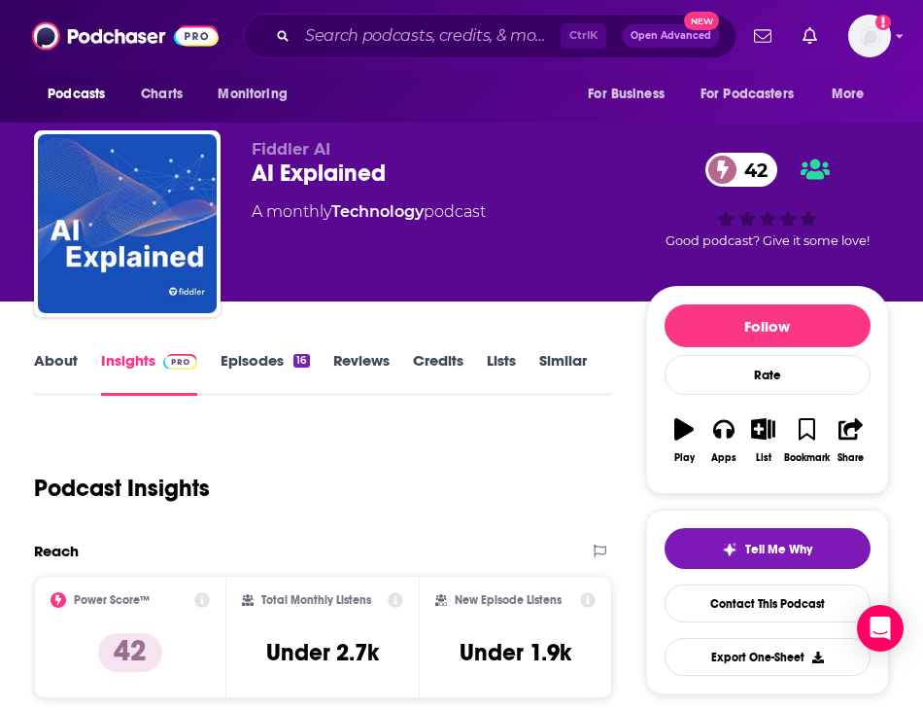
scroll to position [97, 0]
click at [271, 356] on link "Episodes 16" at bounding box center [265, 373] width 88 height 45
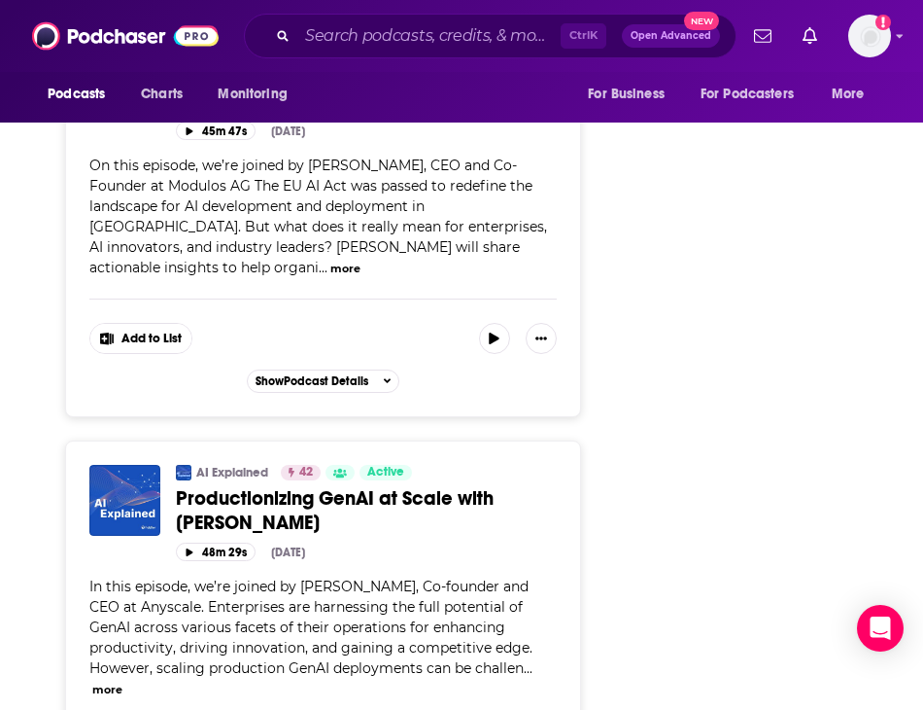
scroll to position [2916, 0]
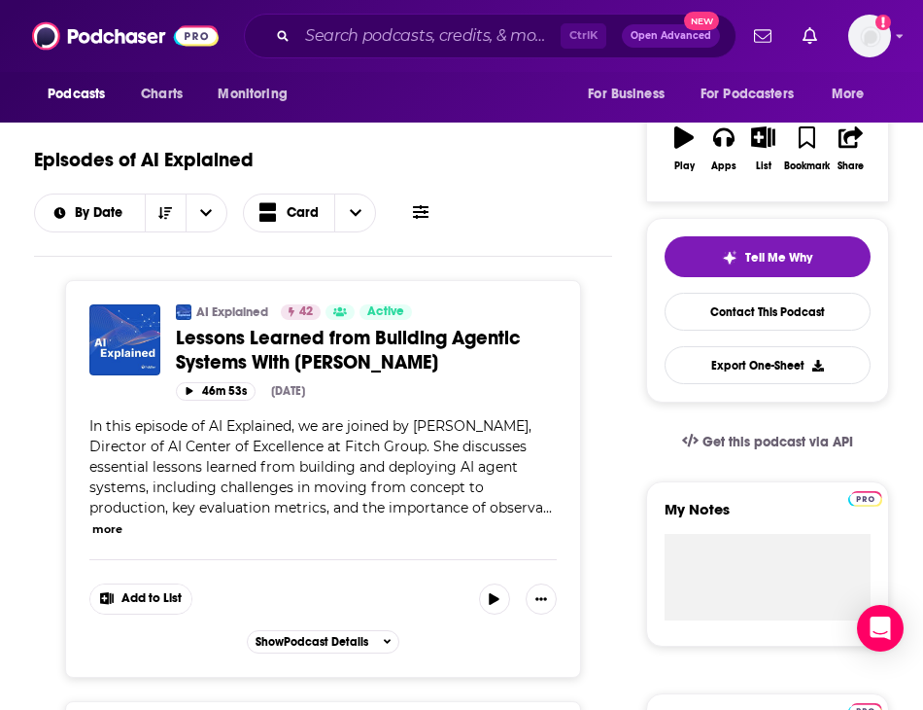
scroll to position [0, 0]
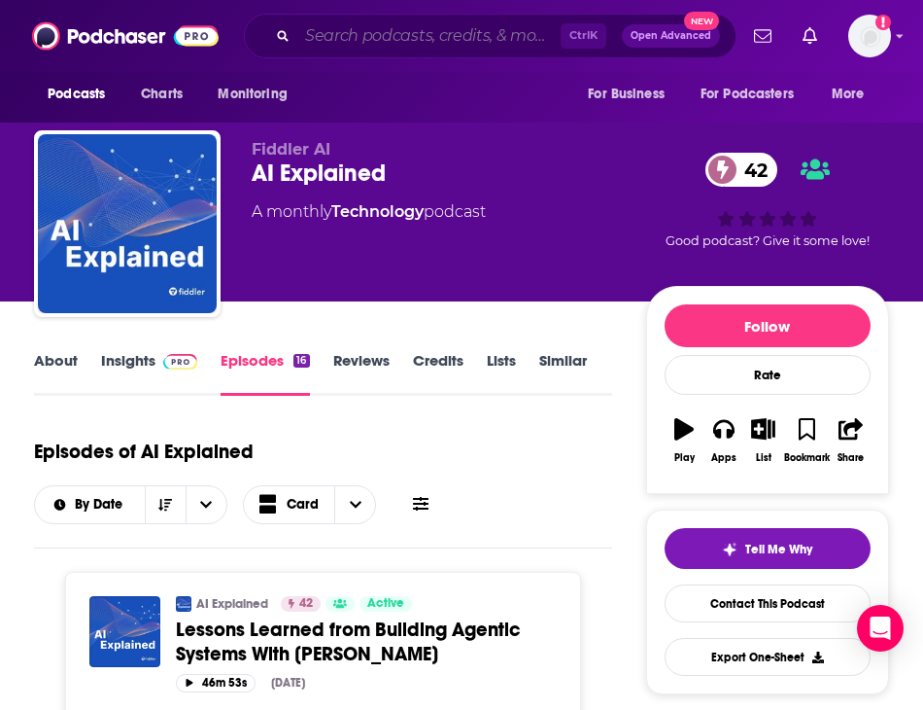
click at [368, 45] on input "Search podcasts, credits, & more..." at bounding box center [428, 35] width 263 height 31
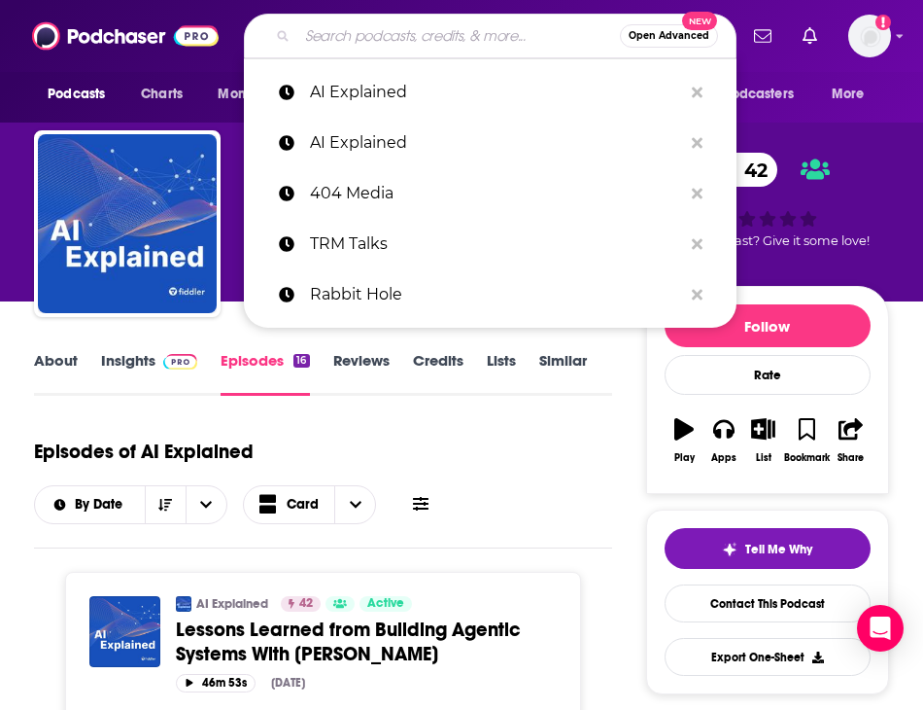
paste input "Machine learning Street talk"
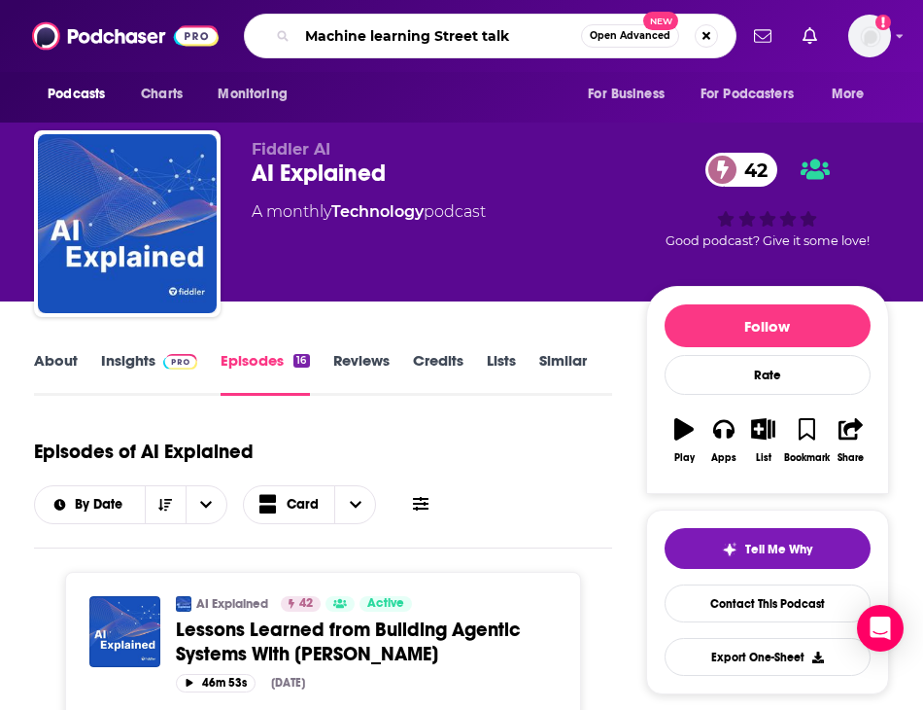
type input "Machine learning Street talk"
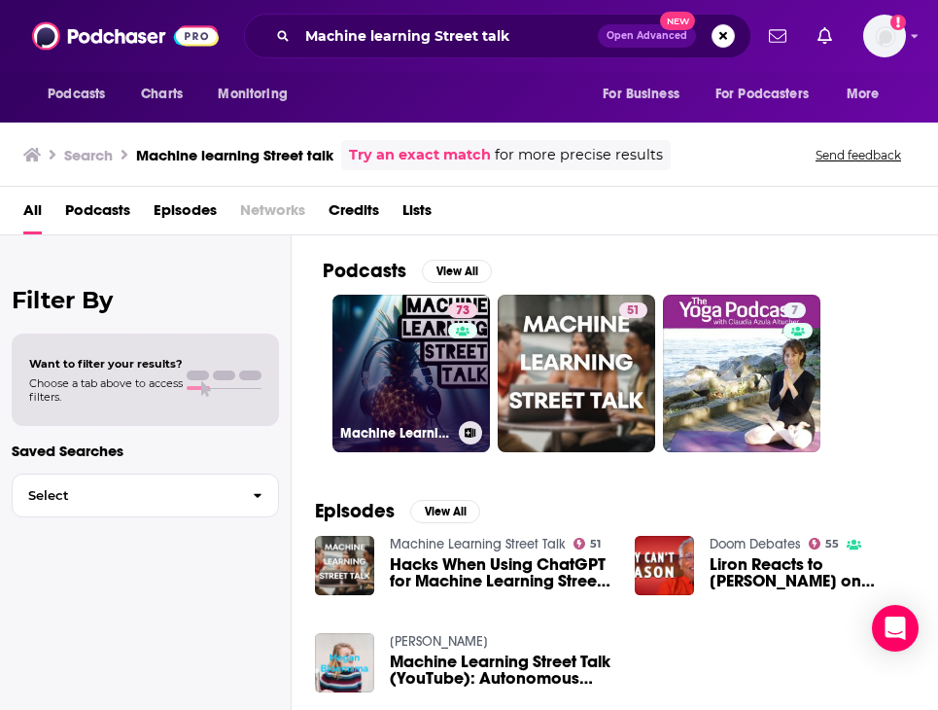
click at [360, 344] on link "73 Machine Learning Street Talk (MLST)" at bounding box center [410, 372] width 157 height 157
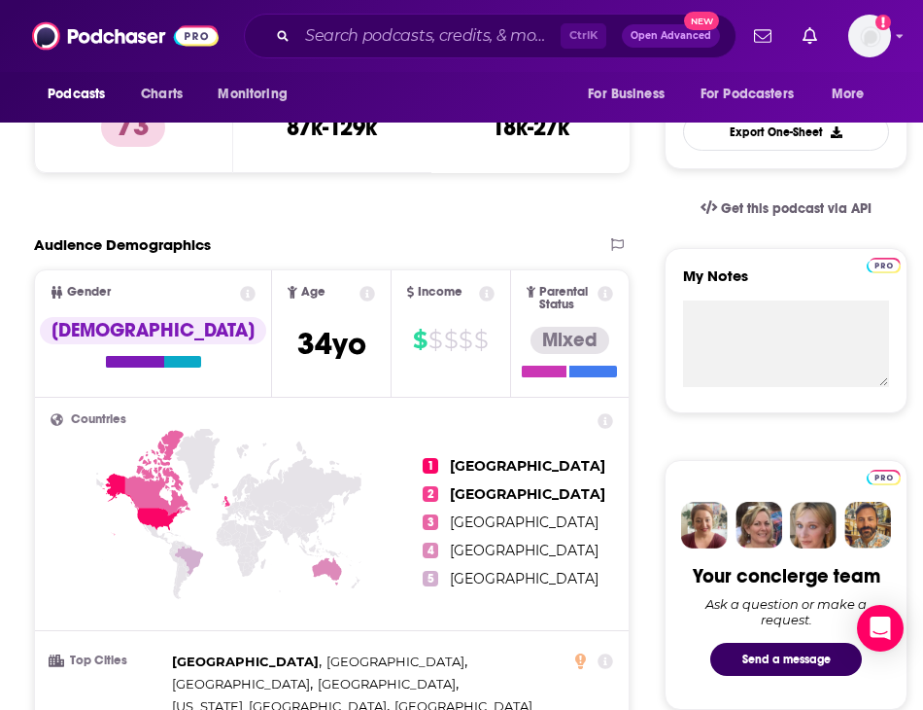
scroll to position [136, 0]
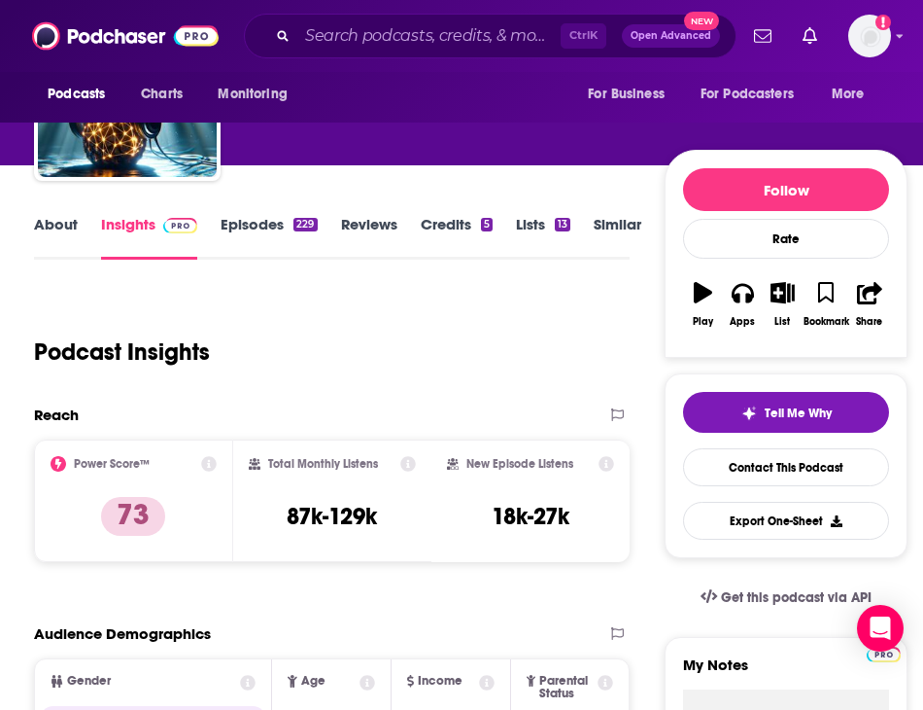
click at [293, 238] on link "Episodes 229" at bounding box center [269, 237] width 96 height 45
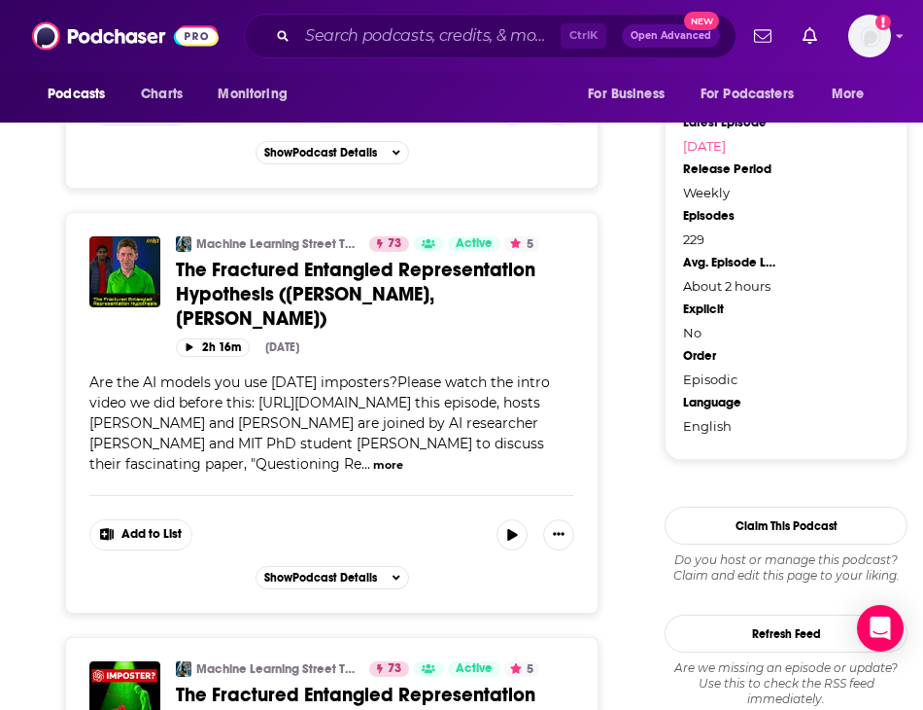
scroll to position [2333, 0]
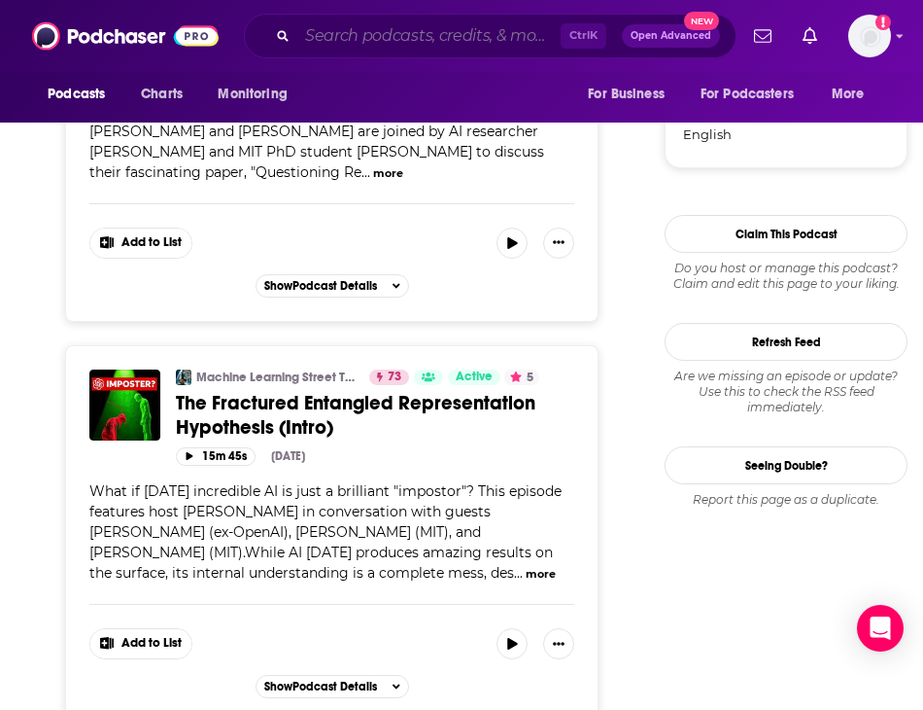
click at [329, 46] on input "Search podcasts, credits, & more..." at bounding box center [428, 35] width 263 height 31
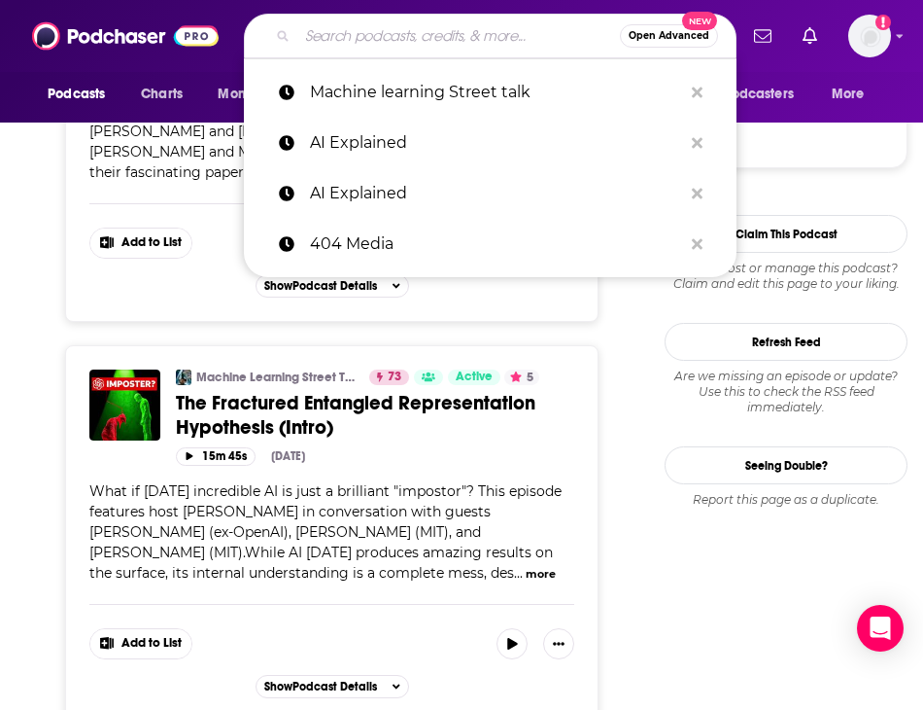
paste input "On the Record – Council of Foreign Relations"
type input "On the Record – Council of Foreign Relations"
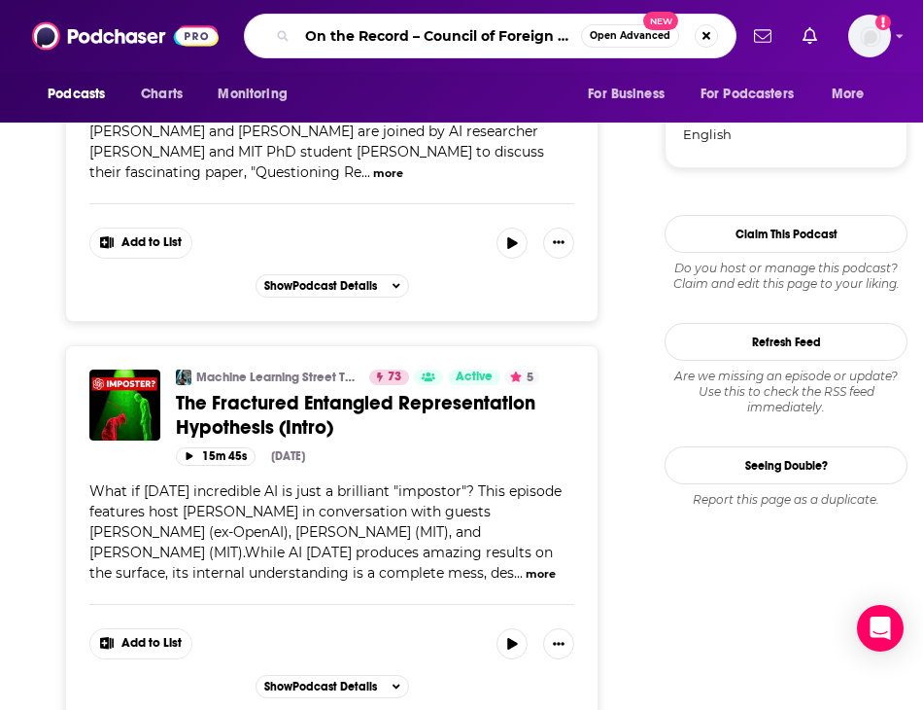
scroll to position [0, 51]
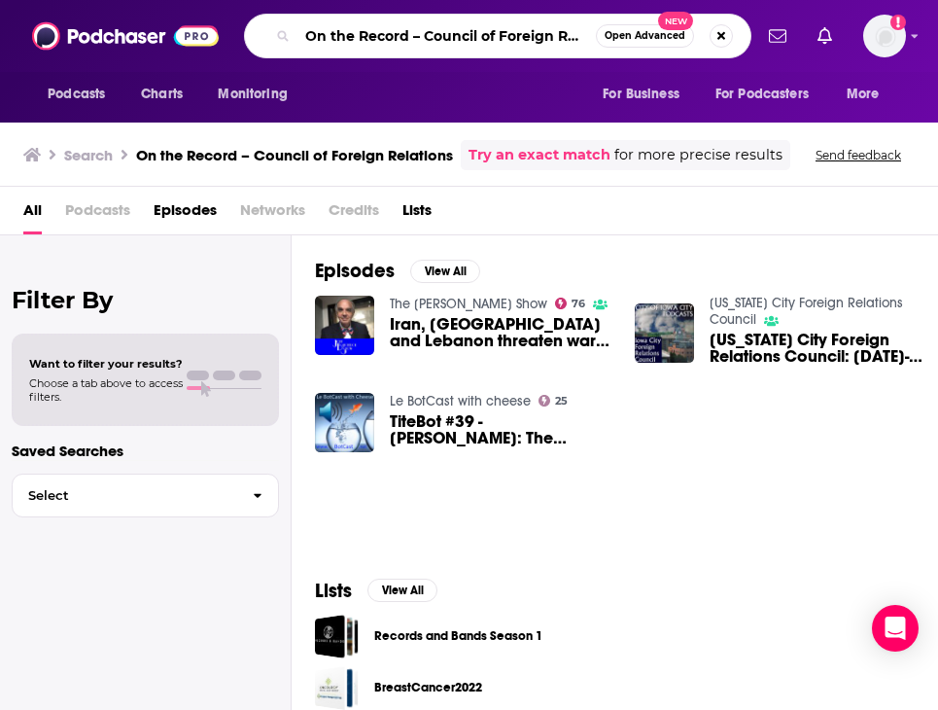
scroll to position [0, 37]
drag, startPoint x: 413, startPoint y: 33, endPoint x: 684, endPoint y: 52, distance: 271.8
click at [680, 57] on div "On the Record – Council of Foreign Relations Open Advanced New" at bounding box center [497, 36] width 507 height 45
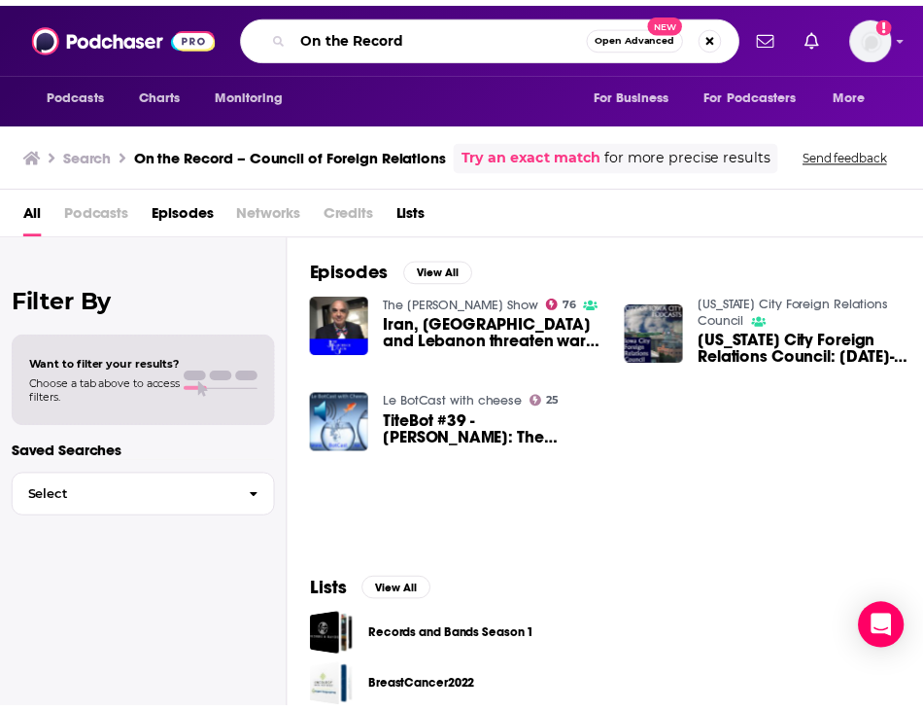
scroll to position [0, 0]
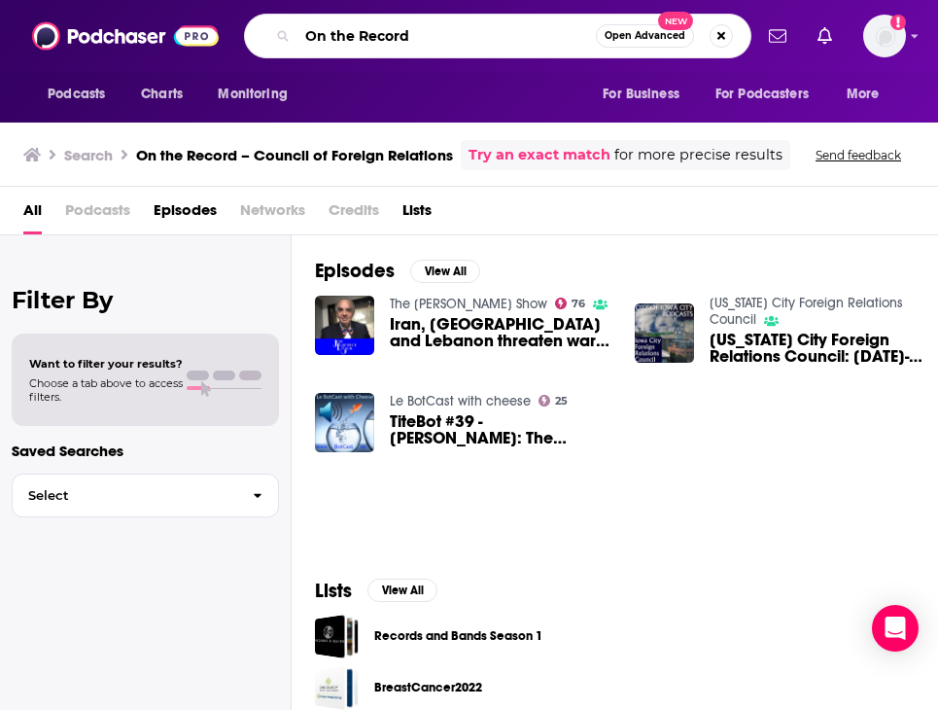
type input "On the Record"
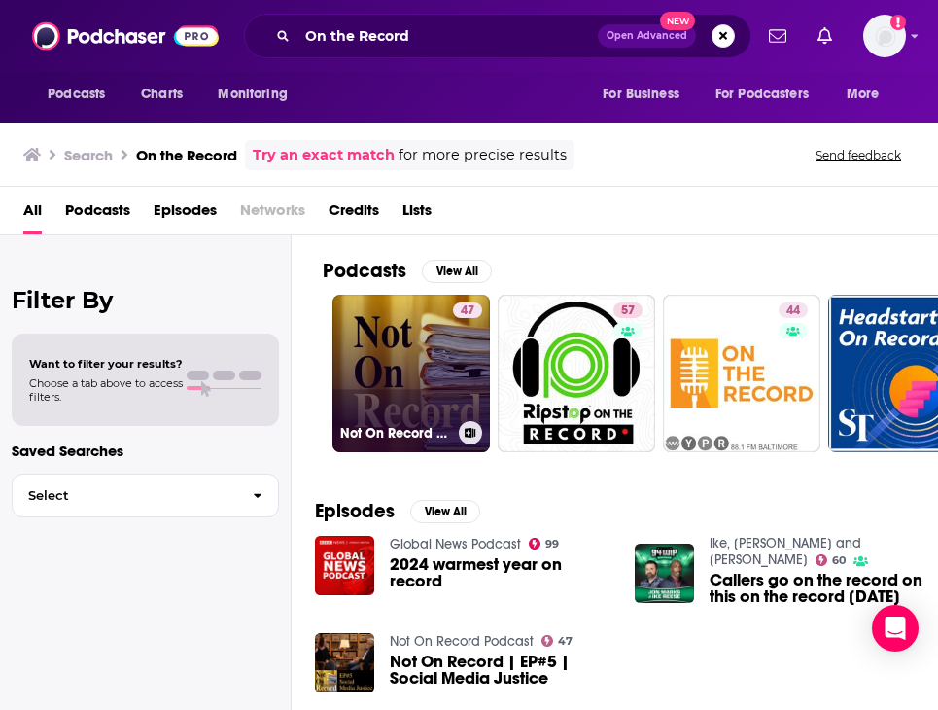
click at [448, 349] on link "47 Not On Record Podcast" at bounding box center [410, 372] width 157 height 157
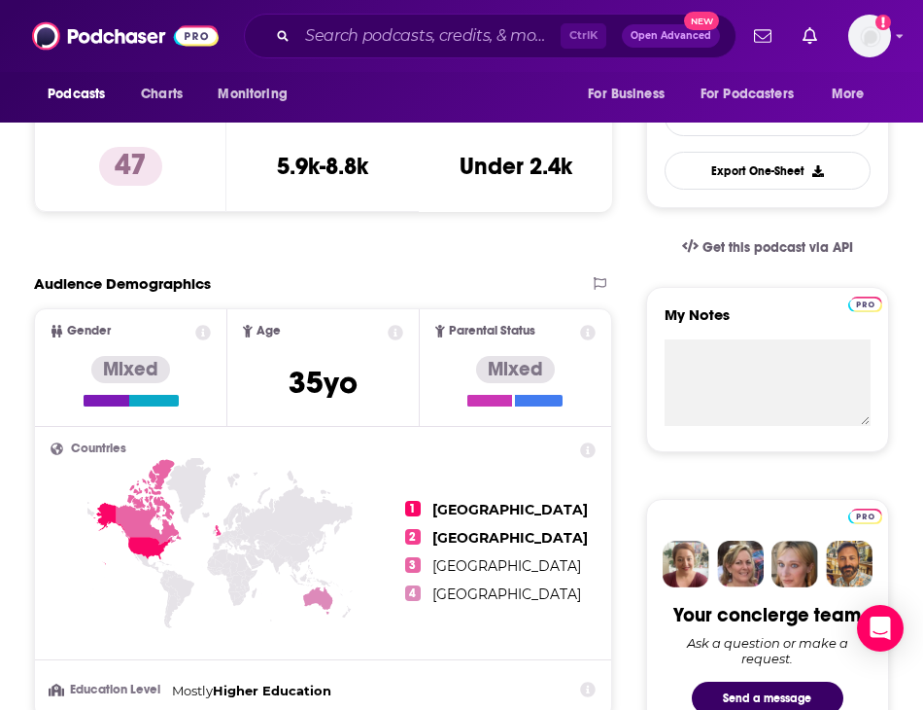
scroll to position [583, 0]
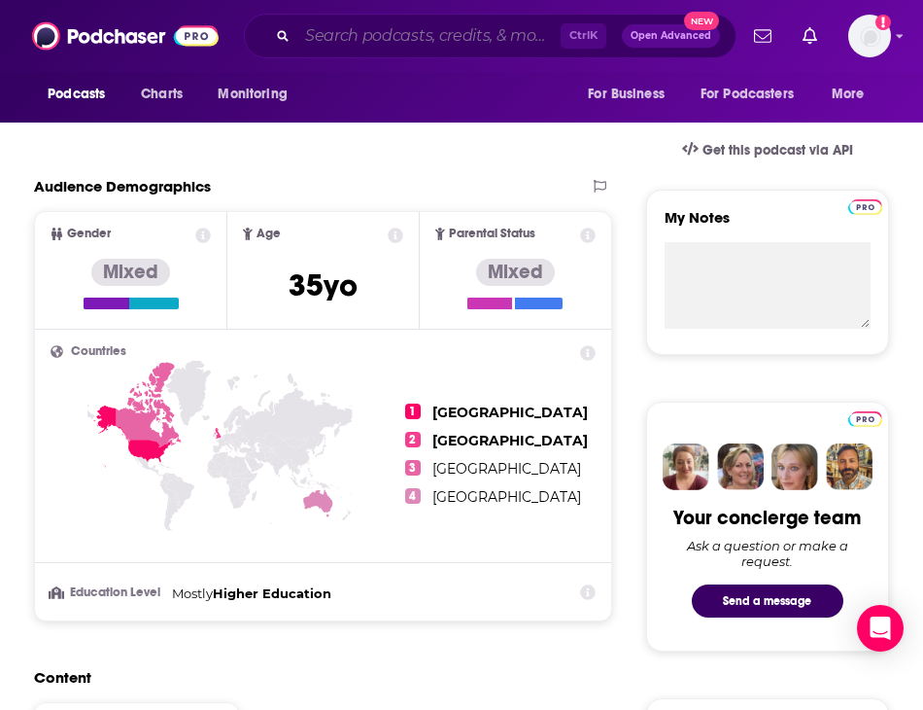
click at [328, 35] on input "Search podcasts, credits, & more..." at bounding box center [428, 35] width 263 height 31
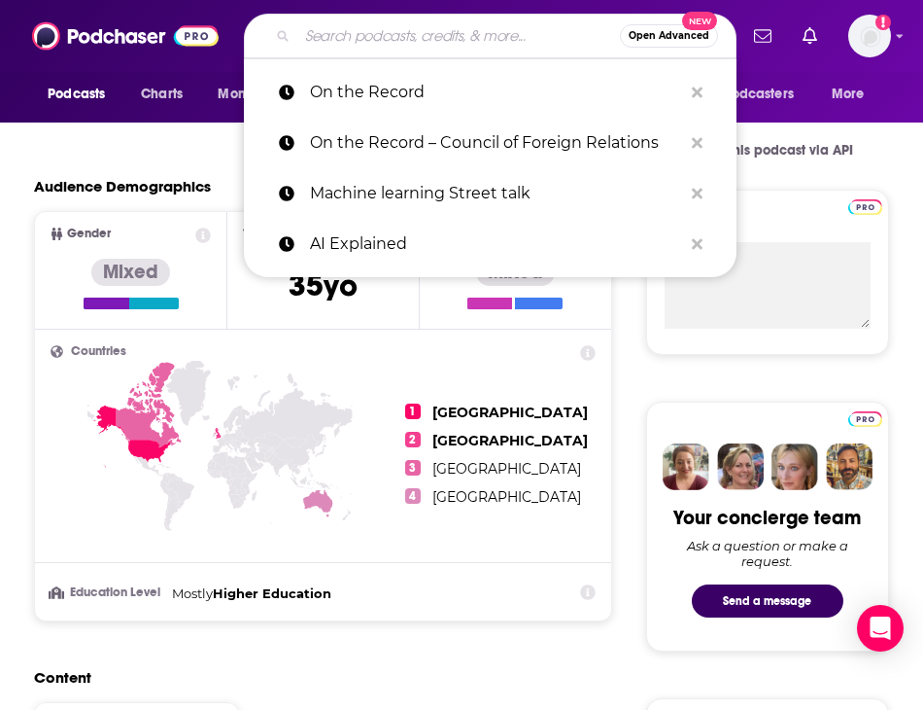
paste input "Council of Foreign Relations"
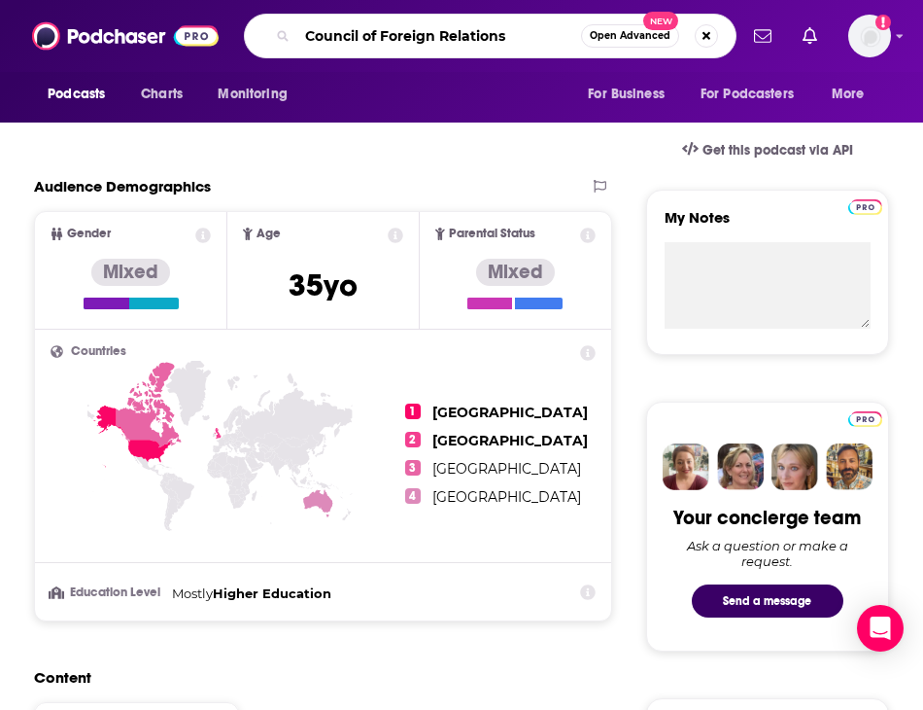
type input "Council of Foreign Relations"
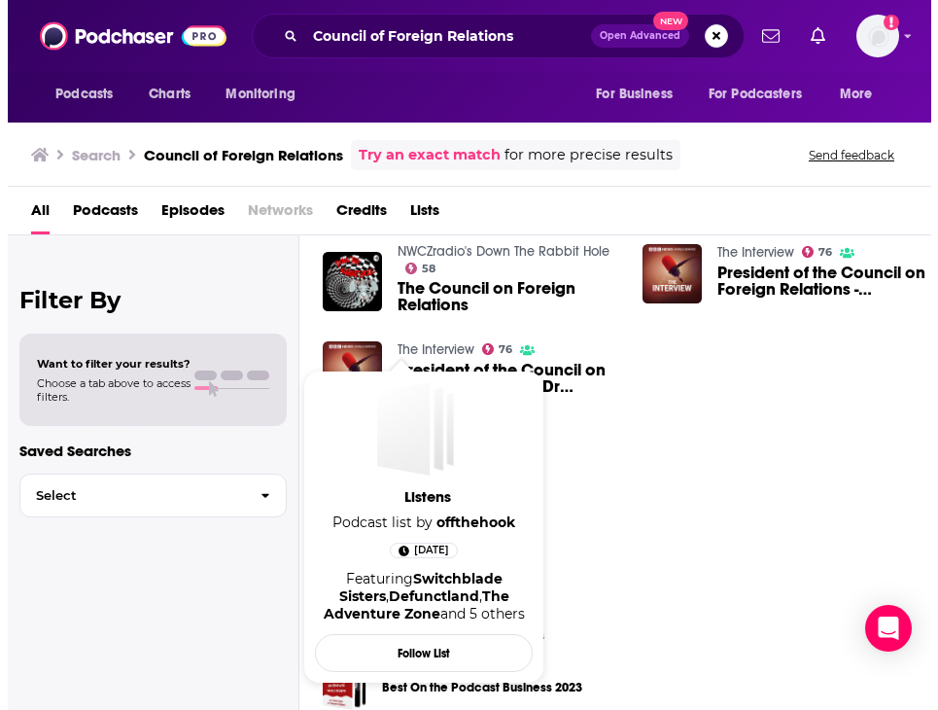
scroll to position [389, 0]
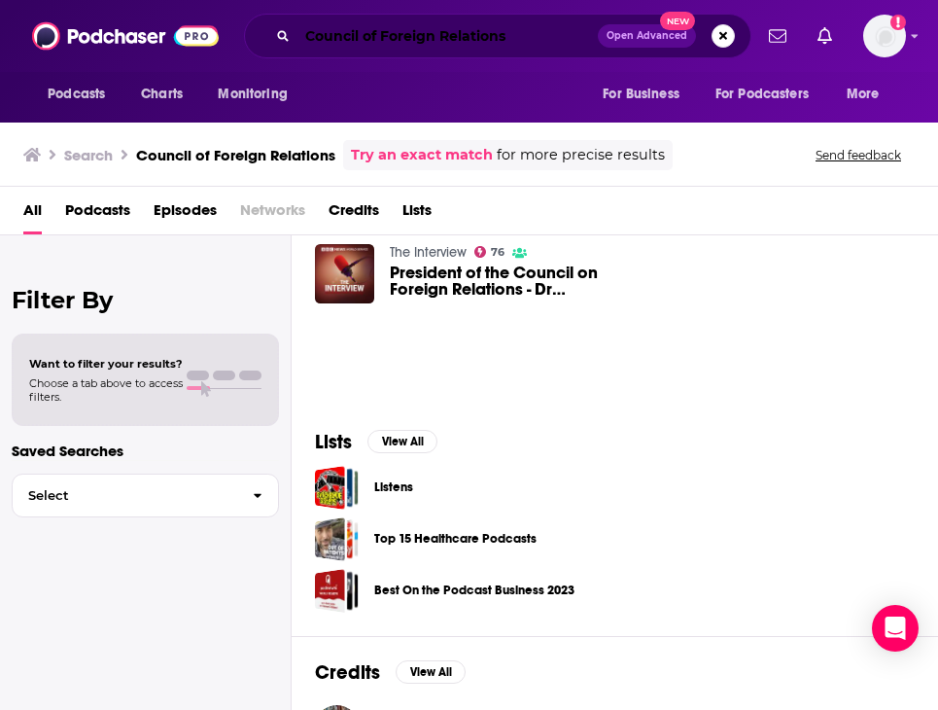
click at [379, 34] on input "Council of Foreign Relations" at bounding box center [447, 35] width 300 height 31
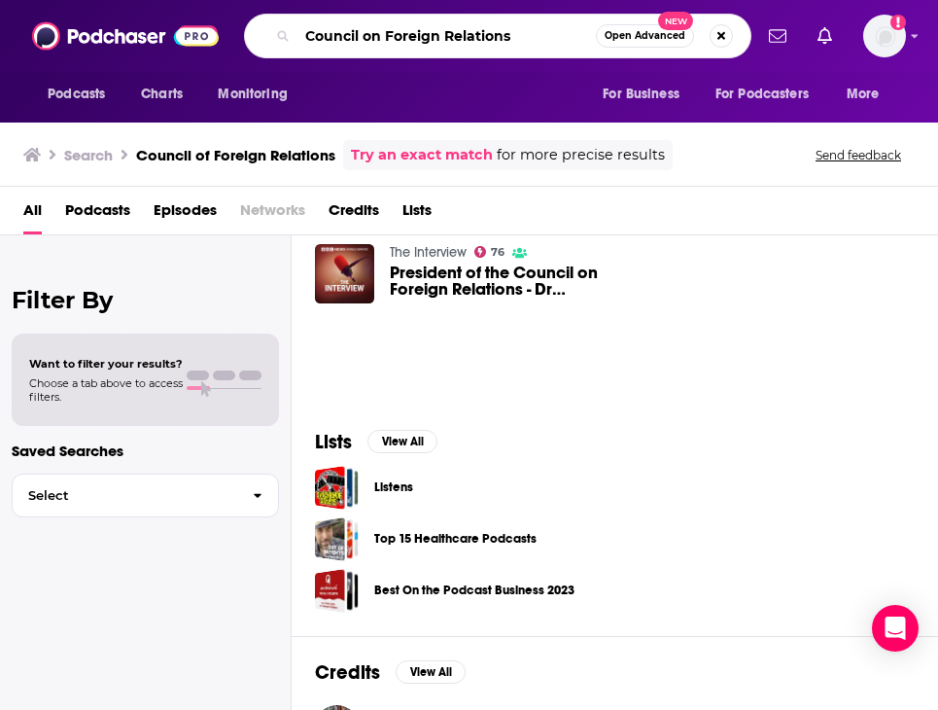
type input "Council on Foreign Relations"
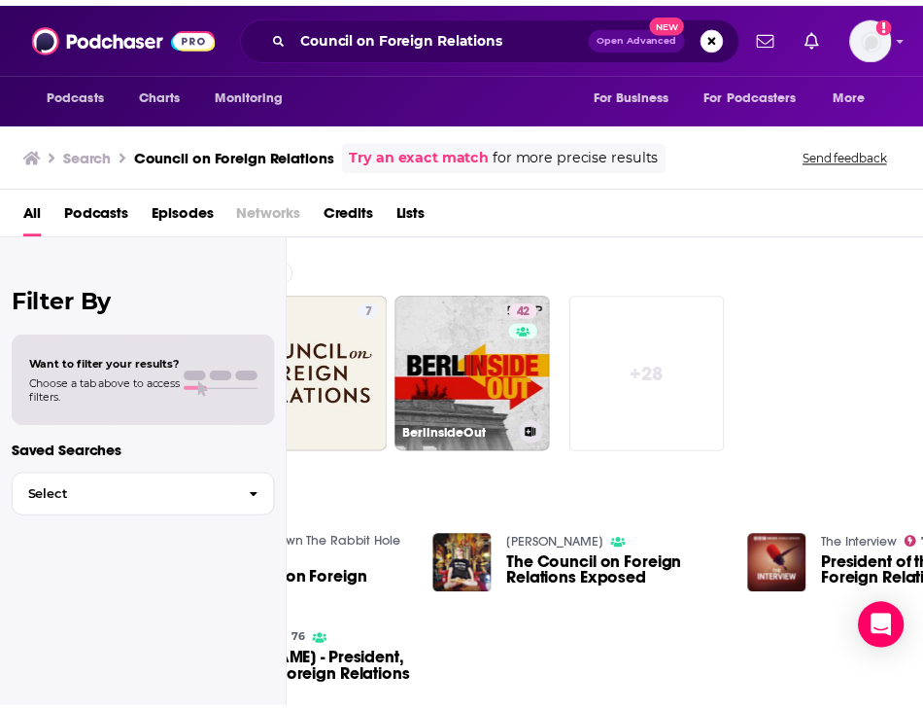
scroll to position [0, 797]
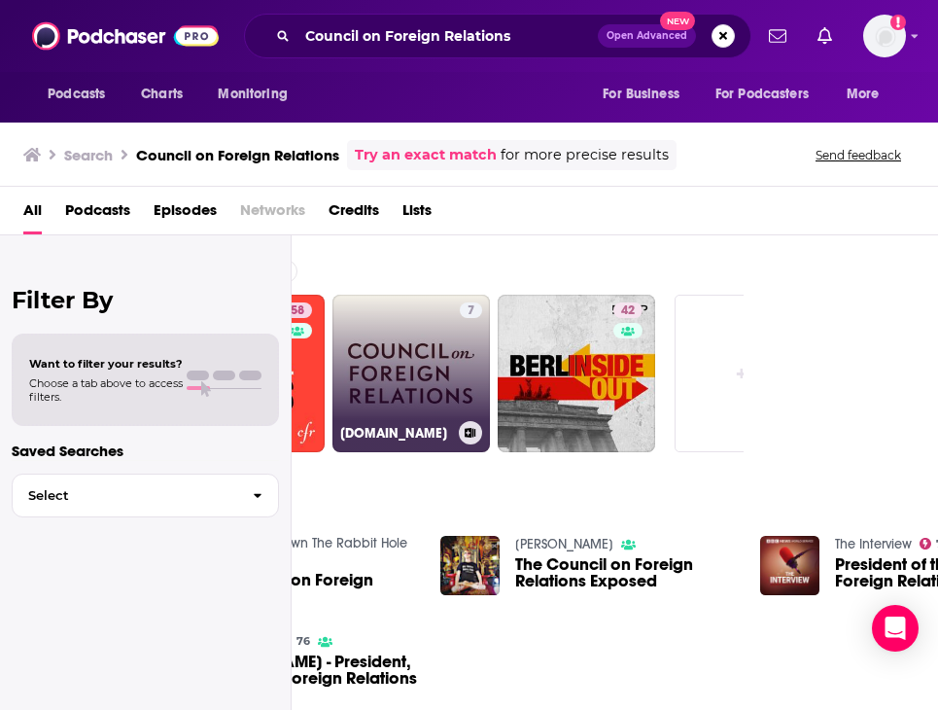
click at [418, 387] on link "7 CFR.org" at bounding box center [410, 372] width 157 height 157
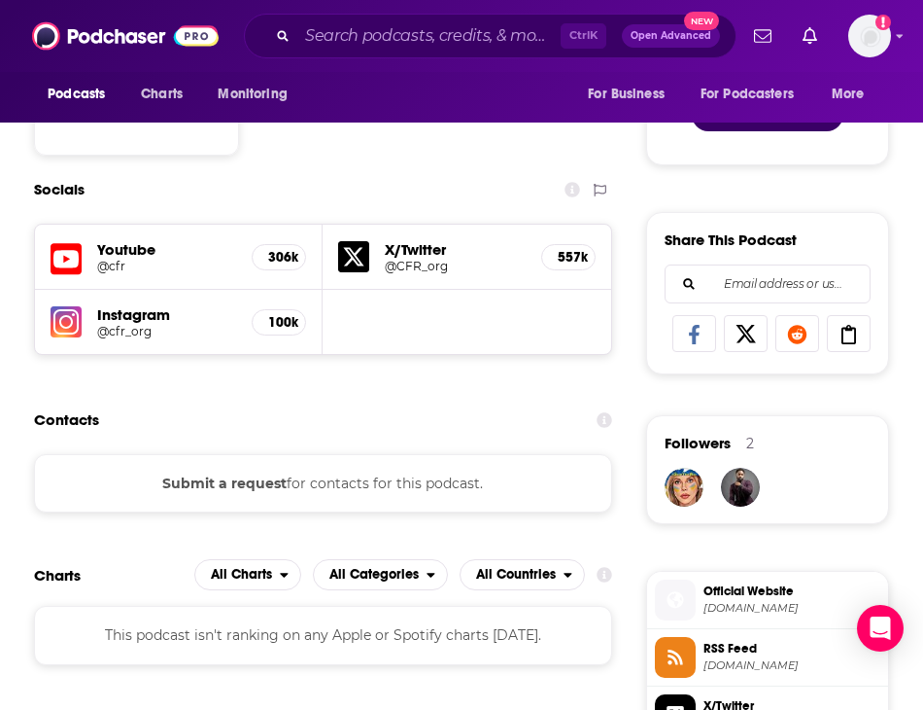
scroll to position [1166, 0]
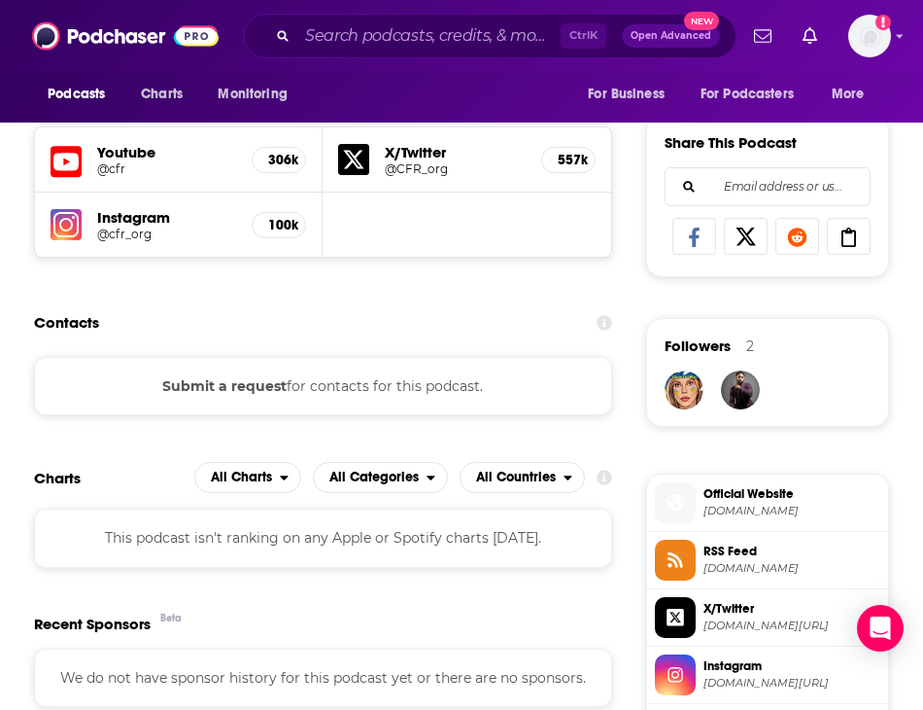
click at [363, 52] on div "Ctrl K Open Advanced New" at bounding box center [490, 36] width 493 height 45
click at [363, 43] on input "Search podcasts, credits, & more..." at bounding box center [428, 35] width 263 height 31
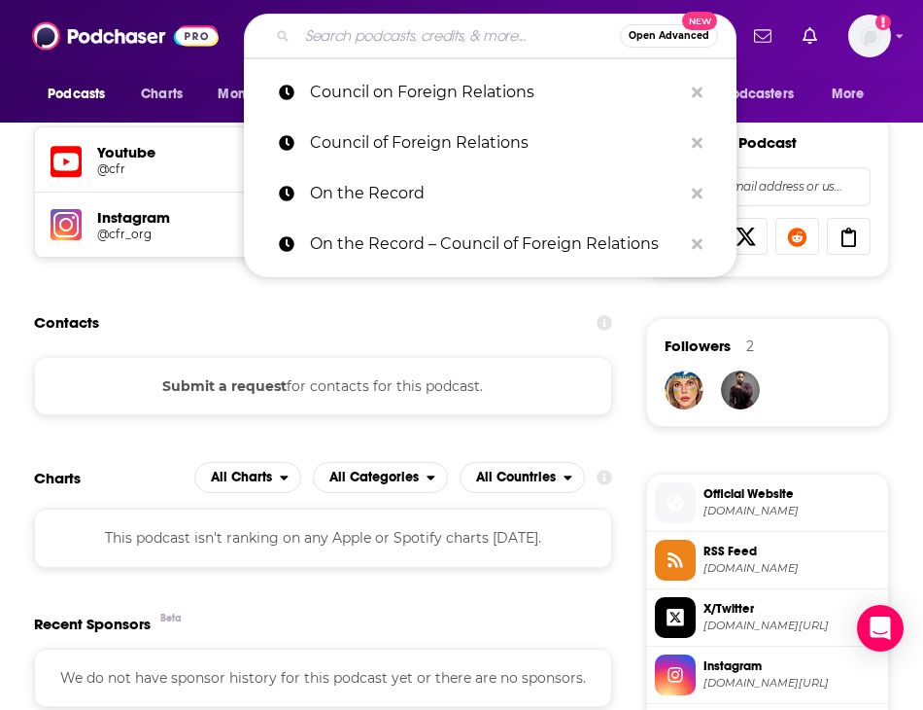
paste input "Acquired"
type input "Acquired"
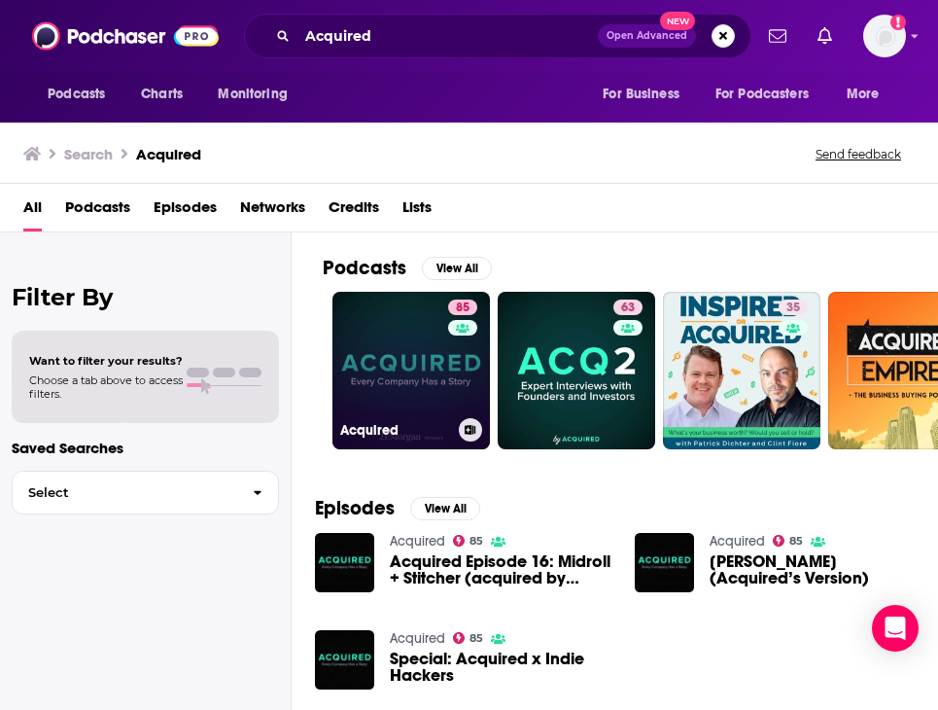
click at [383, 389] on link "85 Acquired" at bounding box center [410, 370] width 157 height 157
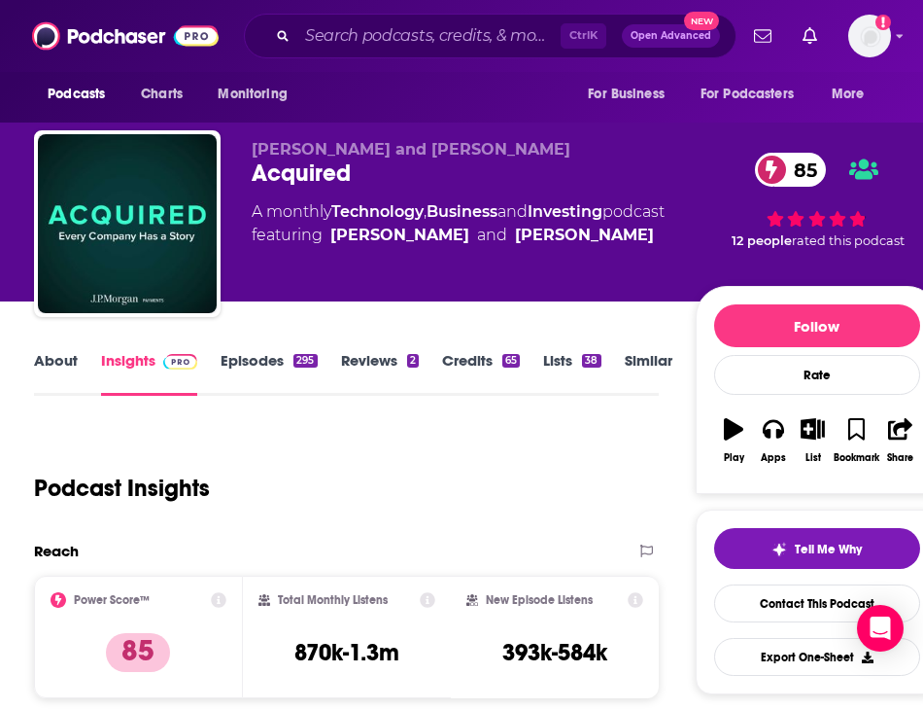
click at [247, 360] on link "Episodes 295" at bounding box center [269, 373] width 96 height 45
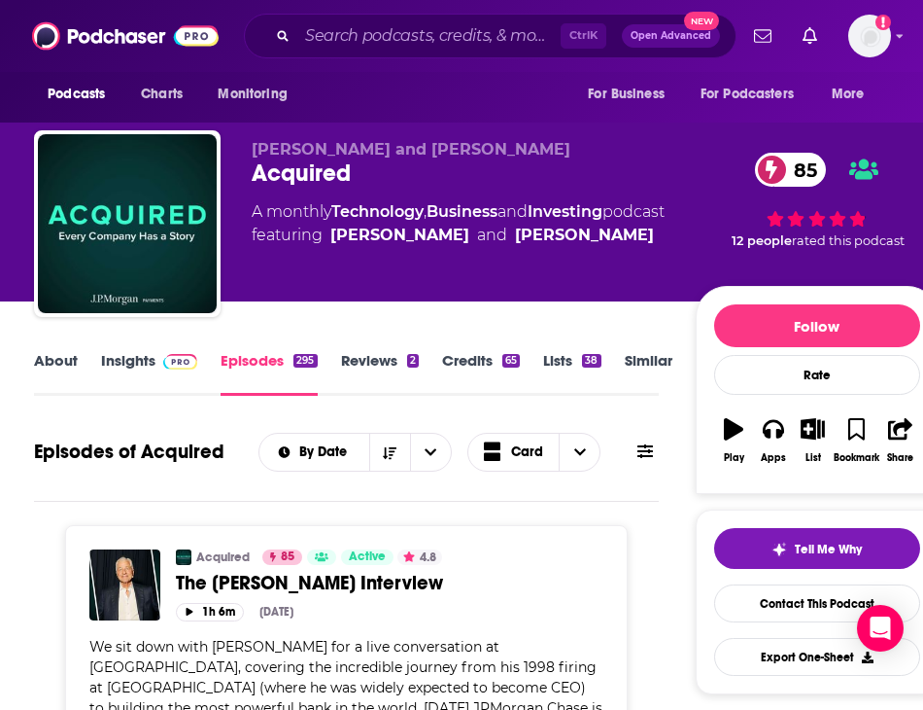
click at [49, 361] on link "About" at bounding box center [56, 373] width 44 height 45
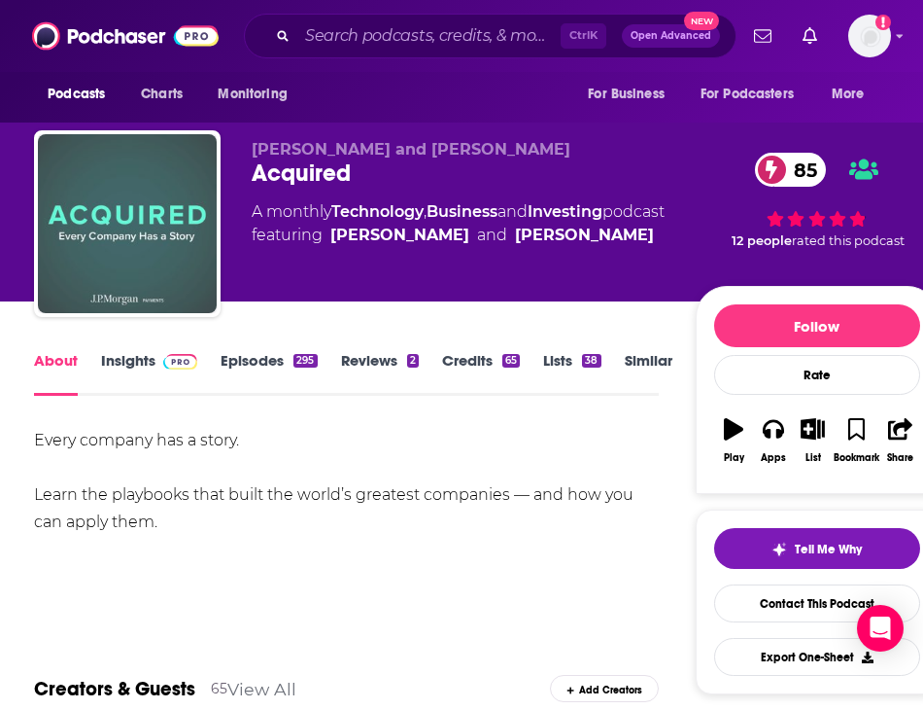
click at [156, 256] on img "Acquired" at bounding box center [127, 223] width 179 height 179
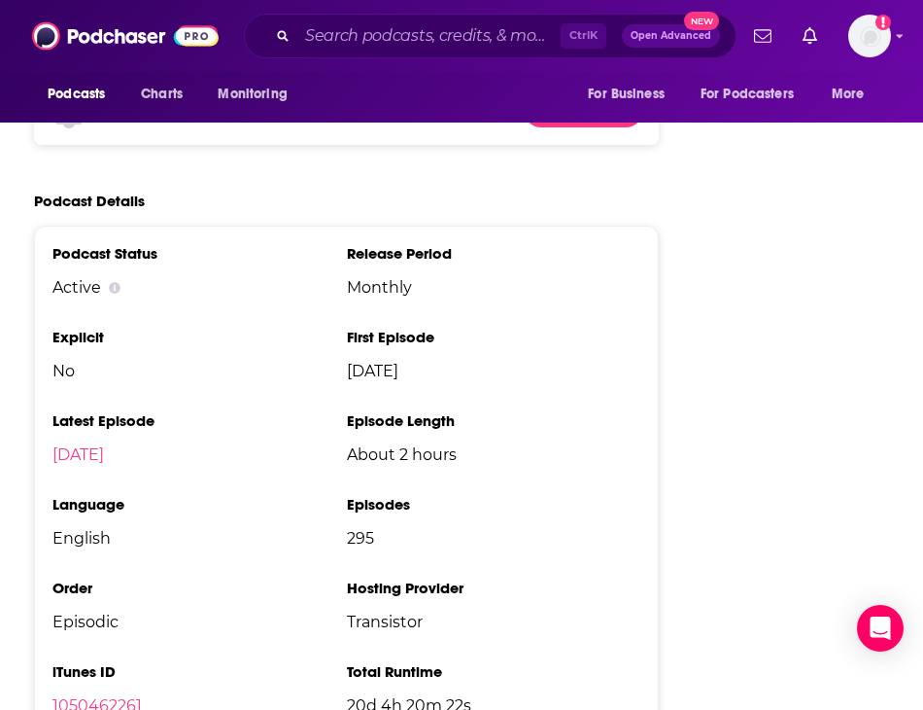
scroll to position [2916, 0]
